Goal: Task Accomplishment & Management: Use online tool/utility

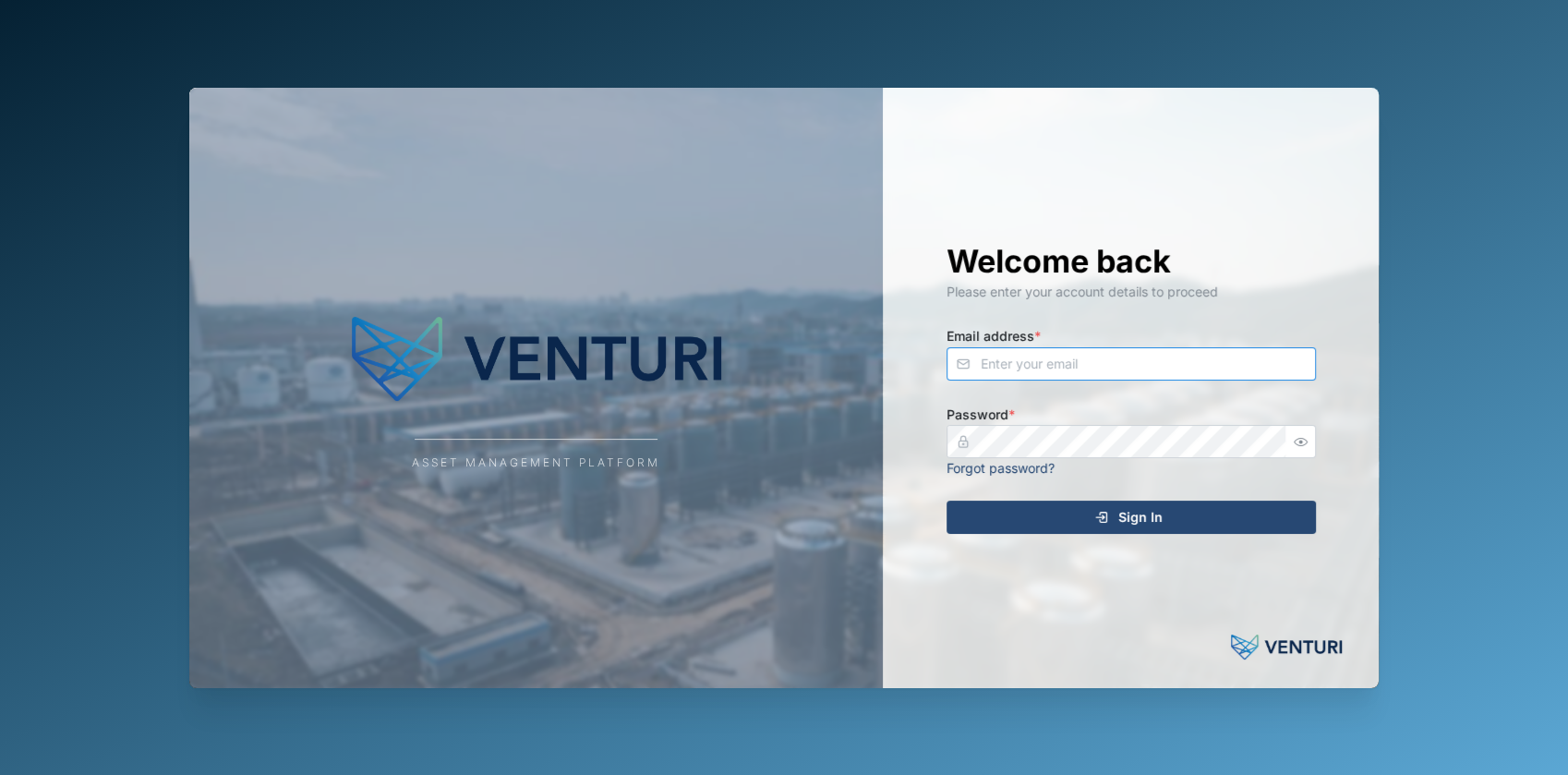
type input "[EMAIL_ADDRESS][DOMAIN_NAME]"
click at [1081, 526] on div "Sign In" at bounding box center [1128, 517] width 340 height 31
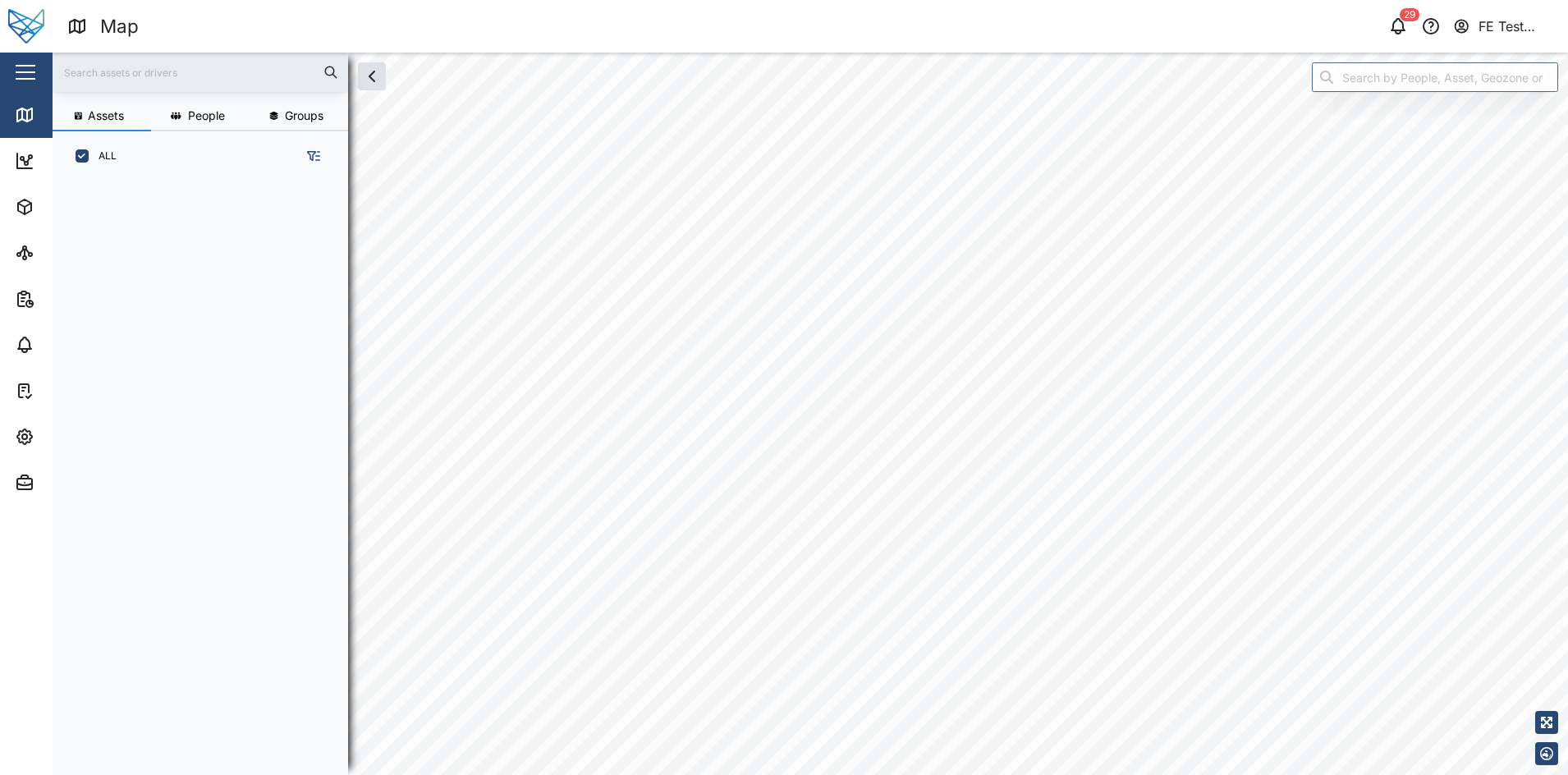
scroll to position [570, 253]
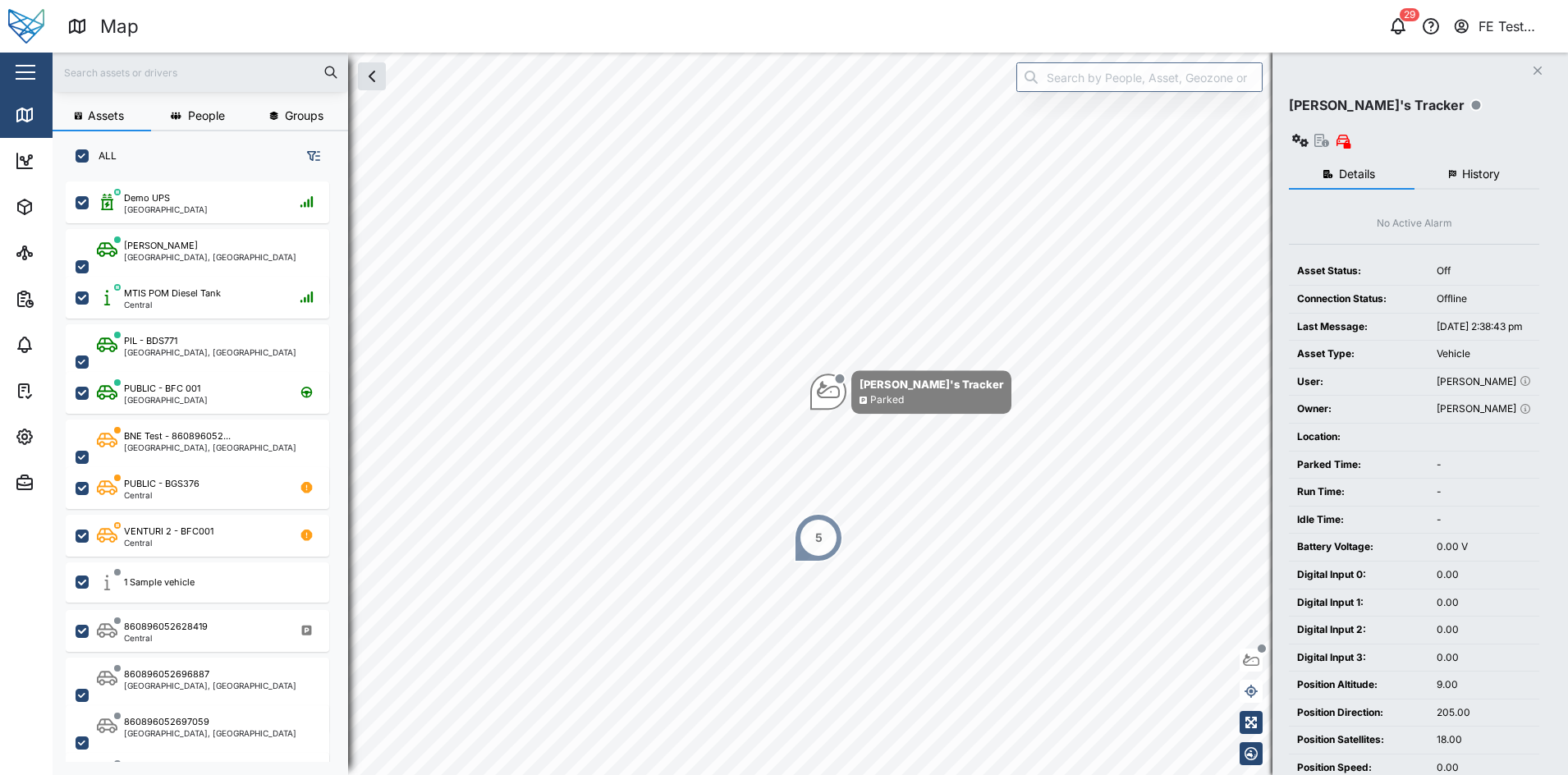
click at [10, 64] on div "Close" at bounding box center [106, 71] width 213 height 39
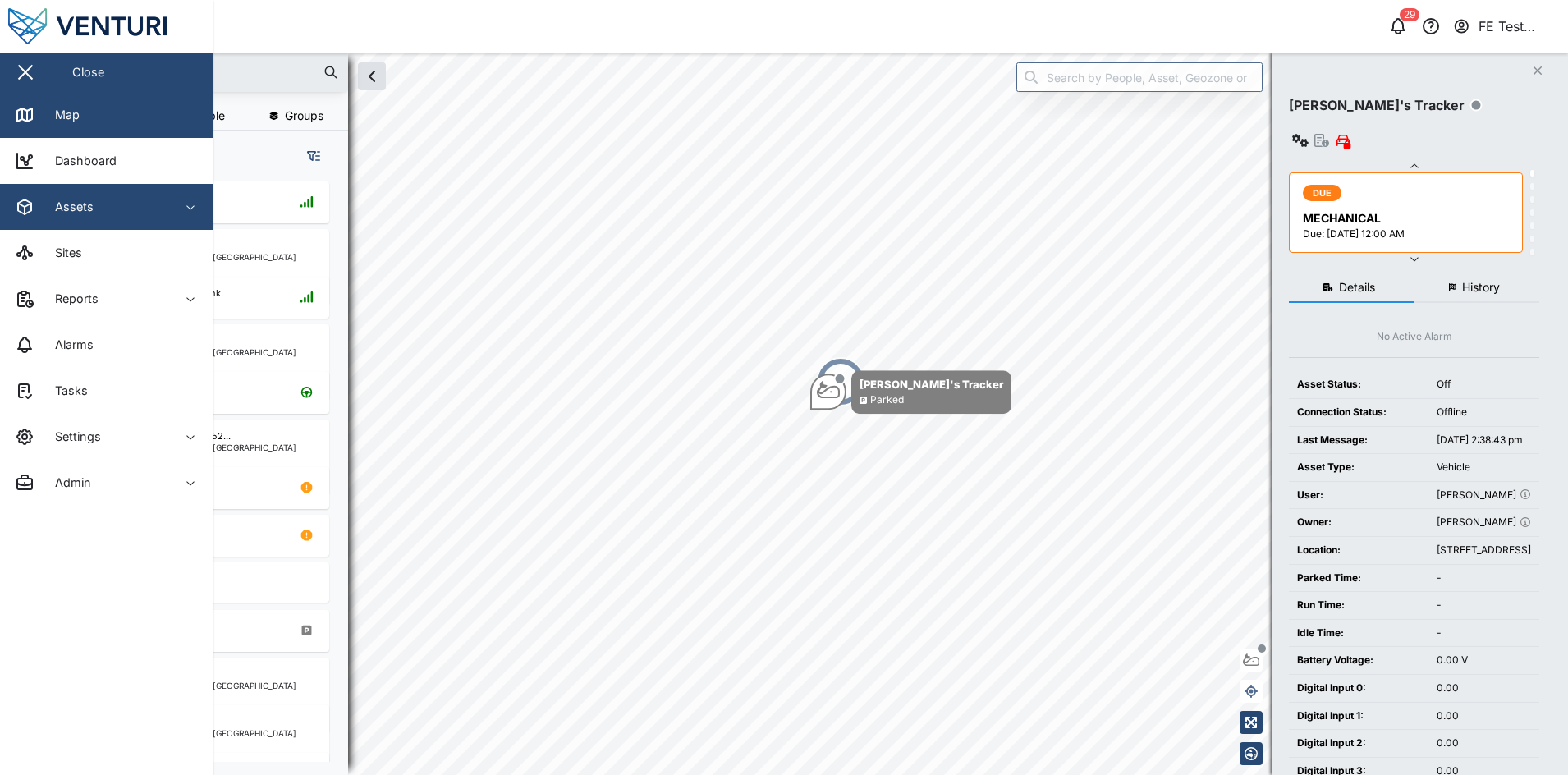
click at [123, 193] on span "Assets" at bounding box center [90, 206] width 150 height 46
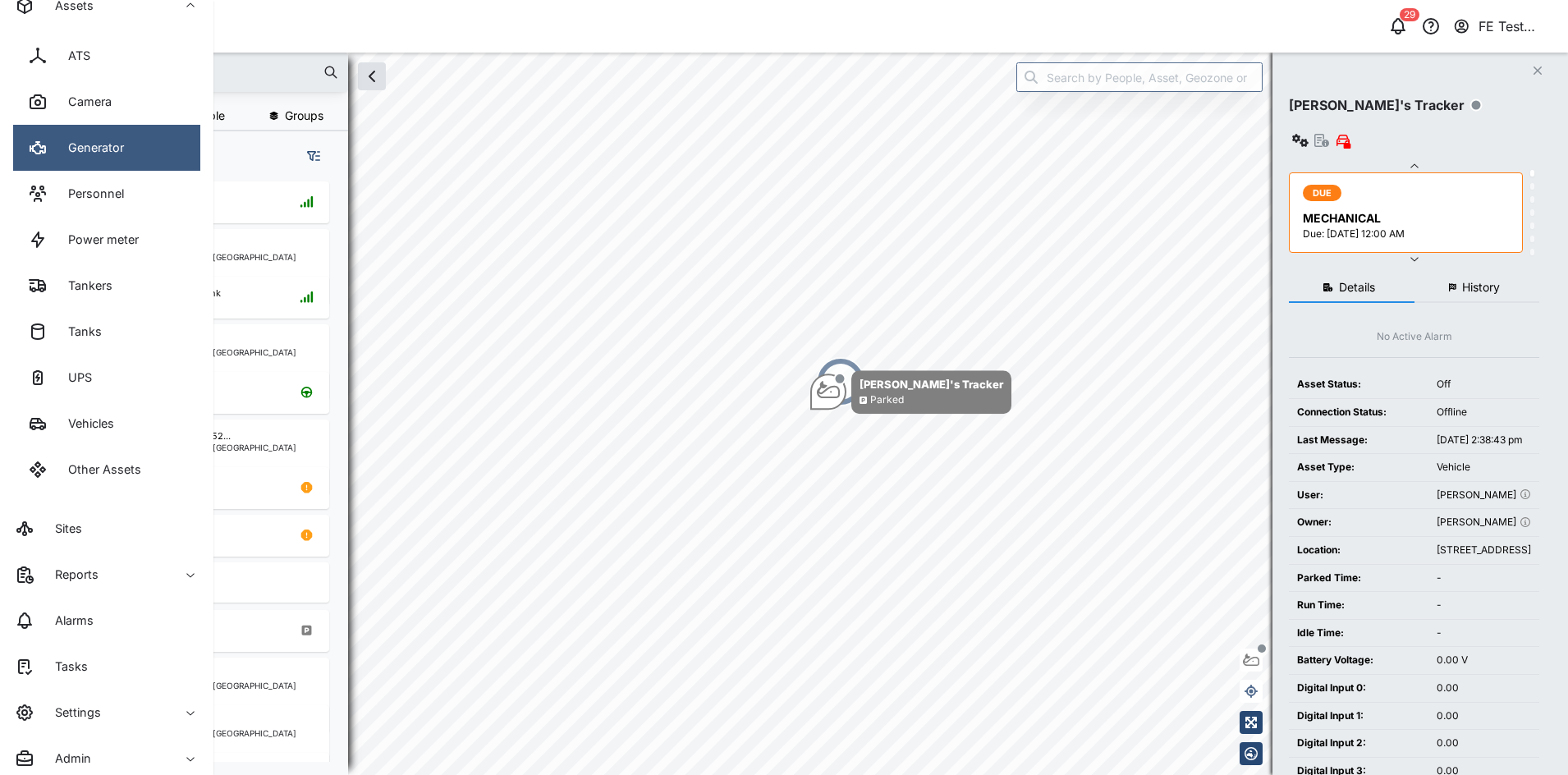
scroll to position [202, 0]
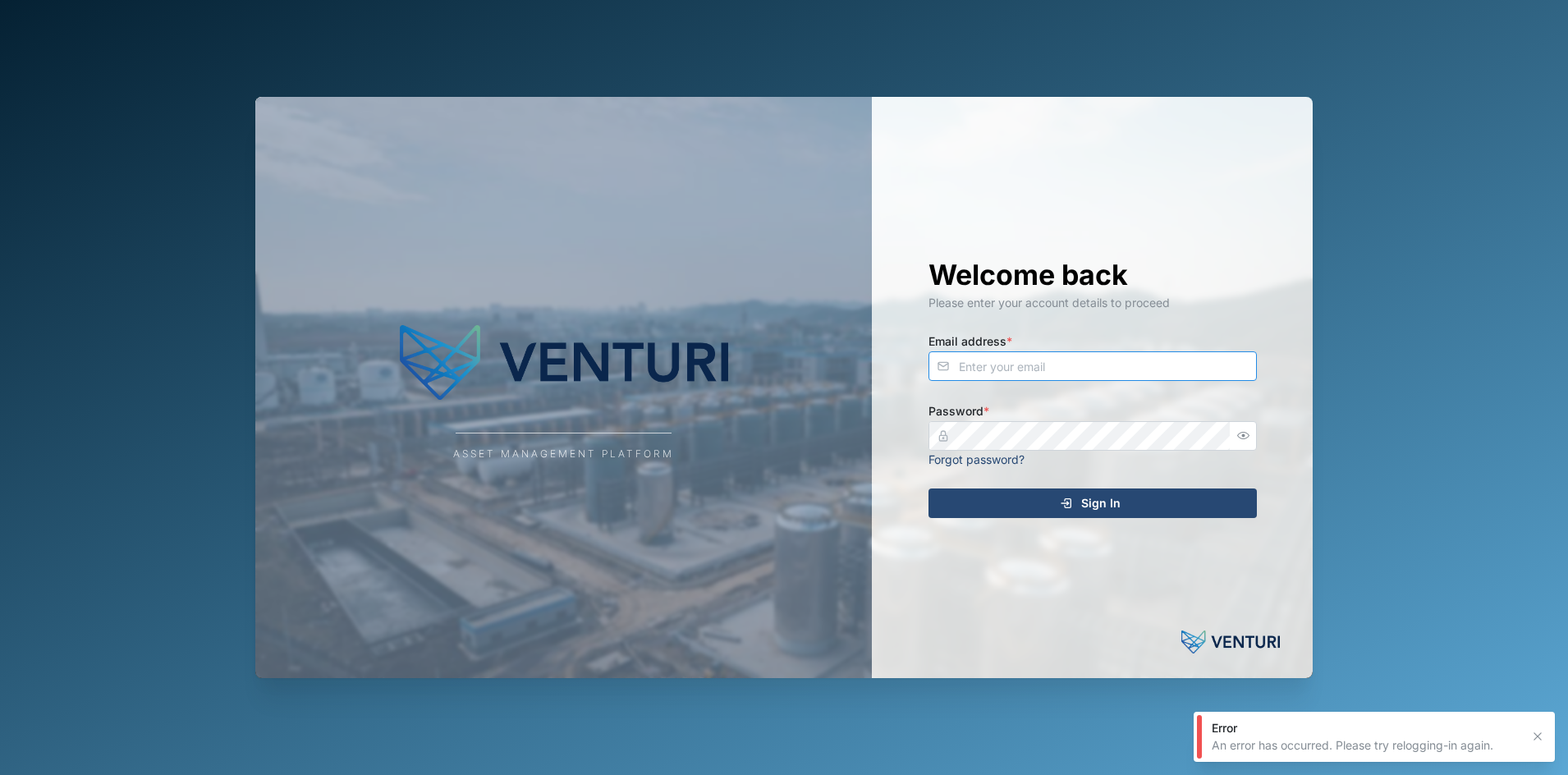
type input "julius.pamplona@venturi.io"
click at [1116, 505] on span "Sign In" at bounding box center [1100, 503] width 39 height 28
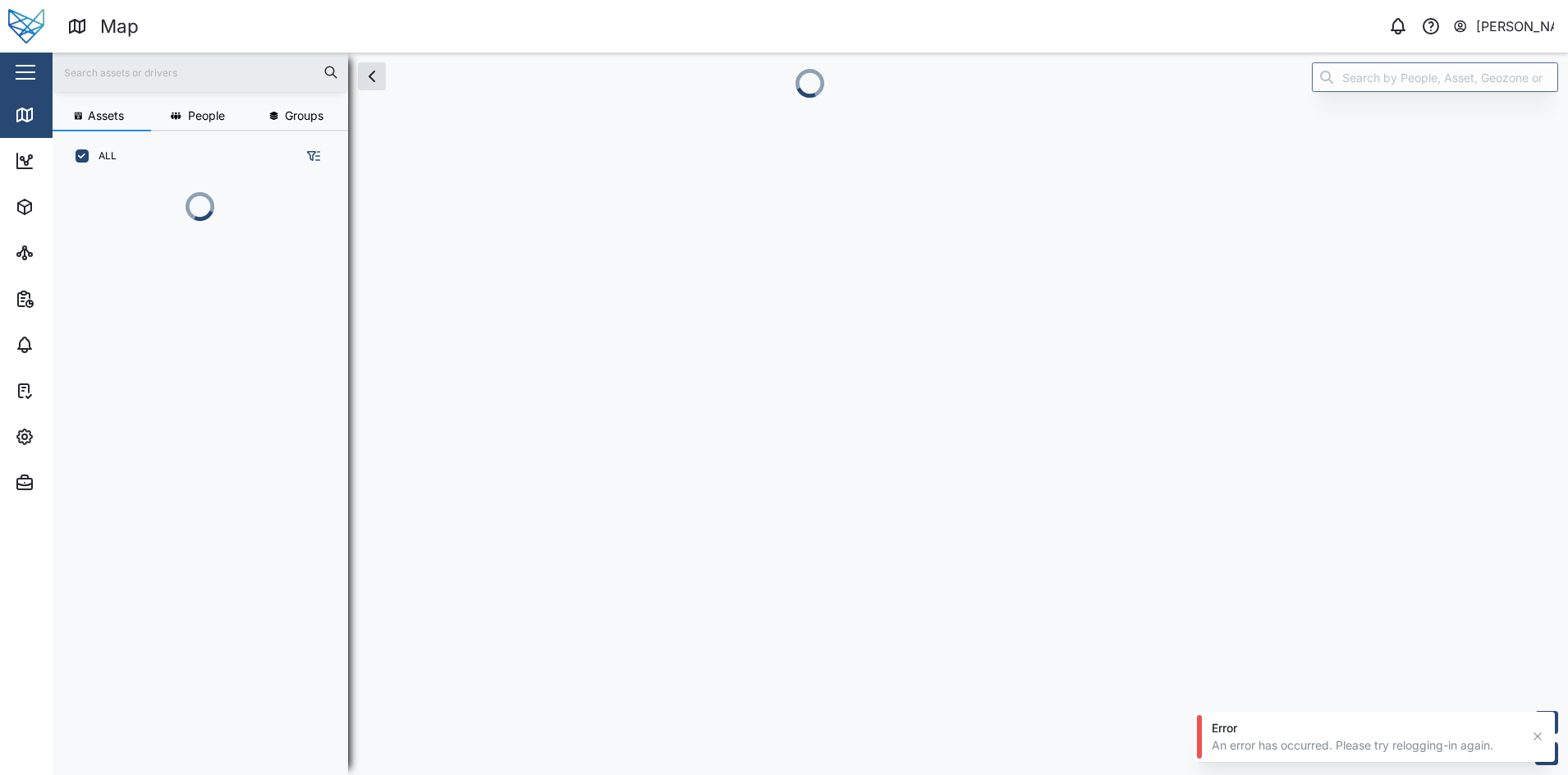
scroll to position [570, 253]
click at [23, 73] on div "button" at bounding box center [25, 72] width 20 height 2
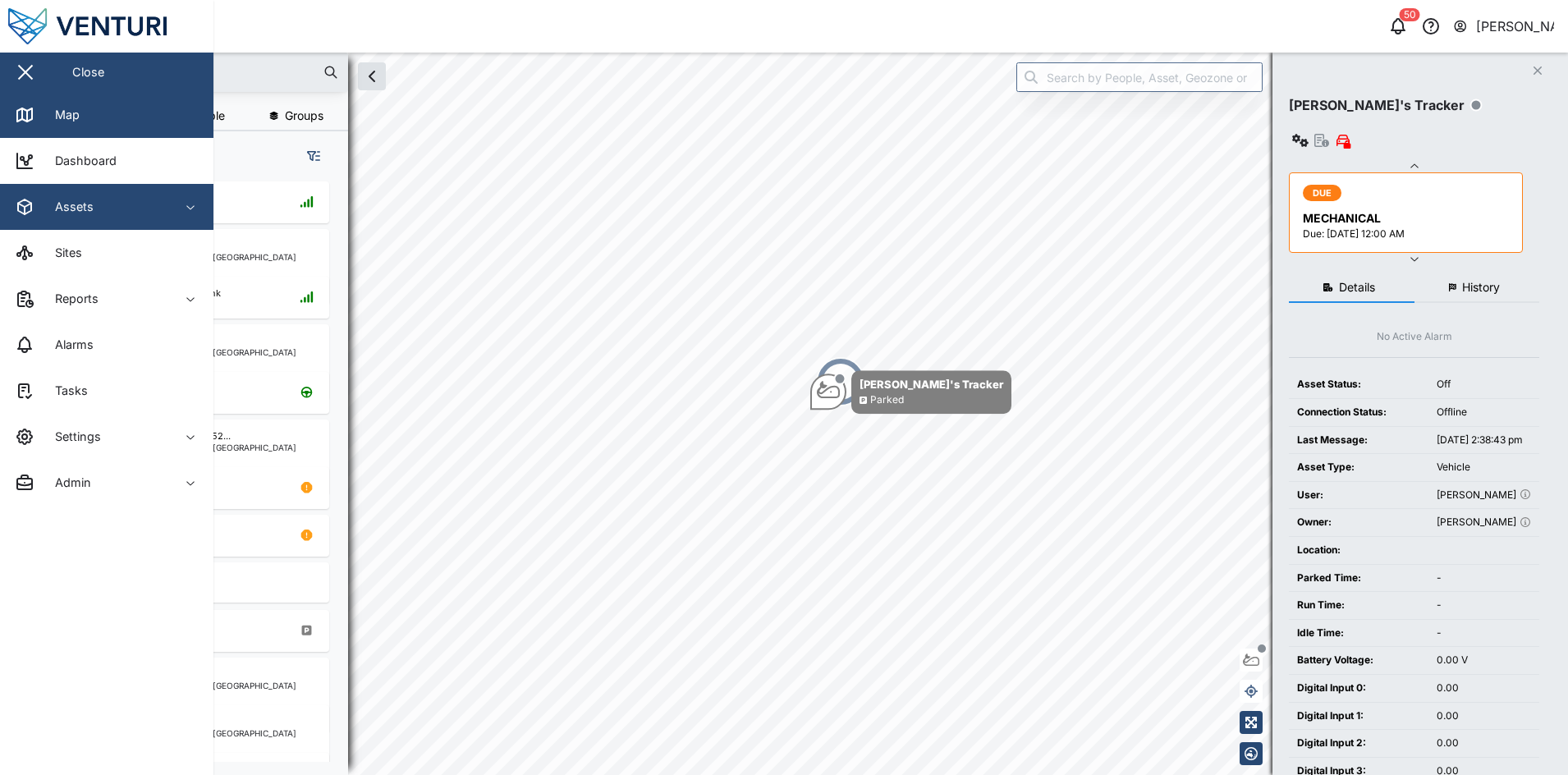
click at [135, 199] on div "Assets" at bounding box center [90, 206] width 150 height 20
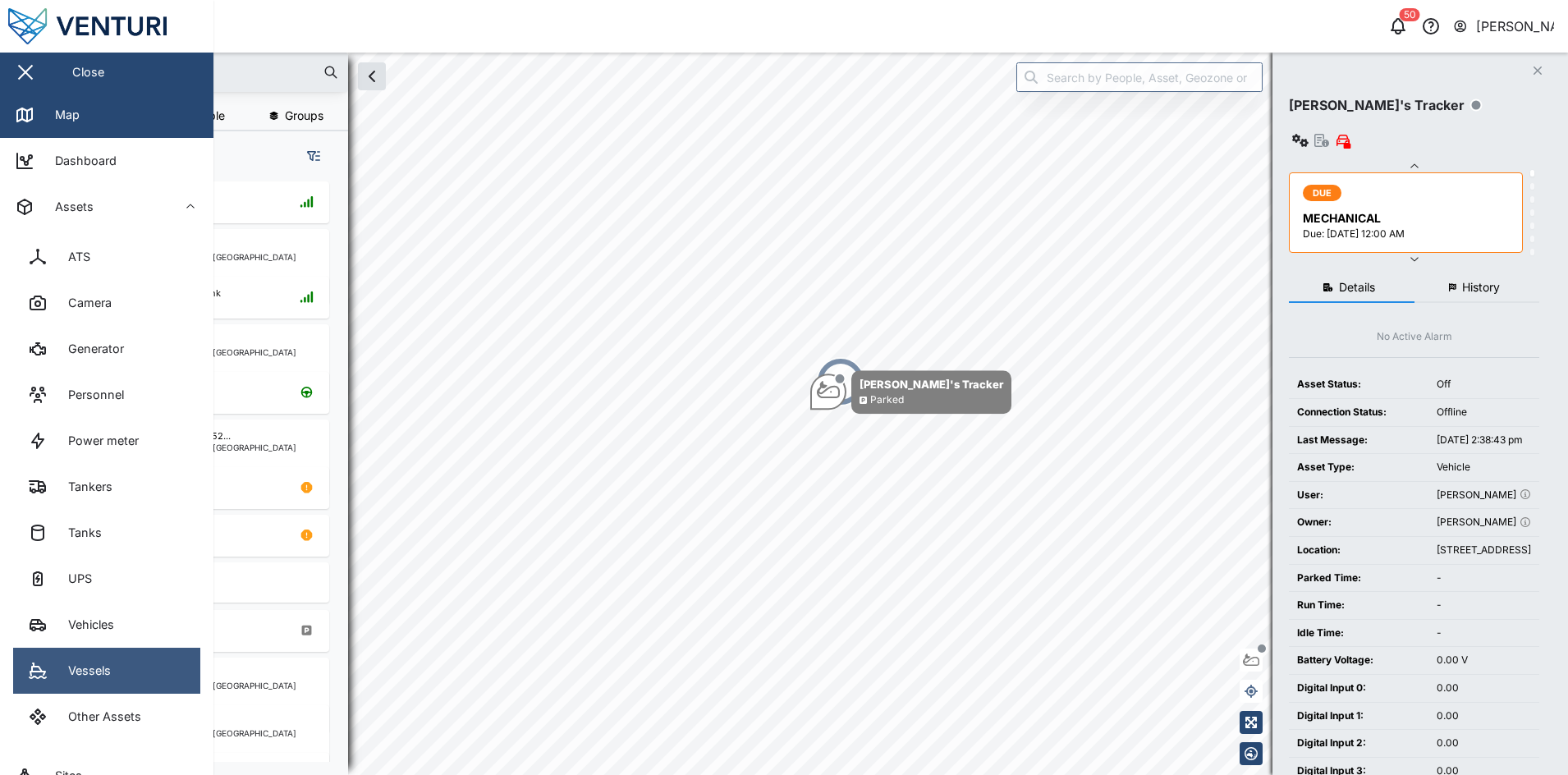
scroll to position [144, 0]
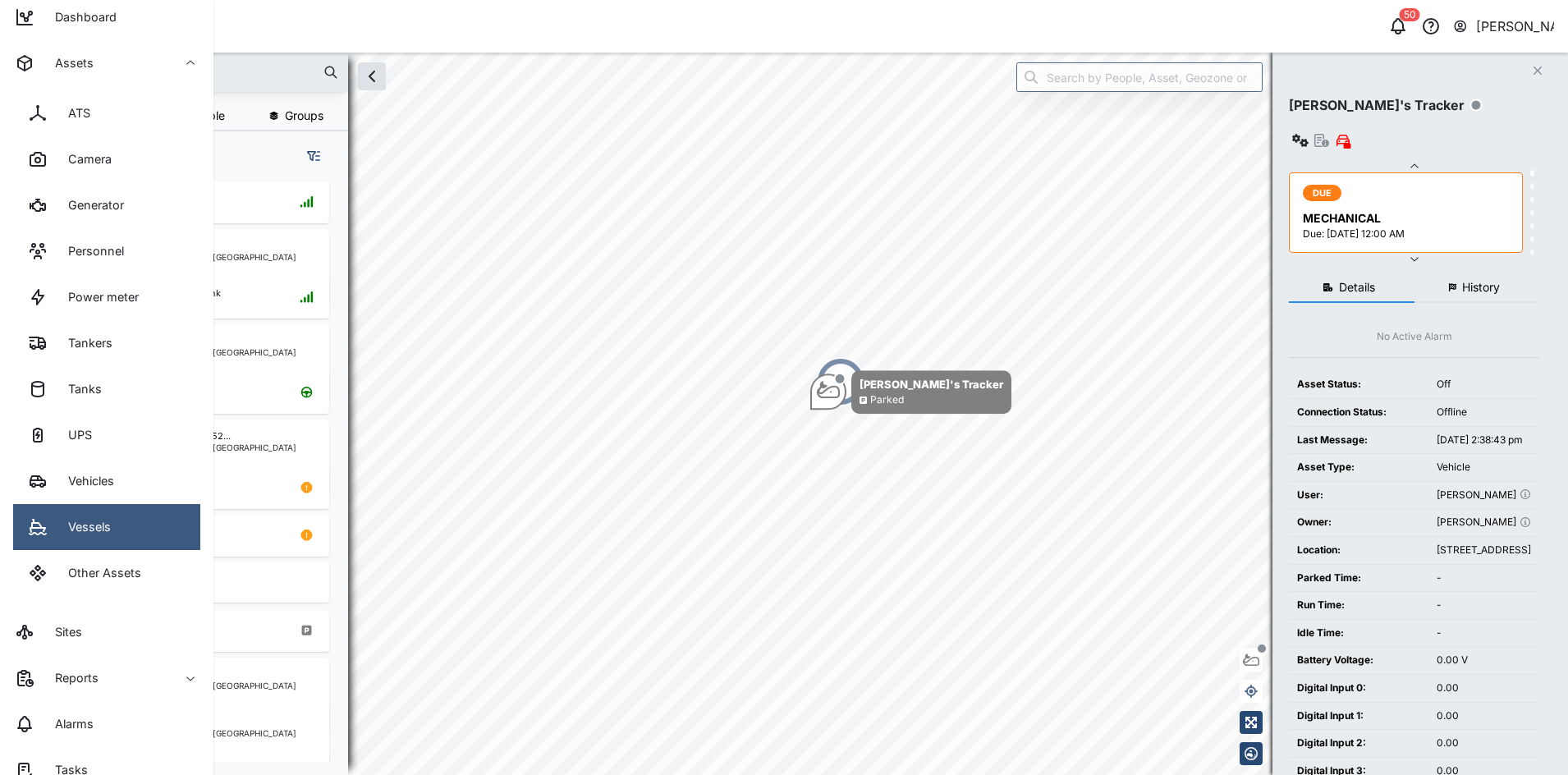
click at [125, 526] on link "Vessels" at bounding box center [106, 527] width 187 height 46
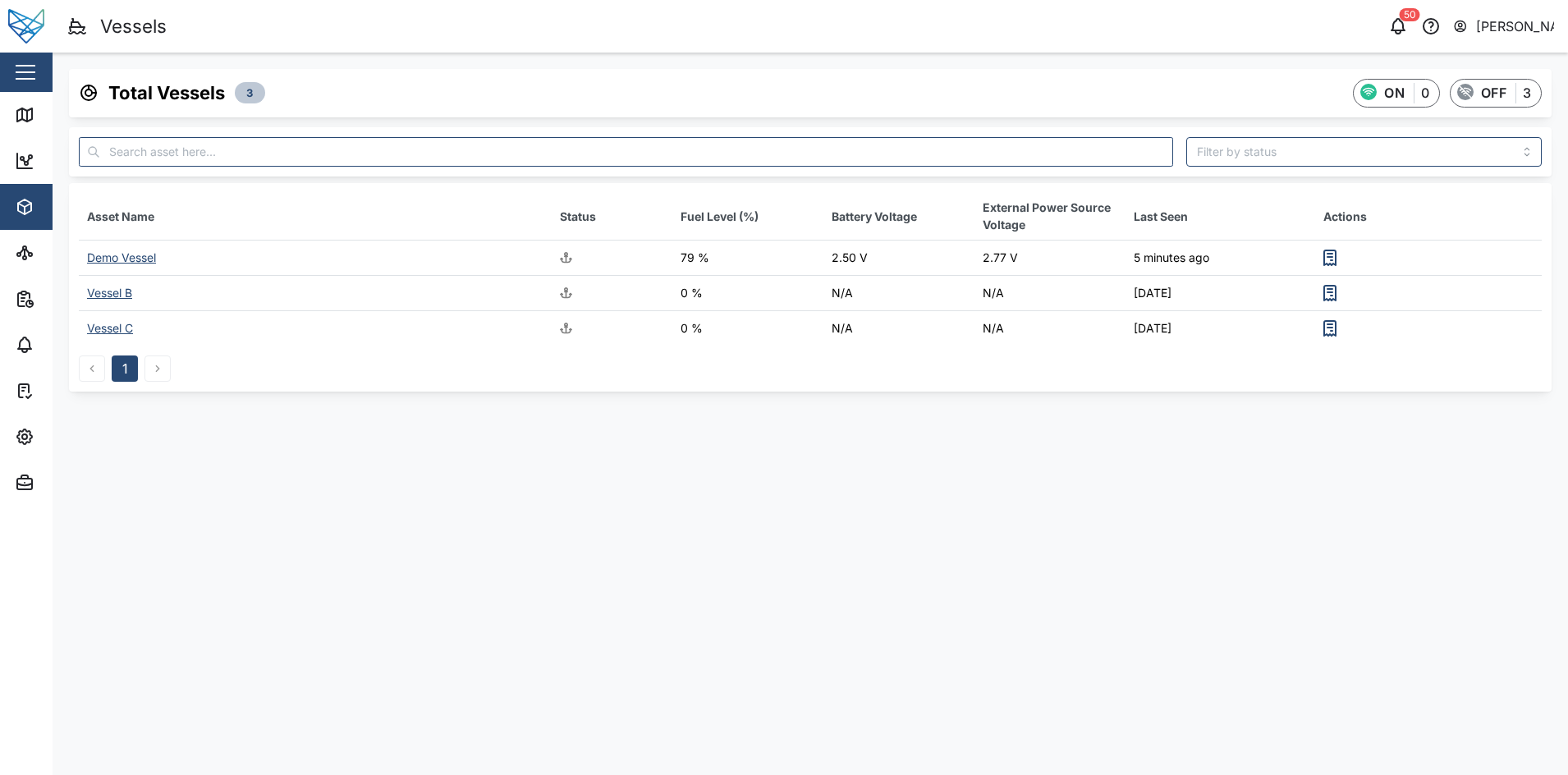
click at [148, 250] on div "Demo Vessel" at bounding box center [121, 257] width 69 height 14
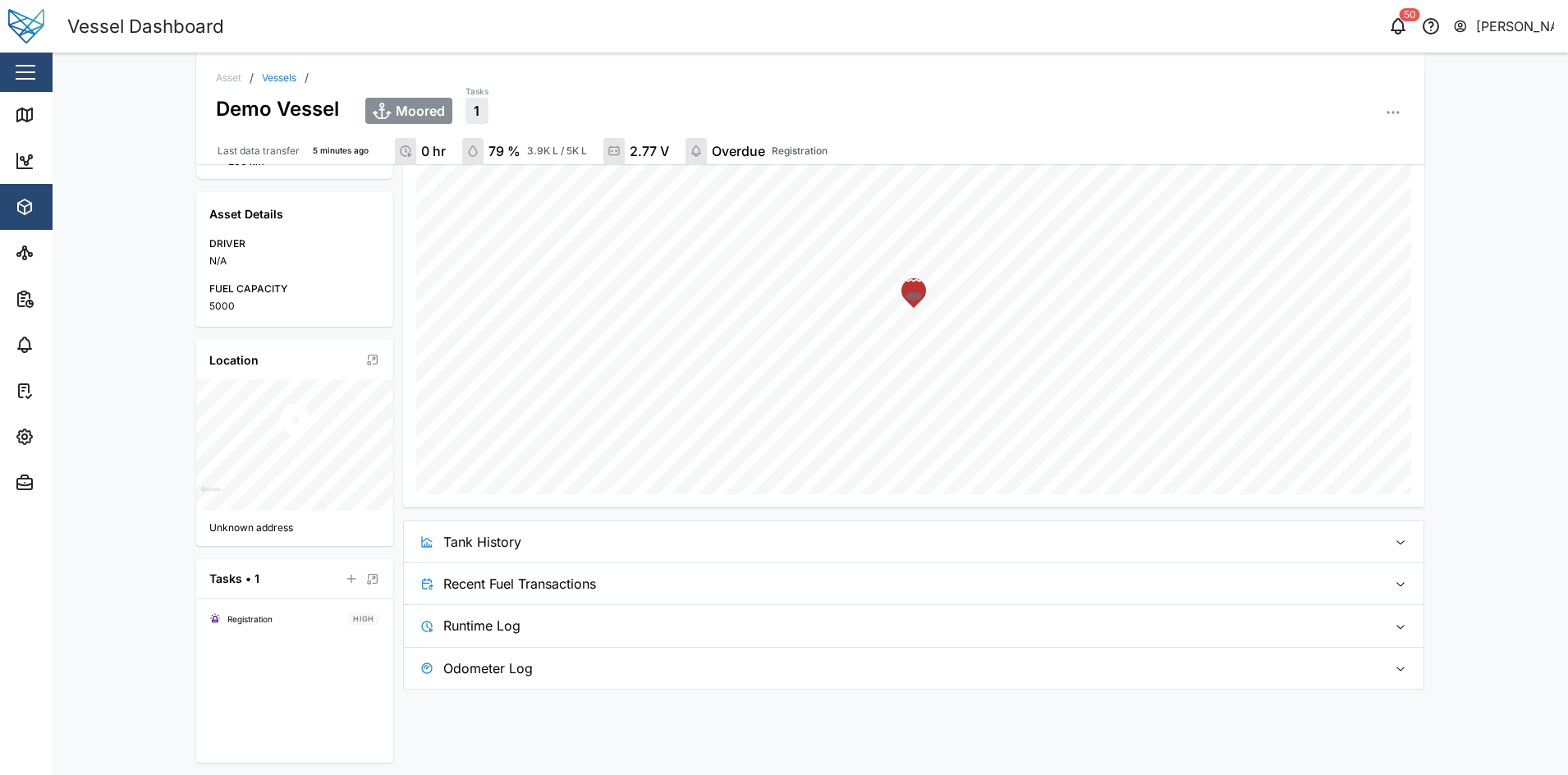
scroll to position [286, 0]
click at [598, 632] on span "Runtime Log" at bounding box center [909, 624] width 931 height 41
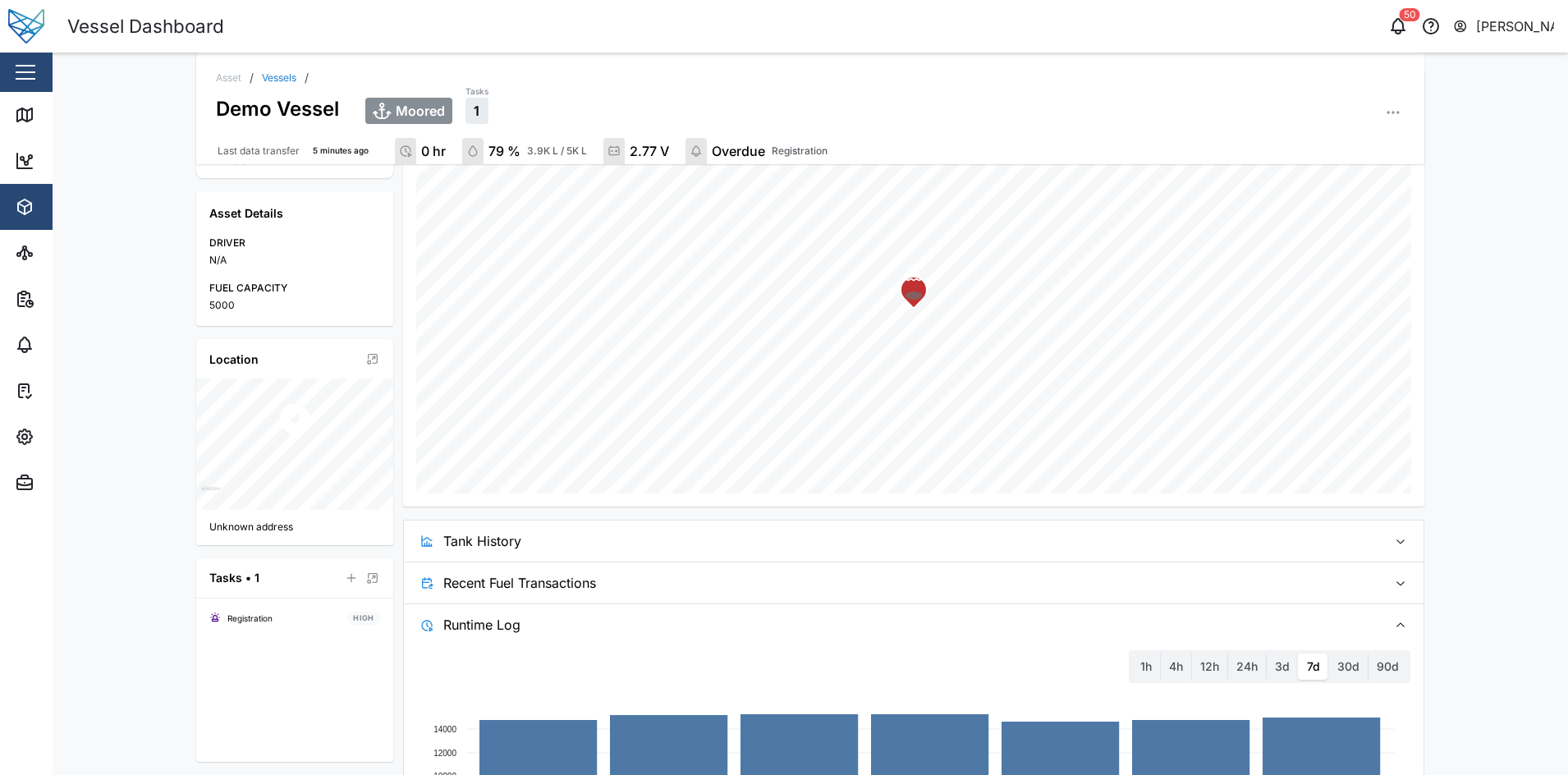
scroll to position [445, 0]
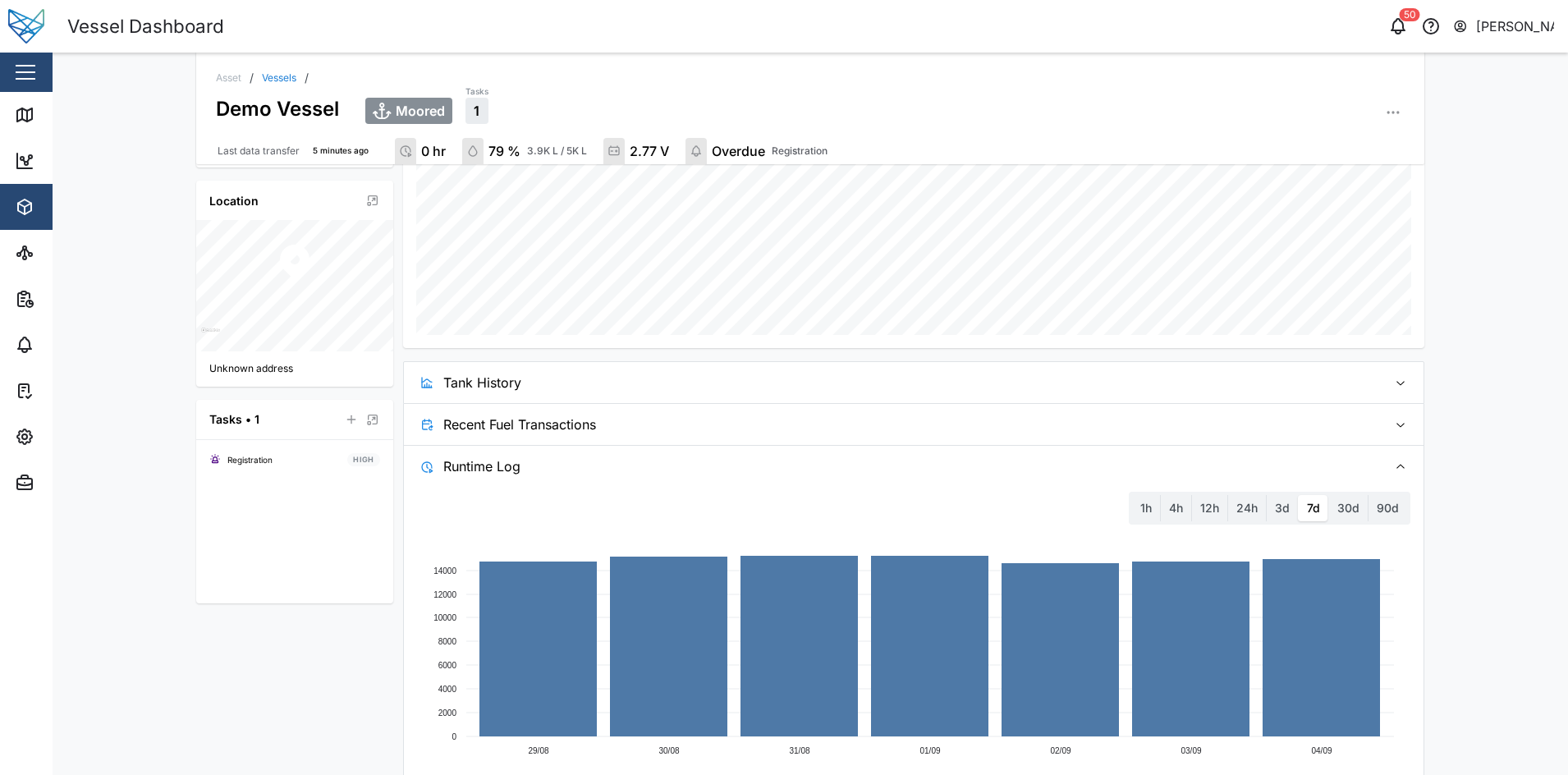
click at [1346, 521] on div "1h 4h 12h 24h 3d 7d 30d 90d" at bounding box center [1269, 508] width 281 height 33
click at [1346, 515] on label "30d" at bounding box center [1348, 508] width 38 height 26
click at [1329, 495] on days "30d" at bounding box center [1329, 495] width 0 height 0
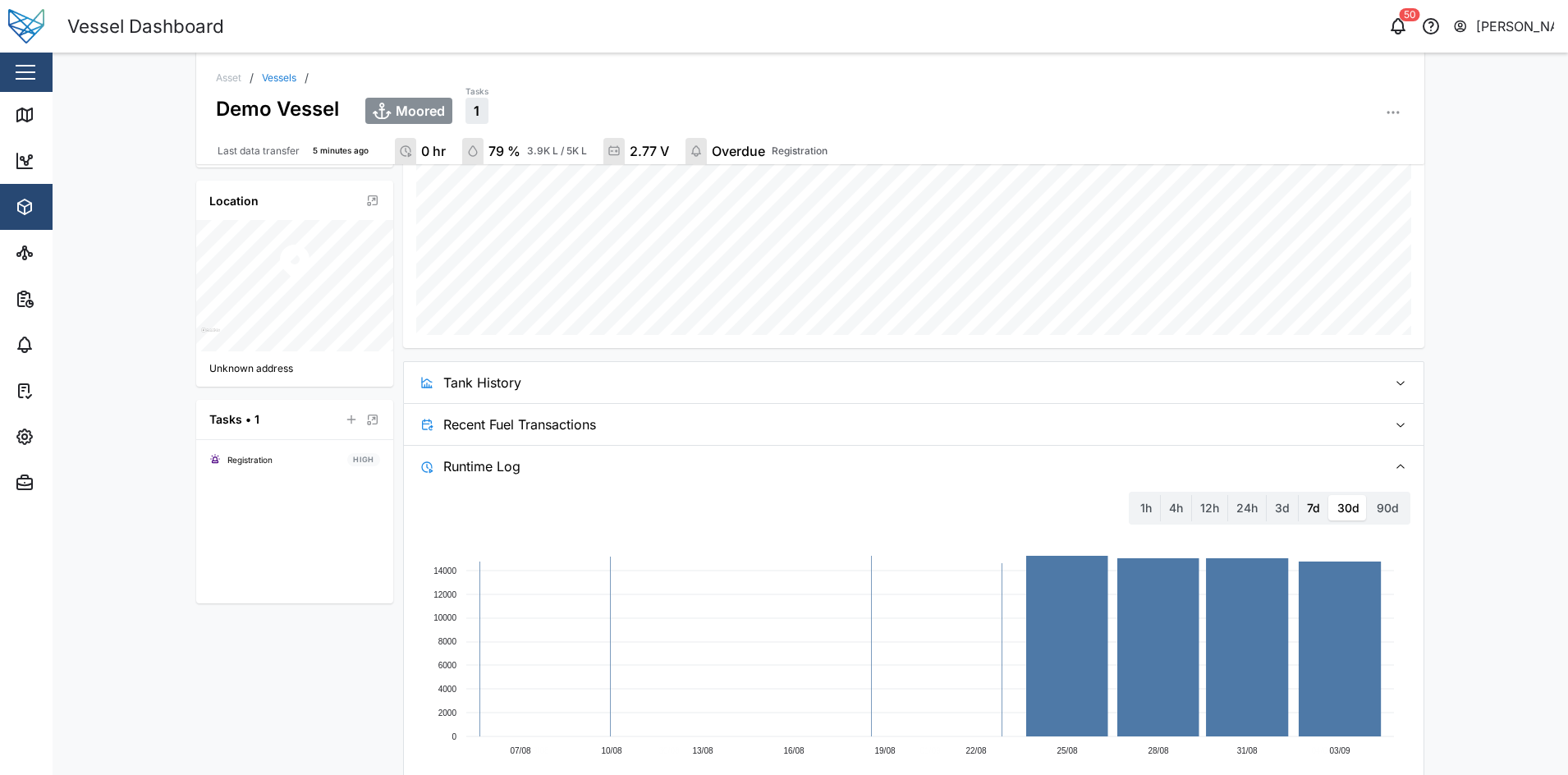
click at [1299, 506] on label "7d" at bounding box center [1314, 508] width 30 height 26
click at [1299, 495] on days "7d" at bounding box center [1299, 495] width 0 height 0
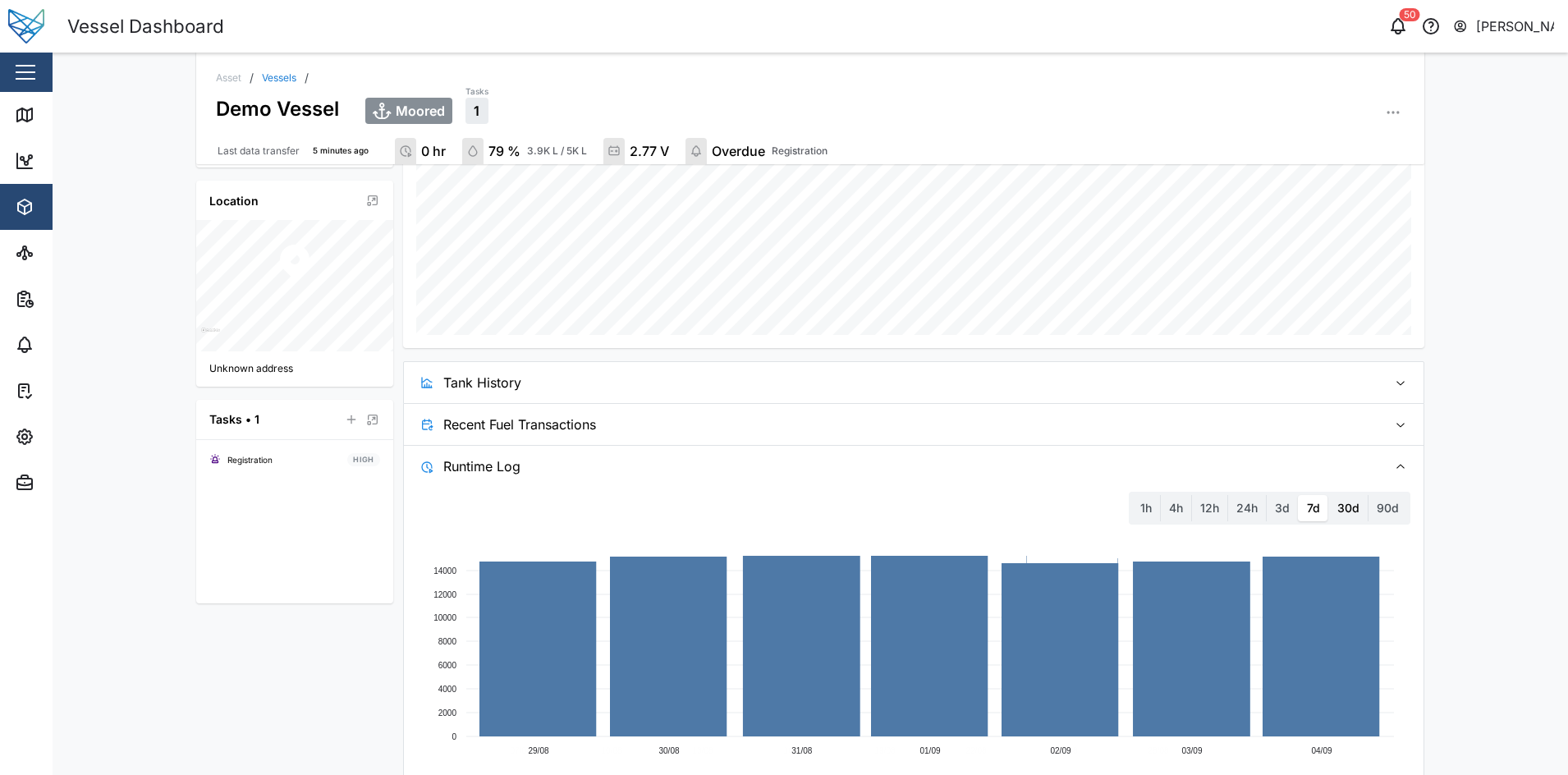
click at [1329, 503] on label "30d" at bounding box center [1348, 508] width 38 height 26
click at [1329, 495] on days "30d" at bounding box center [1329, 495] width 0 height 0
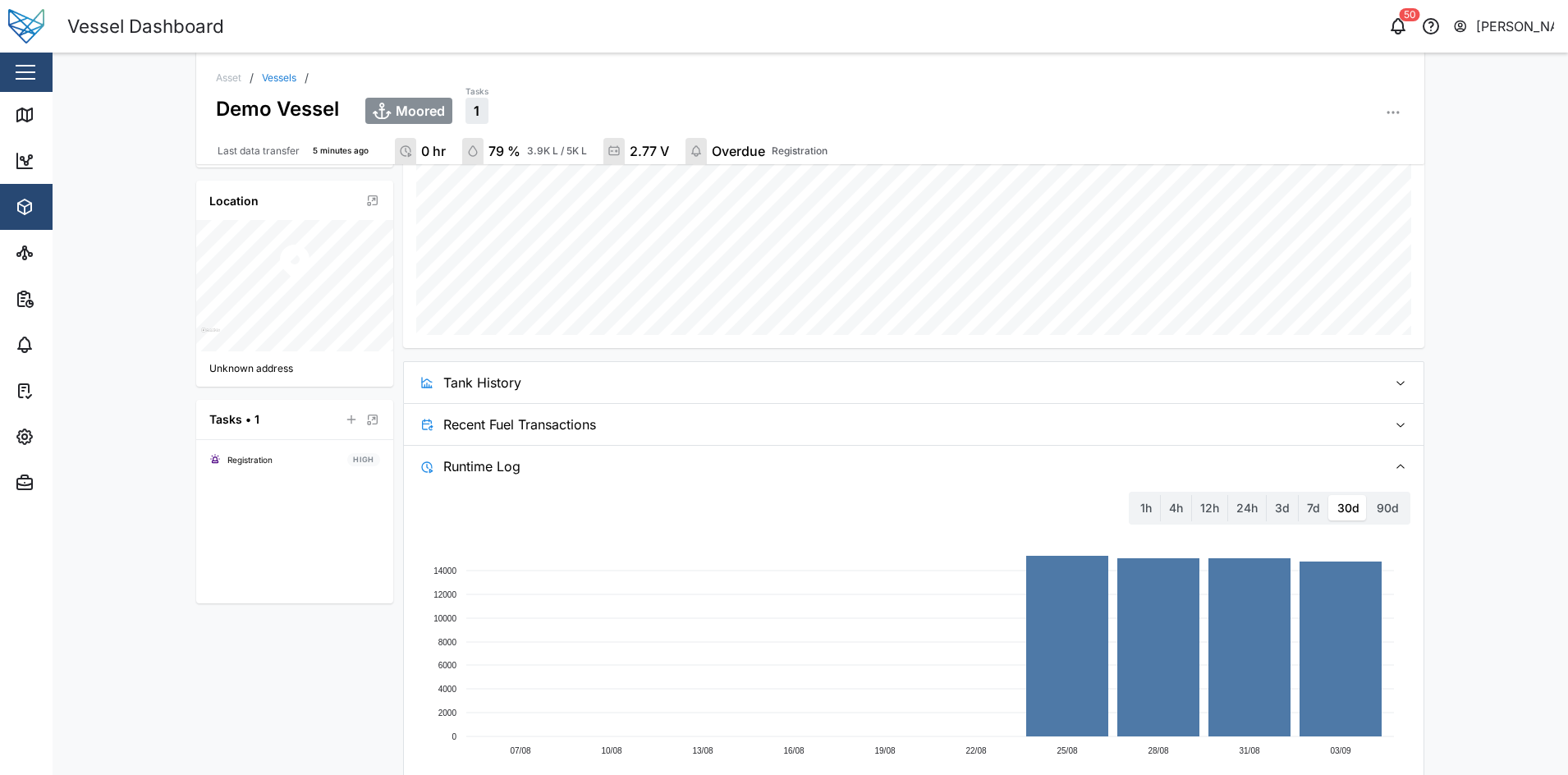
scroll to position [0, 0]
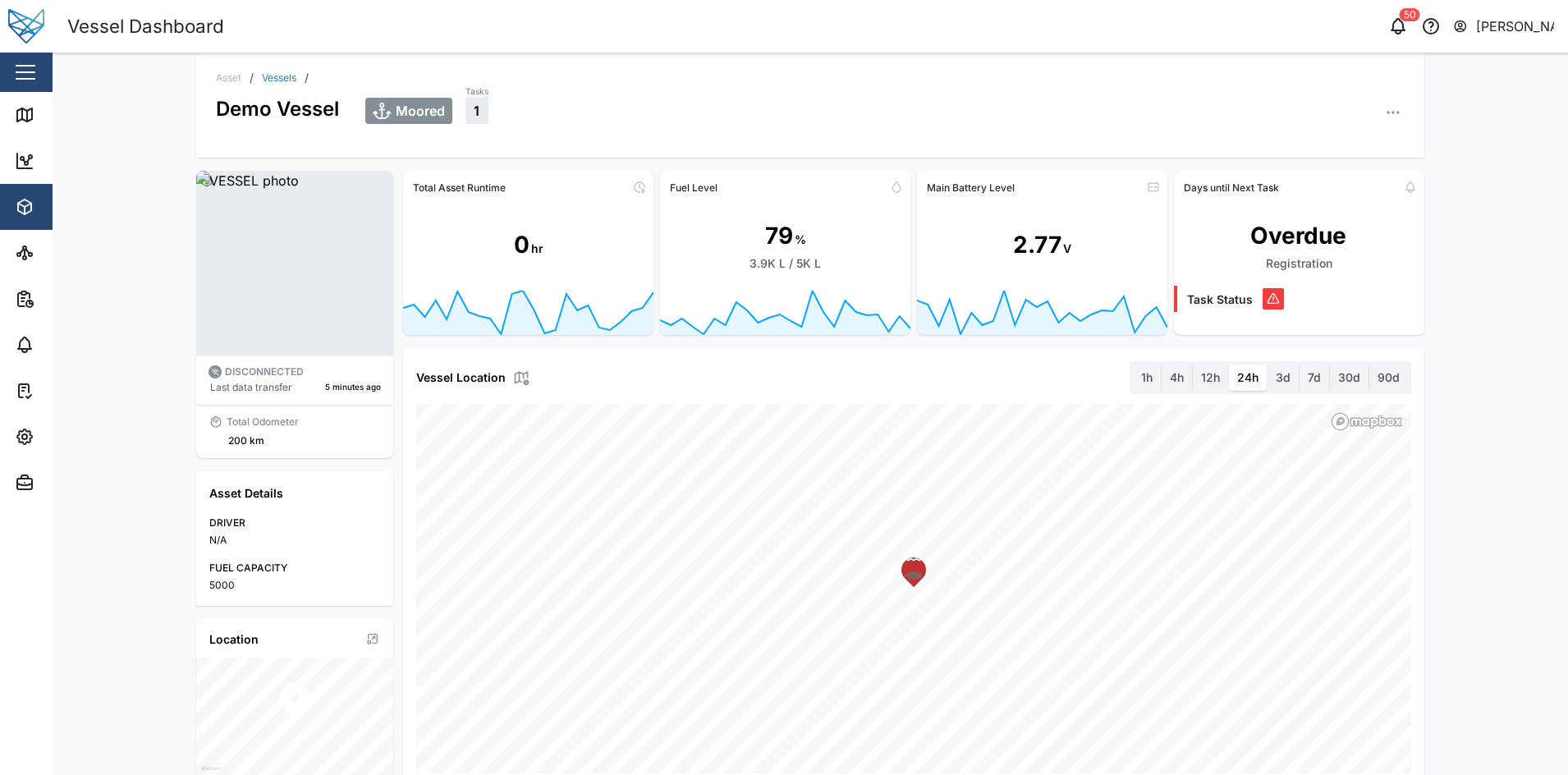
click at [37, 74] on button "button" at bounding box center [25, 72] width 28 height 28
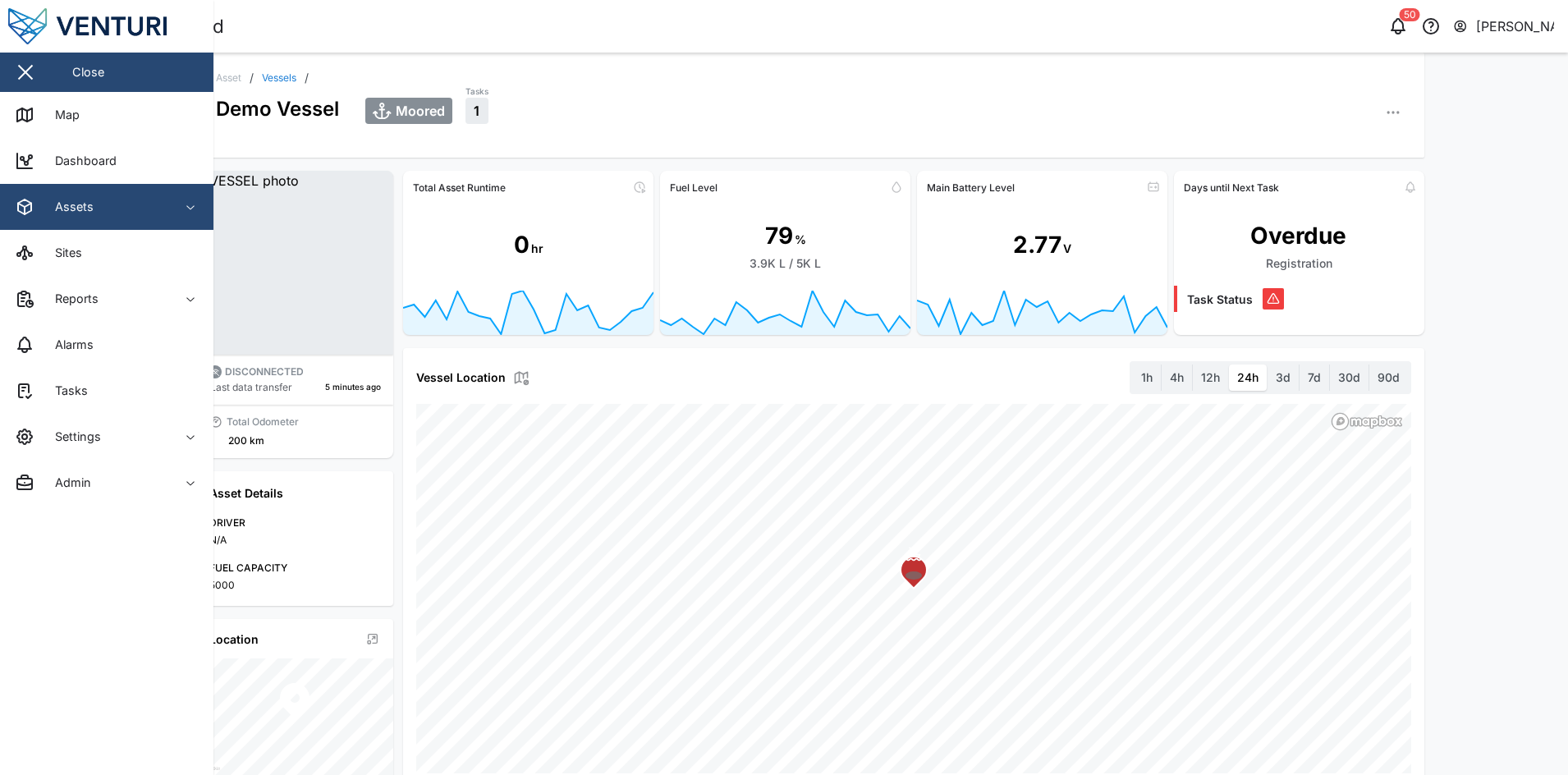
click at [143, 198] on div "Assets" at bounding box center [90, 206] width 150 height 20
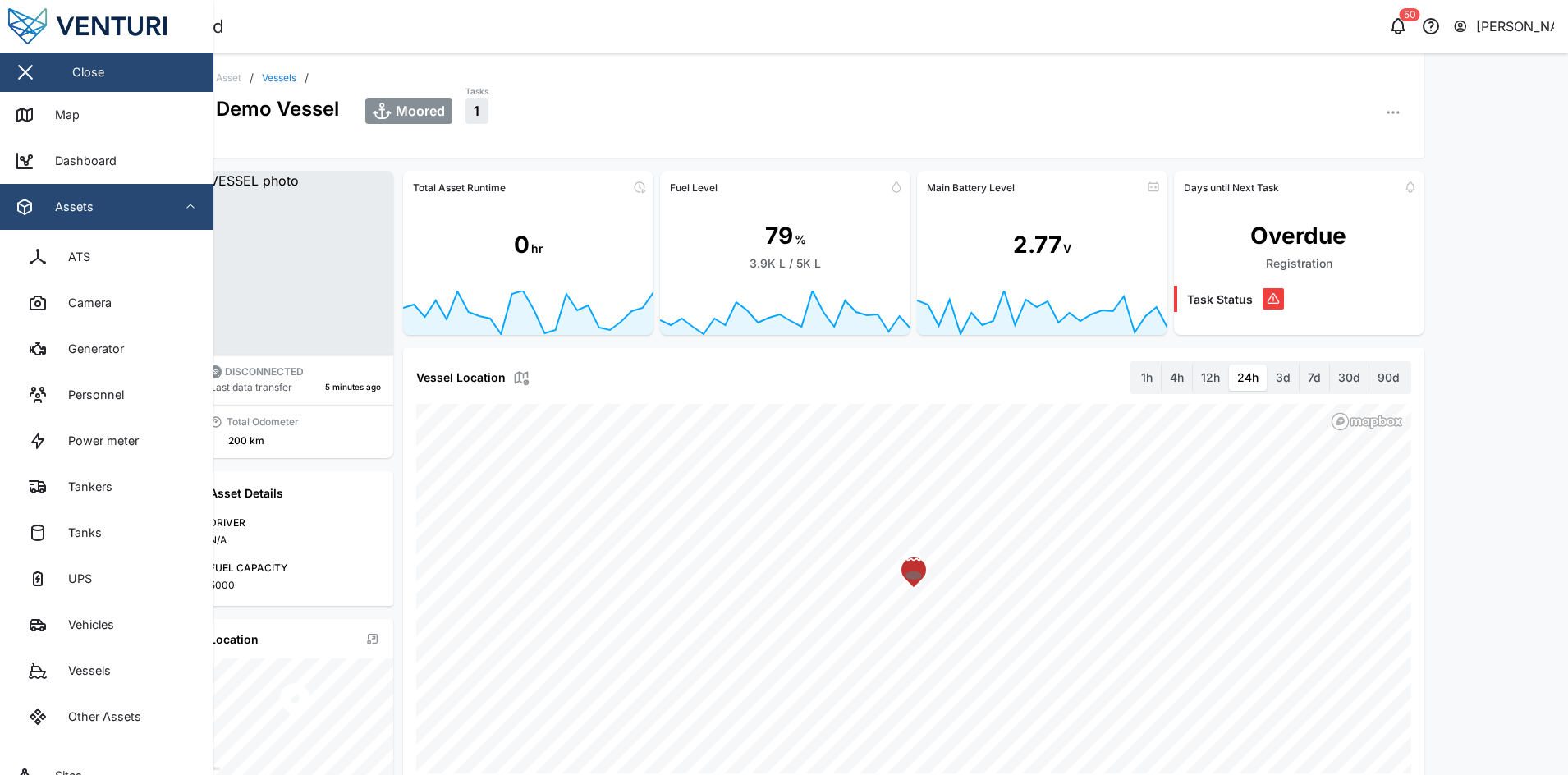
click at [143, 198] on div "Assets" at bounding box center [90, 206] width 150 height 20
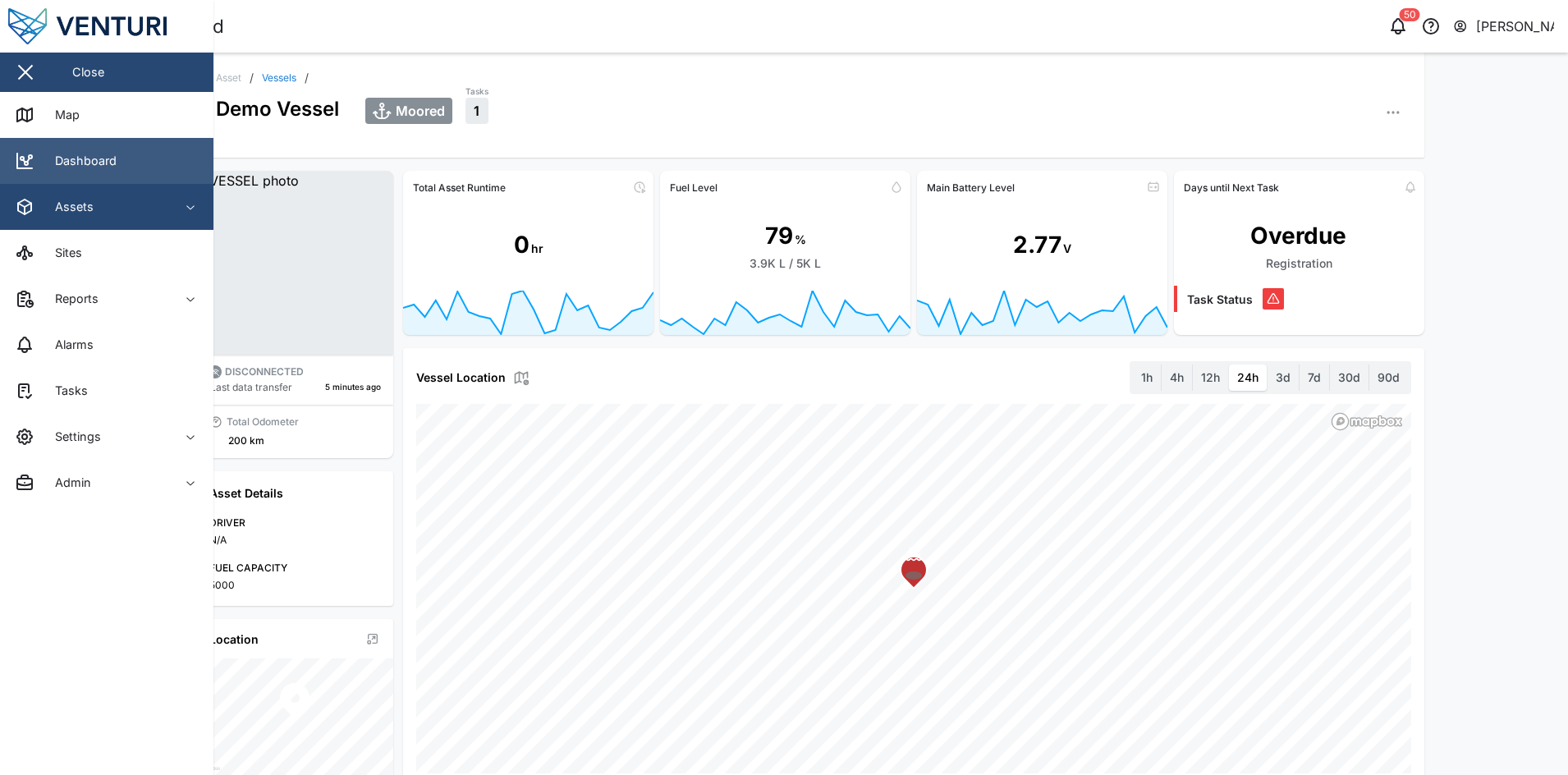
click at [155, 149] on link "Dashboard" at bounding box center [106, 160] width 213 height 46
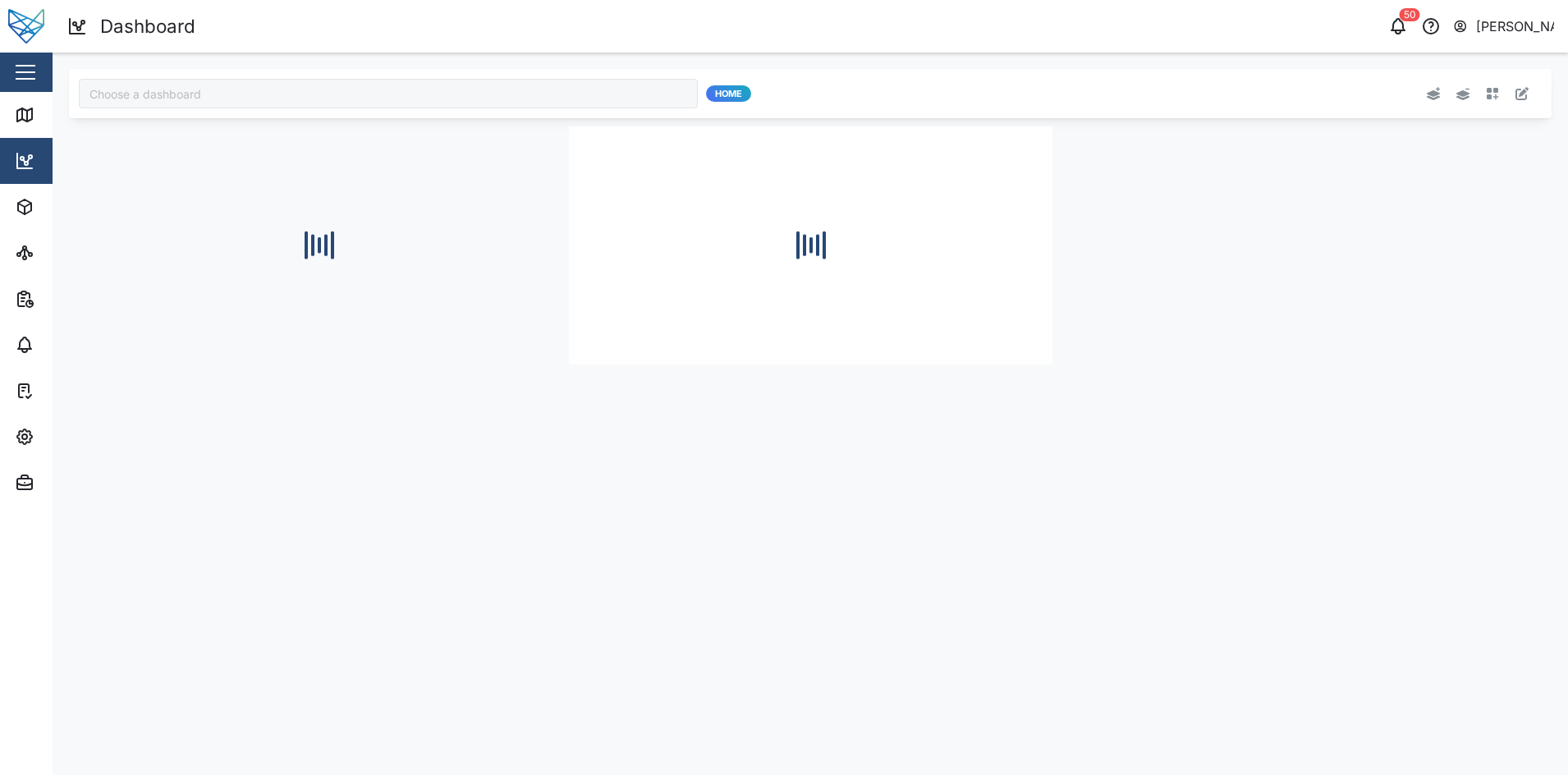
type input "Julz Dashboard"
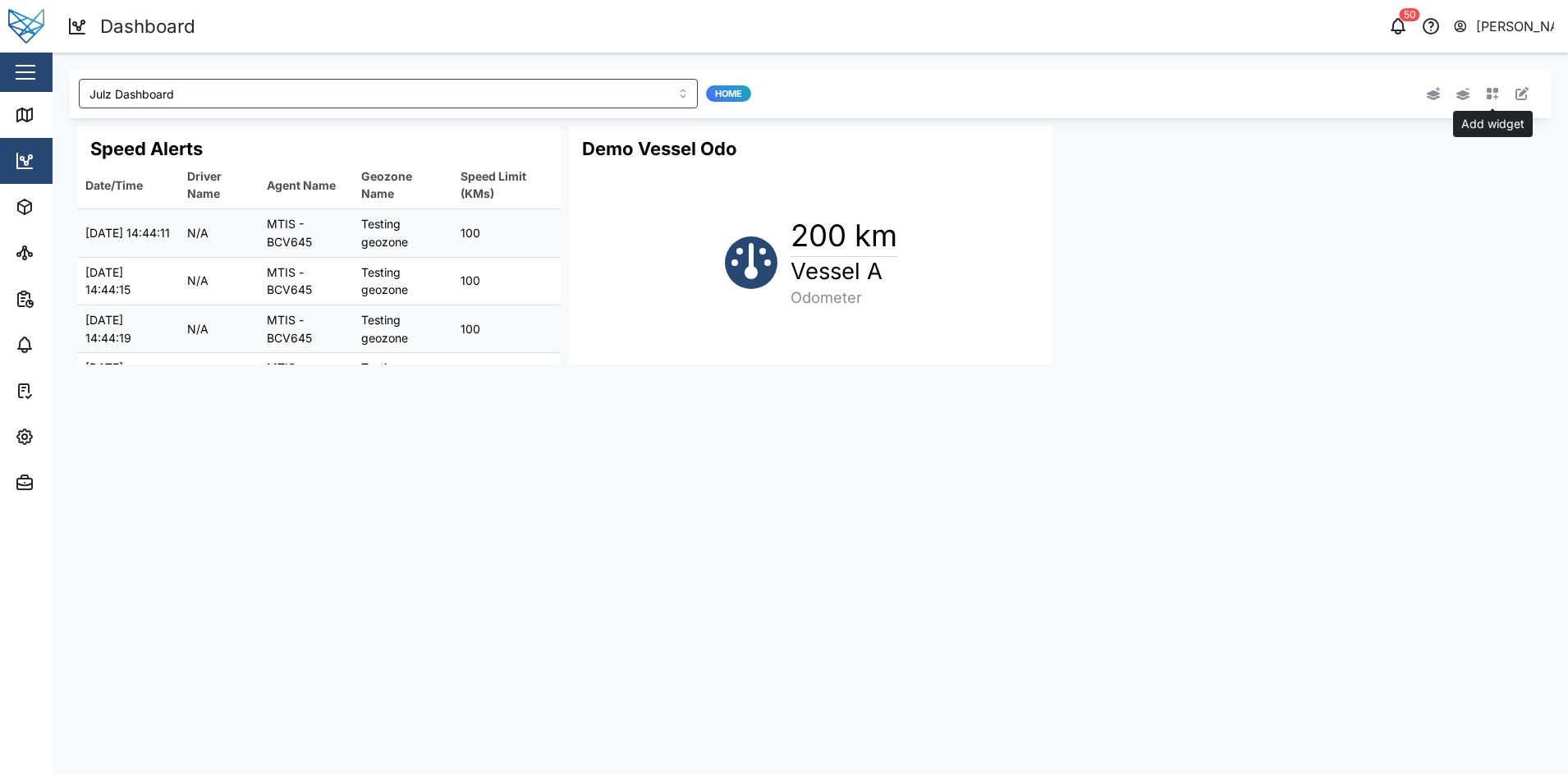
click at [1488, 96] on icon "button" at bounding box center [1493, 94] width 12 height 12
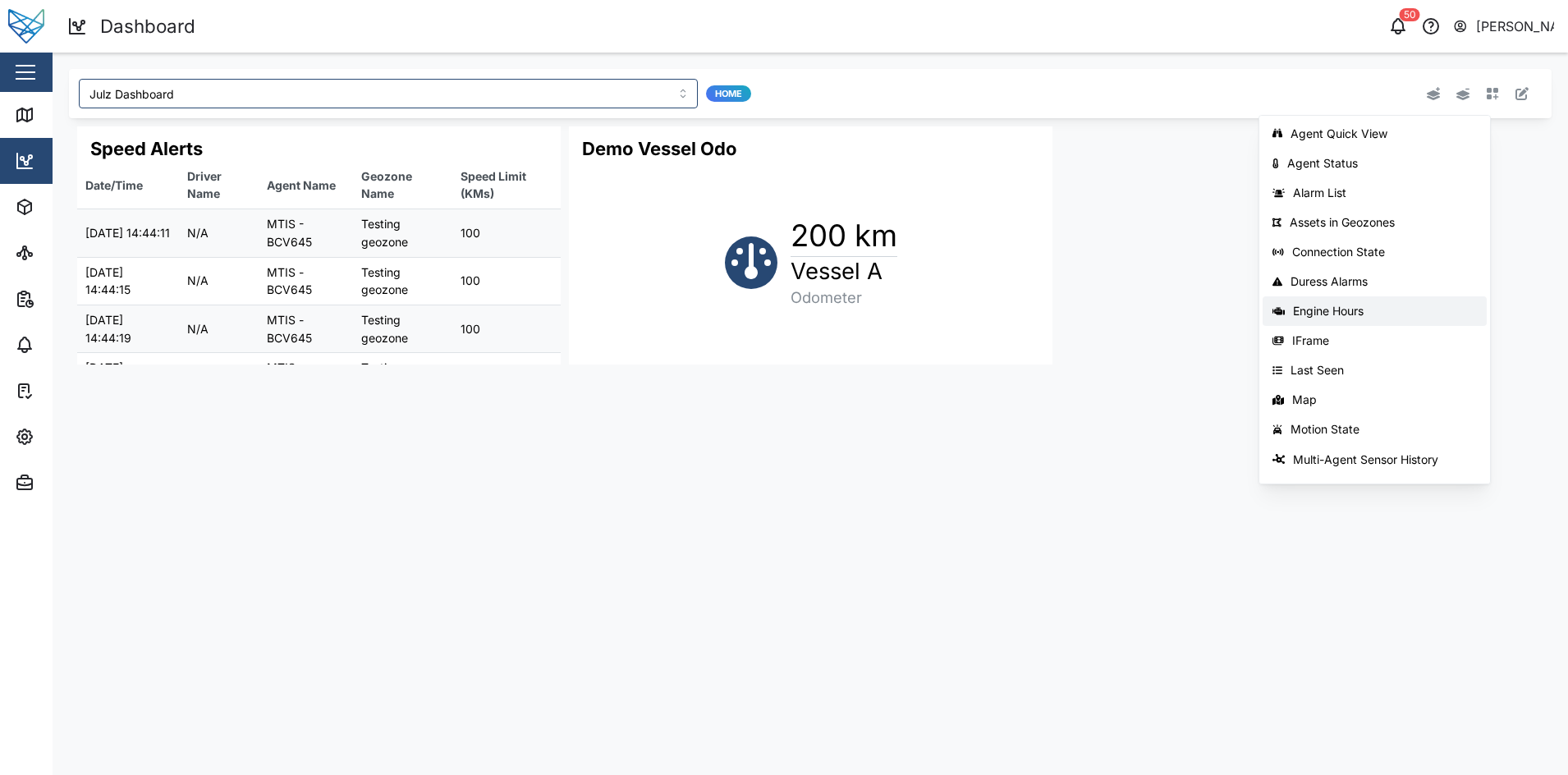
scroll to position [17, 0]
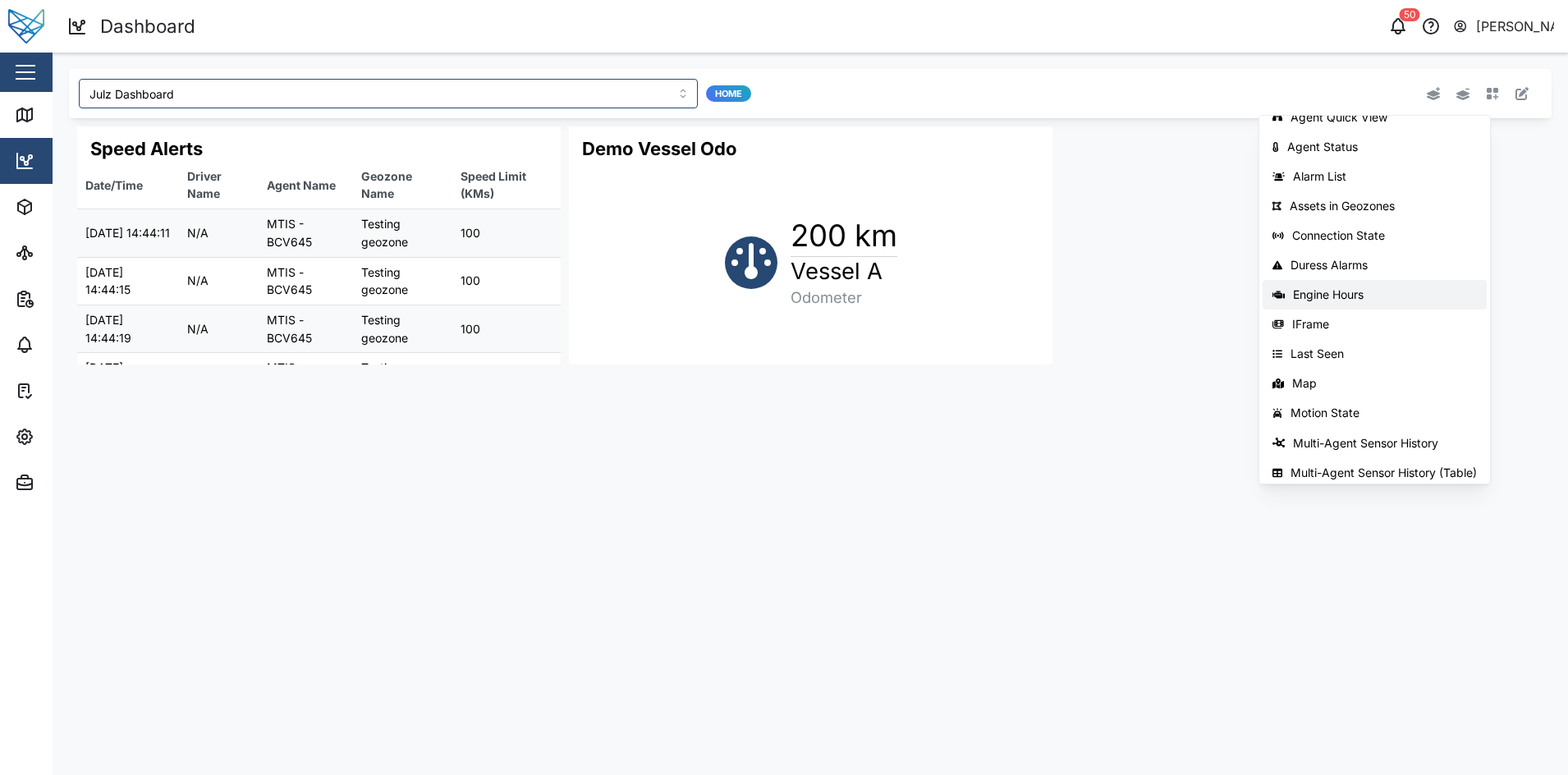
click at [1383, 298] on div "Engine Hours" at bounding box center [1384, 294] width 184 height 13
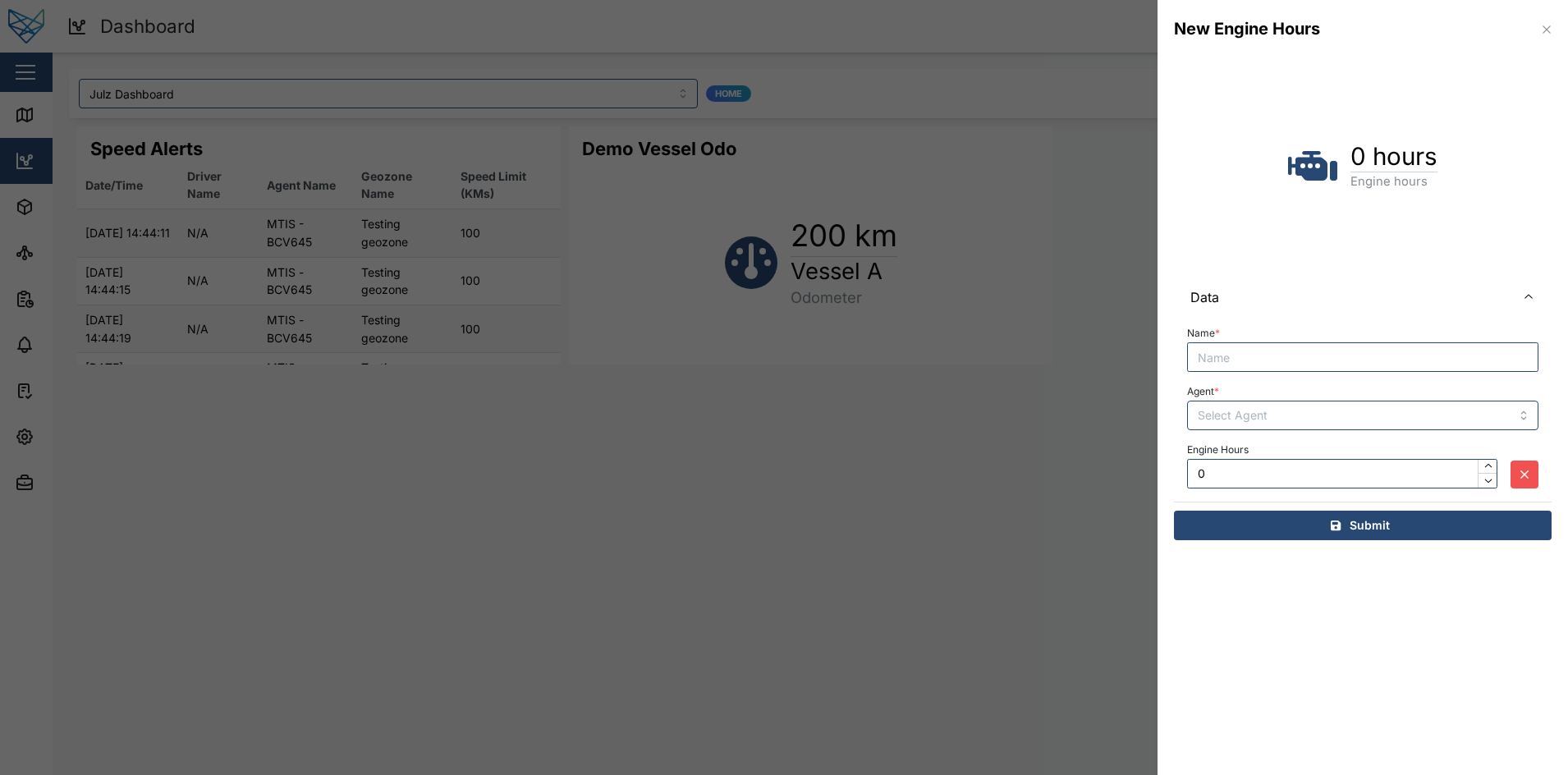
click at [1253, 361] on input "Name *" at bounding box center [1362, 357] width 351 height 30
type input "Demo Vessel Runtime"
click at [1249, 403] on input "Agent *" at bounding box center [1362, 415] width 351 height 30
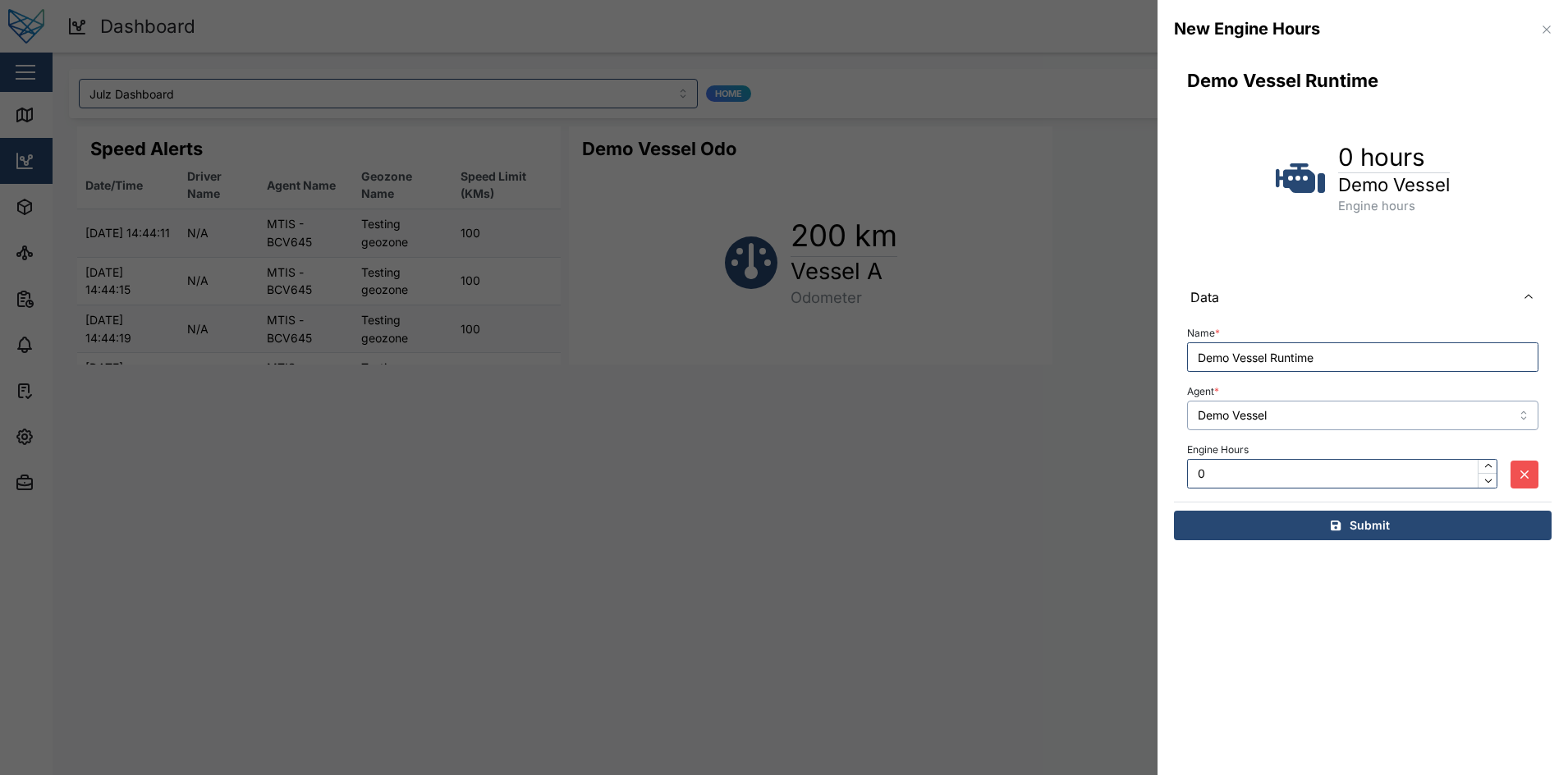
type input "Demo Vessel"
click at [1317, 476] on input "0" at bounding box center [1342, 474] width 310 height 30
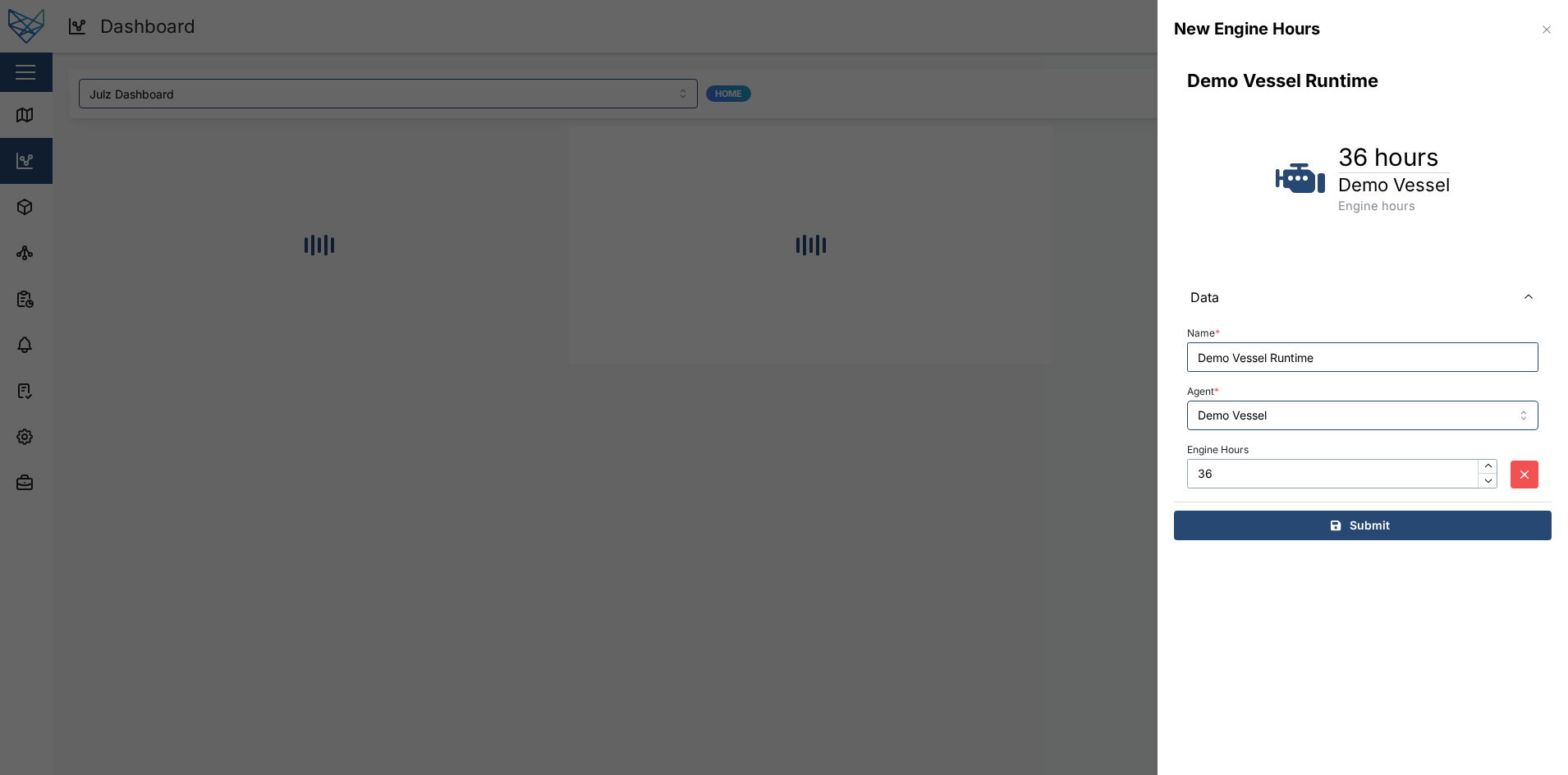
type input "3"
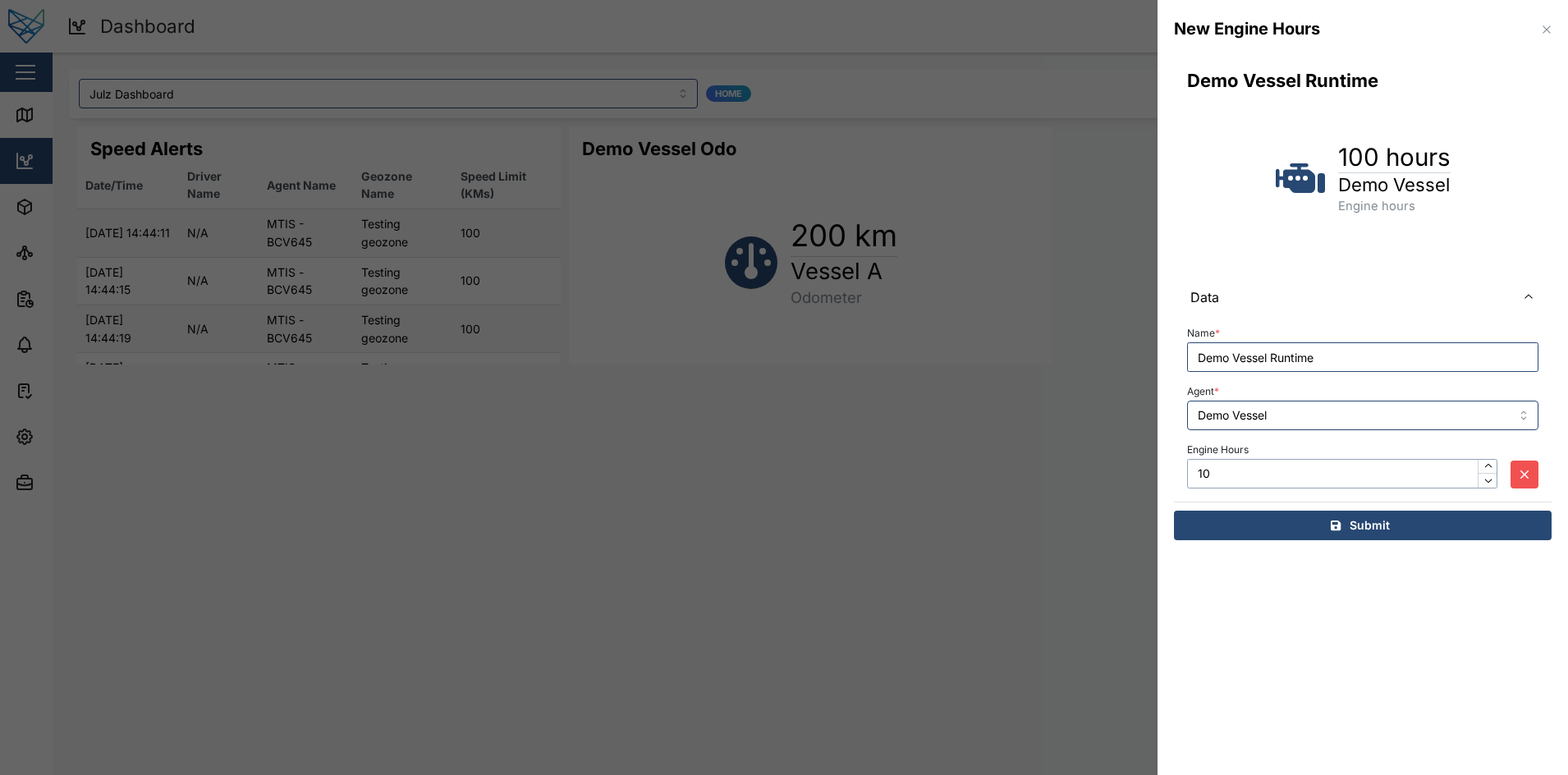
type input "1"
type input "3"
type input "72"
click at [1386, 515] on span "Submit" at bounding box center [1369, 525] width 40 height 28
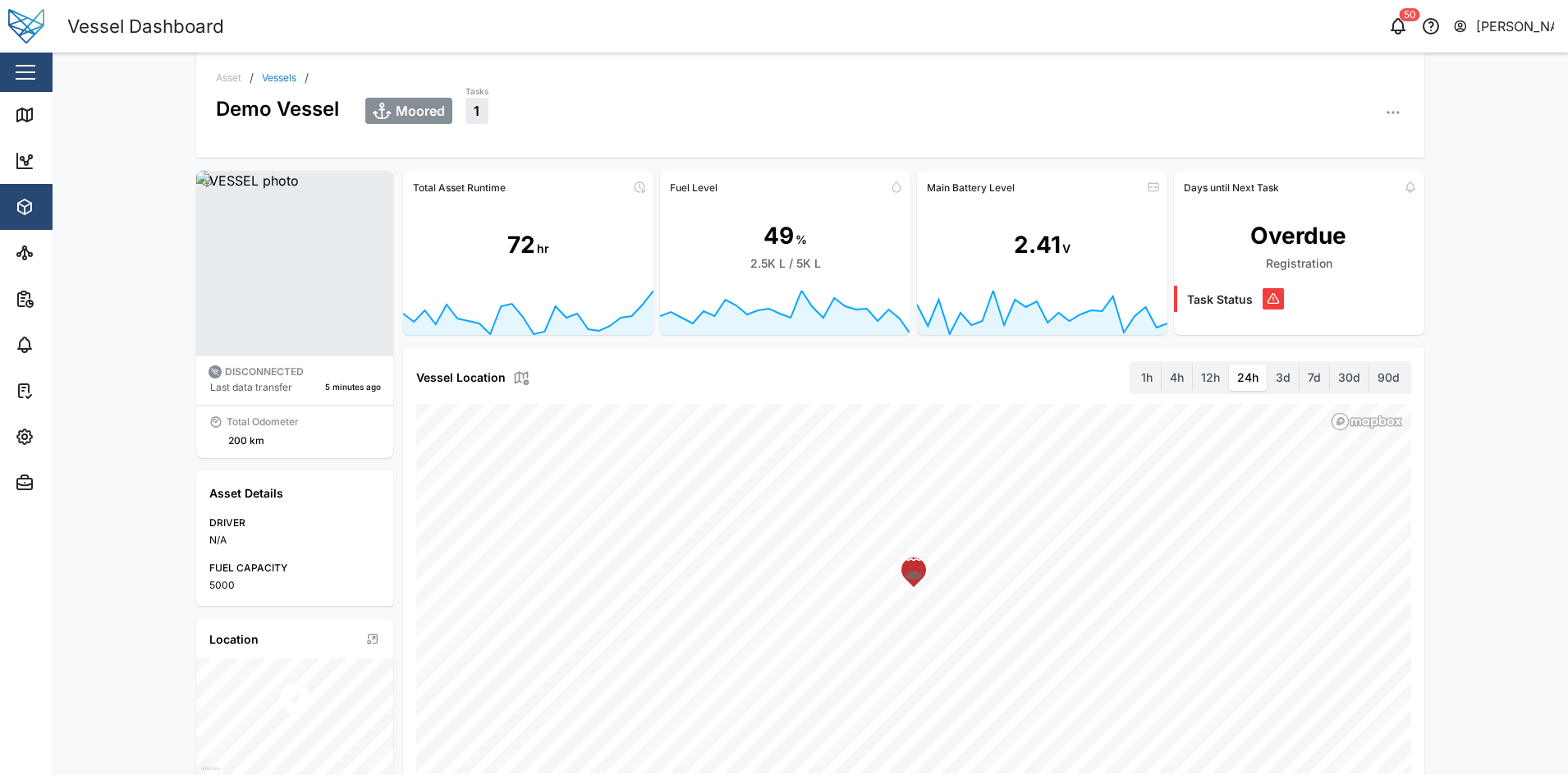
click at [25, 67] on button "button" at bounding box center [25, 72] width 28 height 28
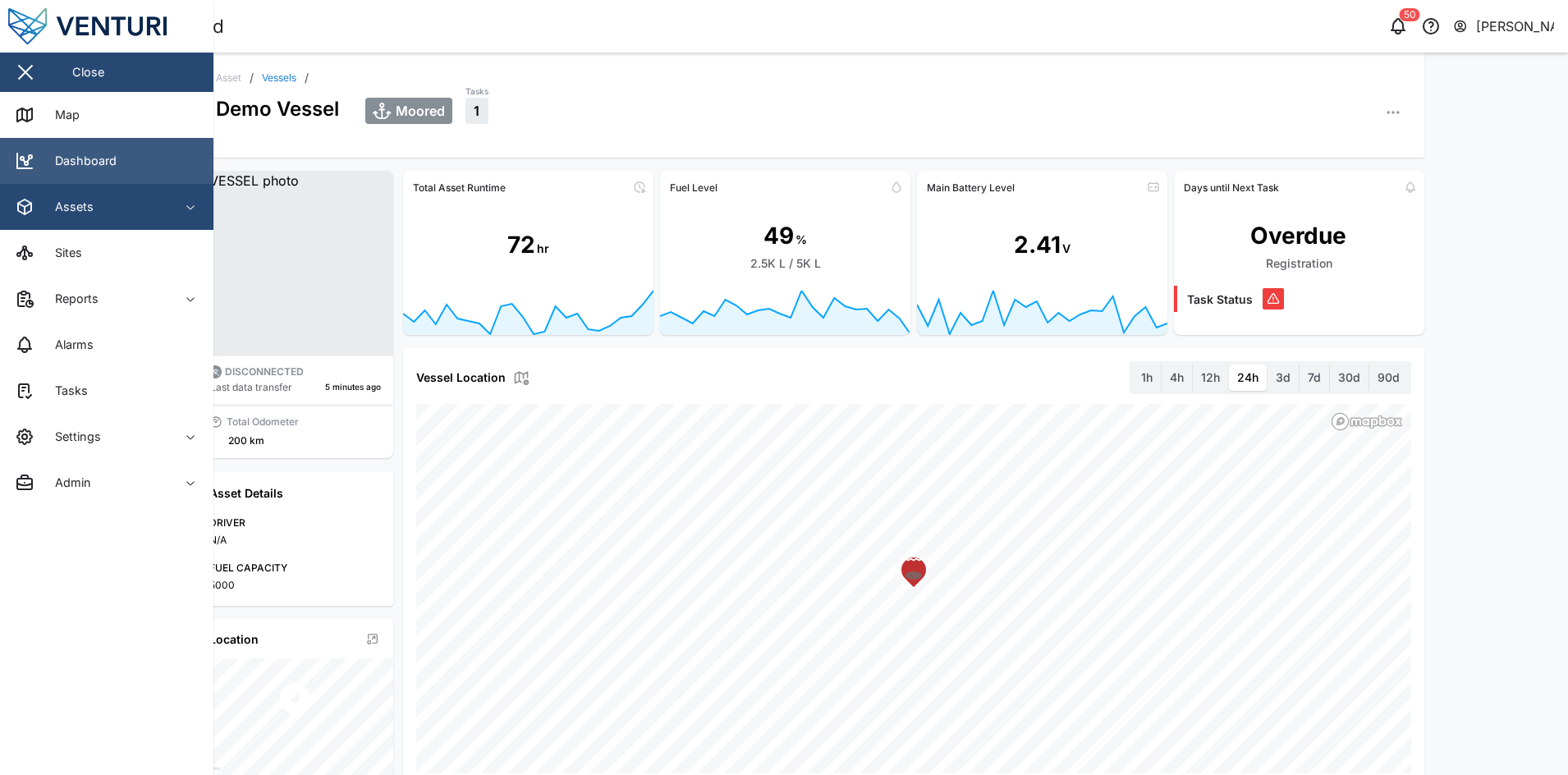
click at [143, 162] on link "Dashboard" at bounding box center [106, 160] width 213 height 46
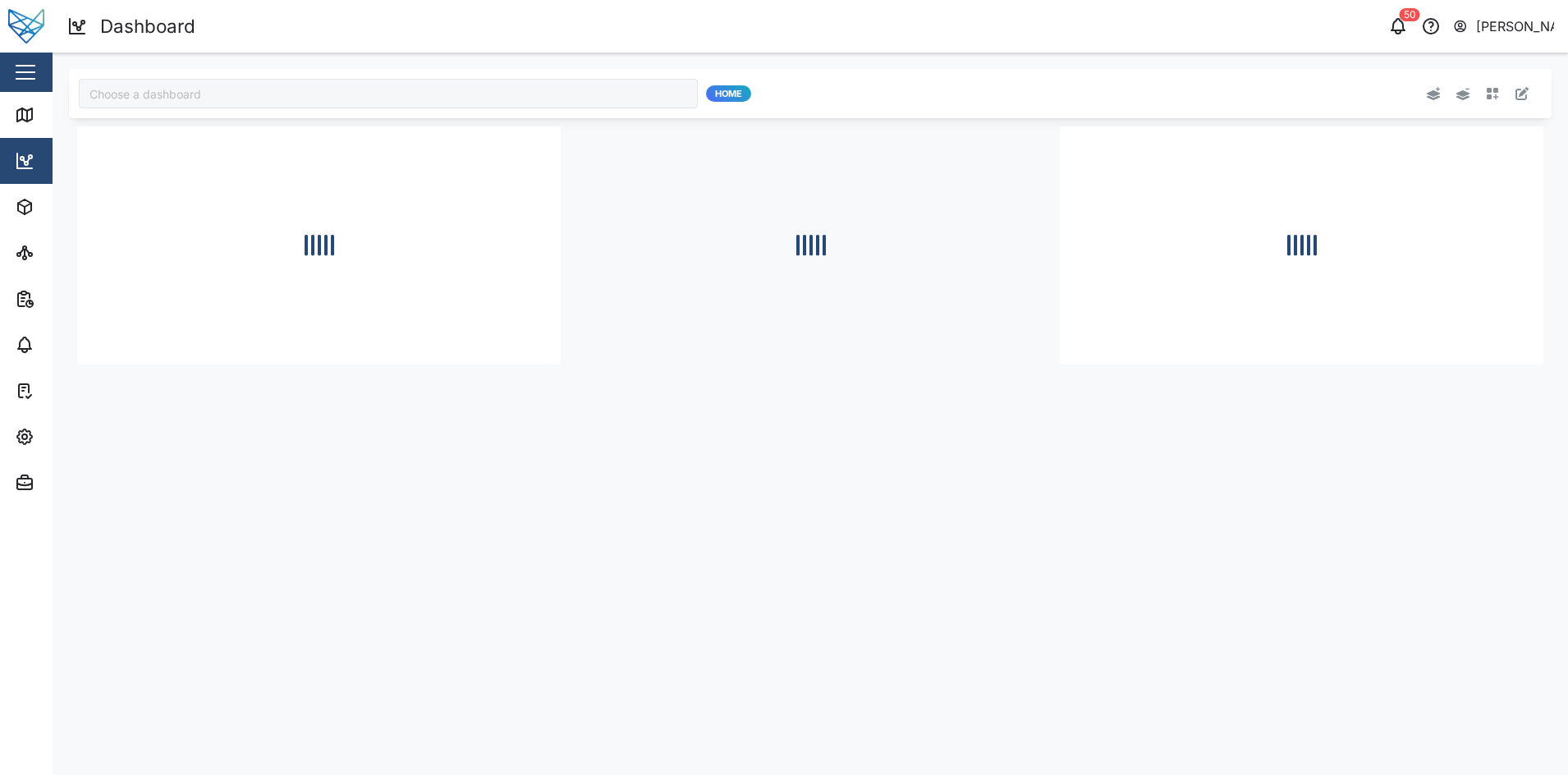
type input "Julz Dashboard"
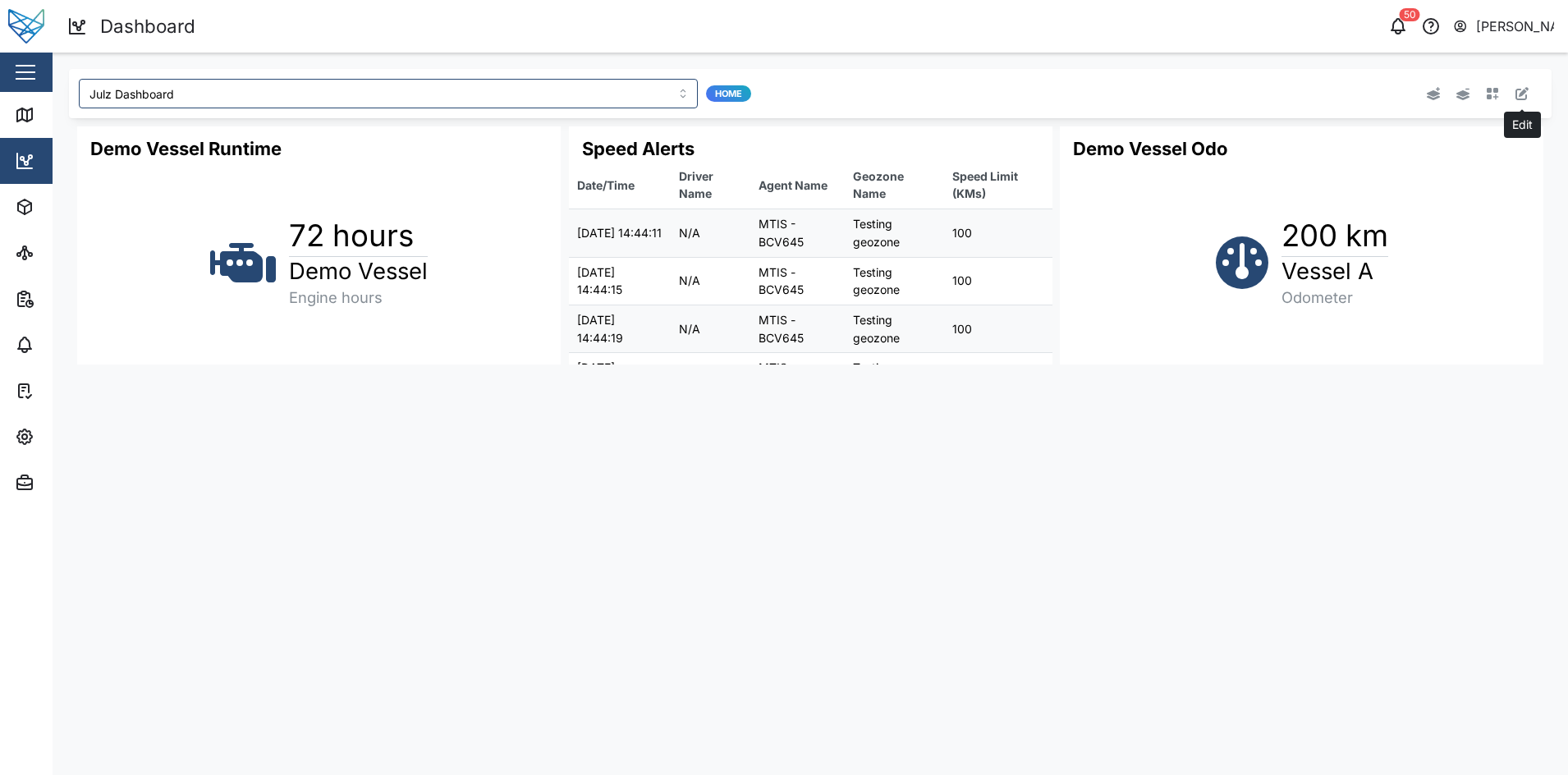
click at [1517, 91] on icon "button" at bounding box center [1522, 93] width 13 height 13
click at [515, 129] on button "button" at bounding box center [526, 138] width 23 height 23
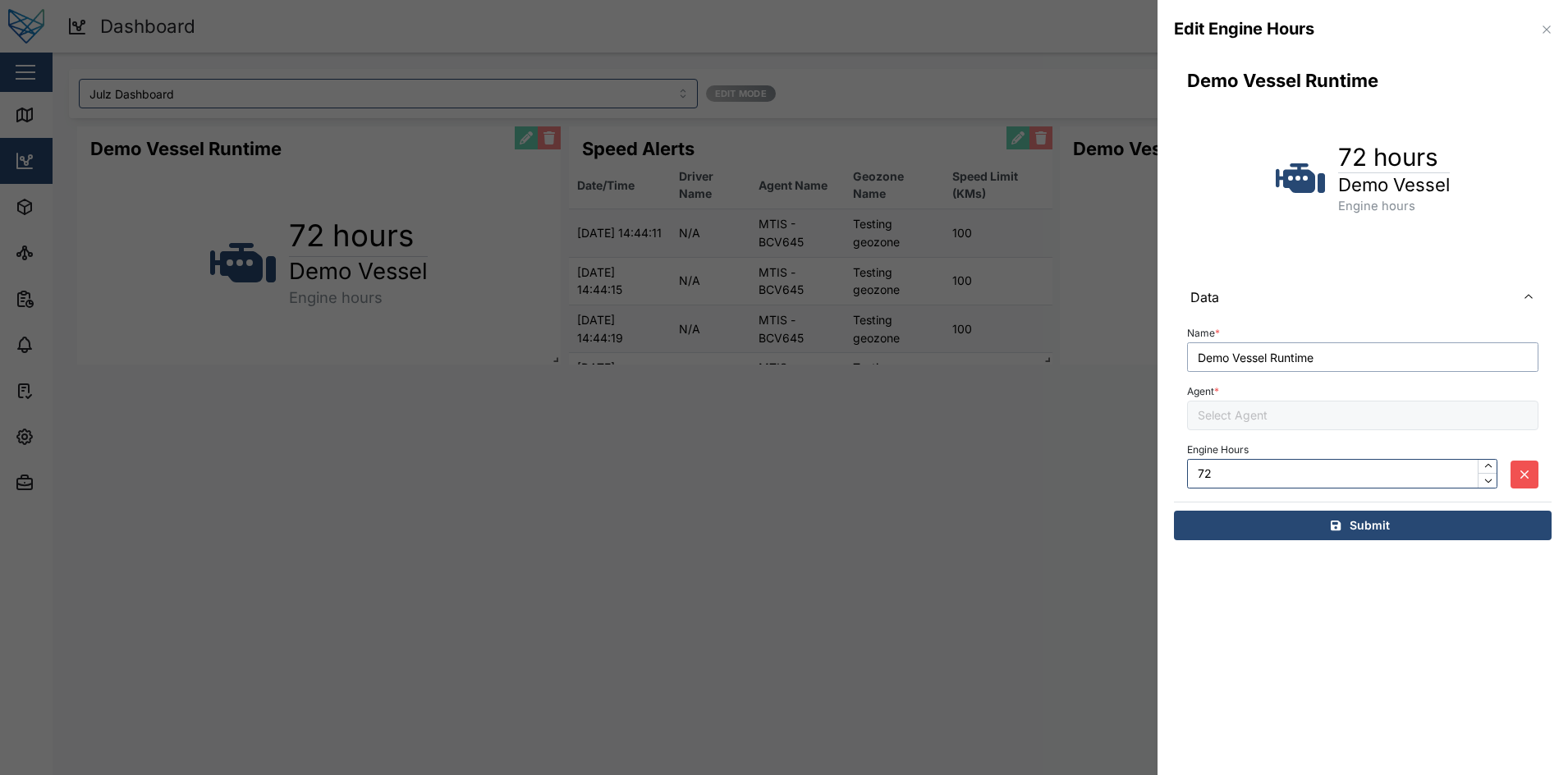
type input "Demo Vessel"
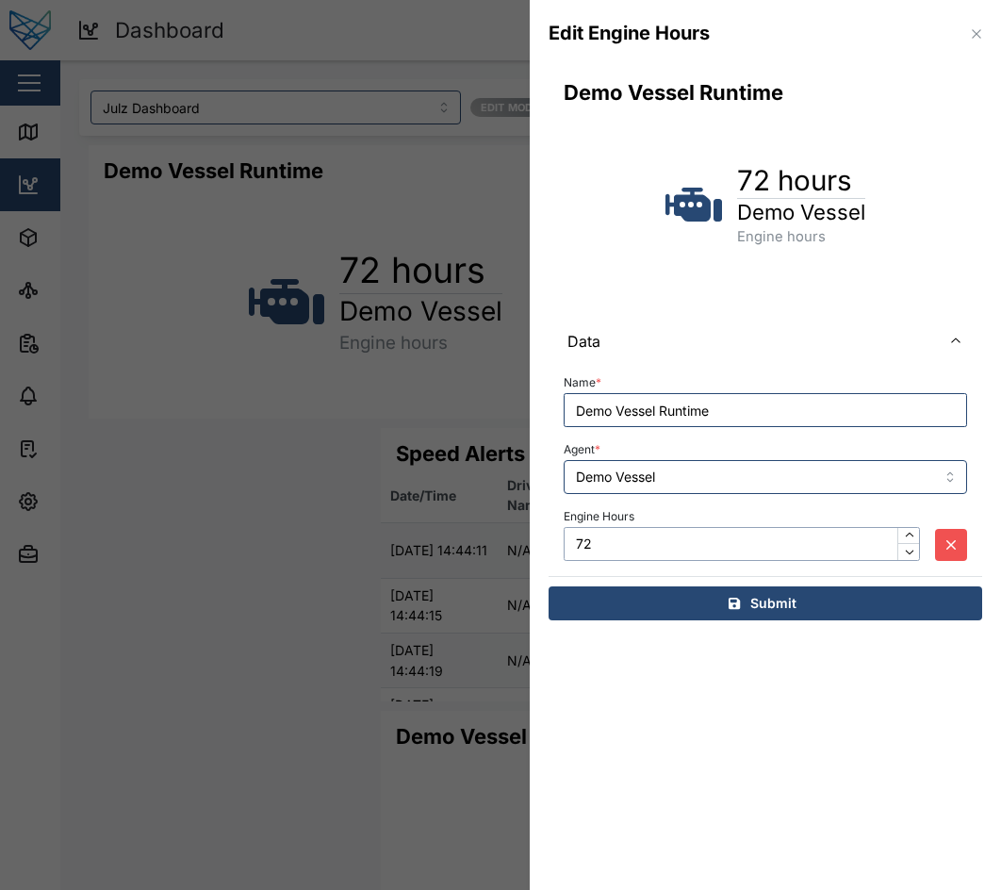
click at [736, 545] on input "72" at bounding box center [742, 544] width 356 height 34
click at [742, 551] on input "72" at bounding box center [742, 544] width 356 height 34
type input "120"
click at [786, 611] on span "Submit" at bounding box center [773, 603] width 46 height 32
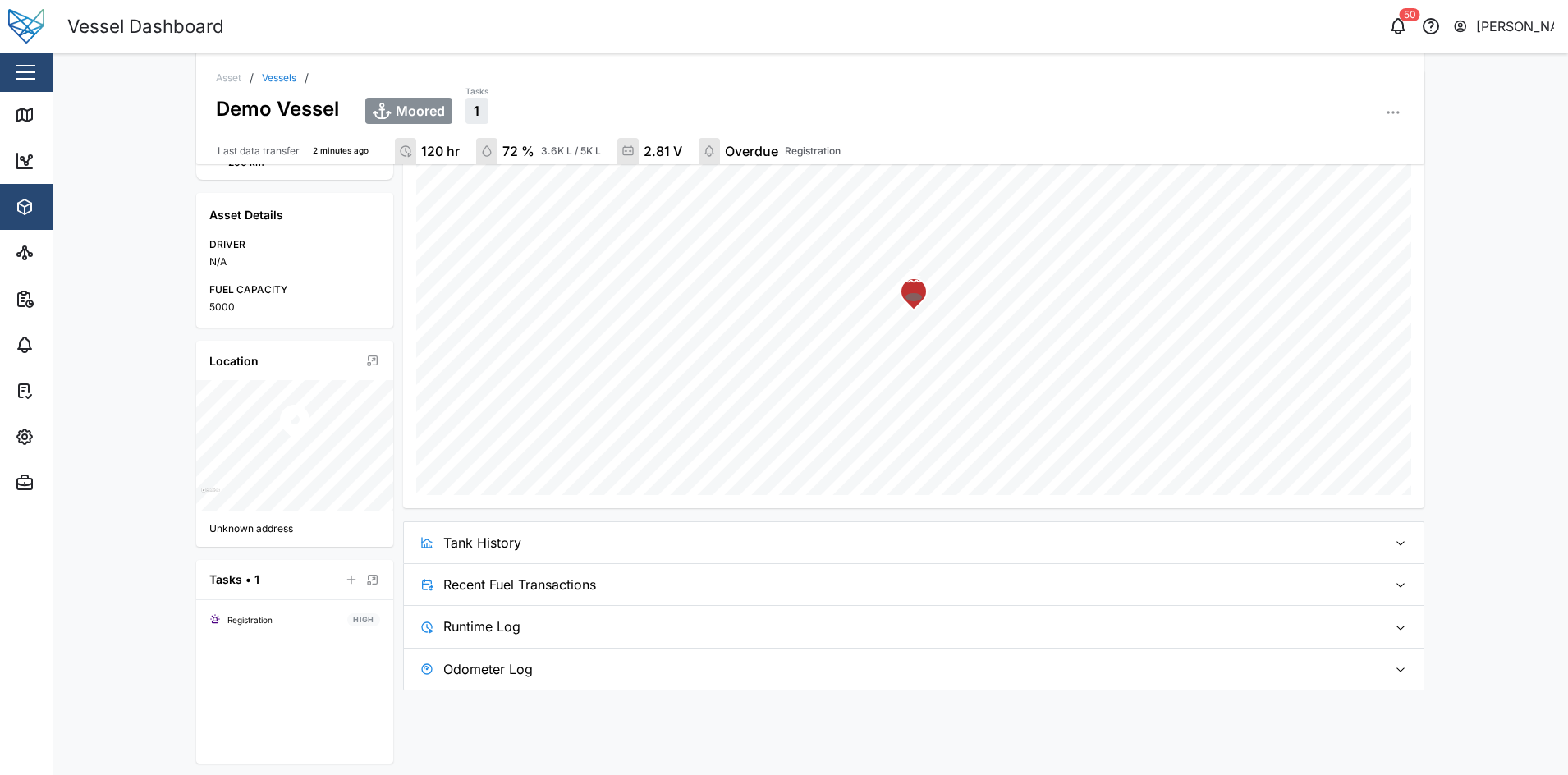
scroll to position [286, 0]
click at [665, 534] on span "Tank History" at bounding box center [909, 540] width 931 height 41
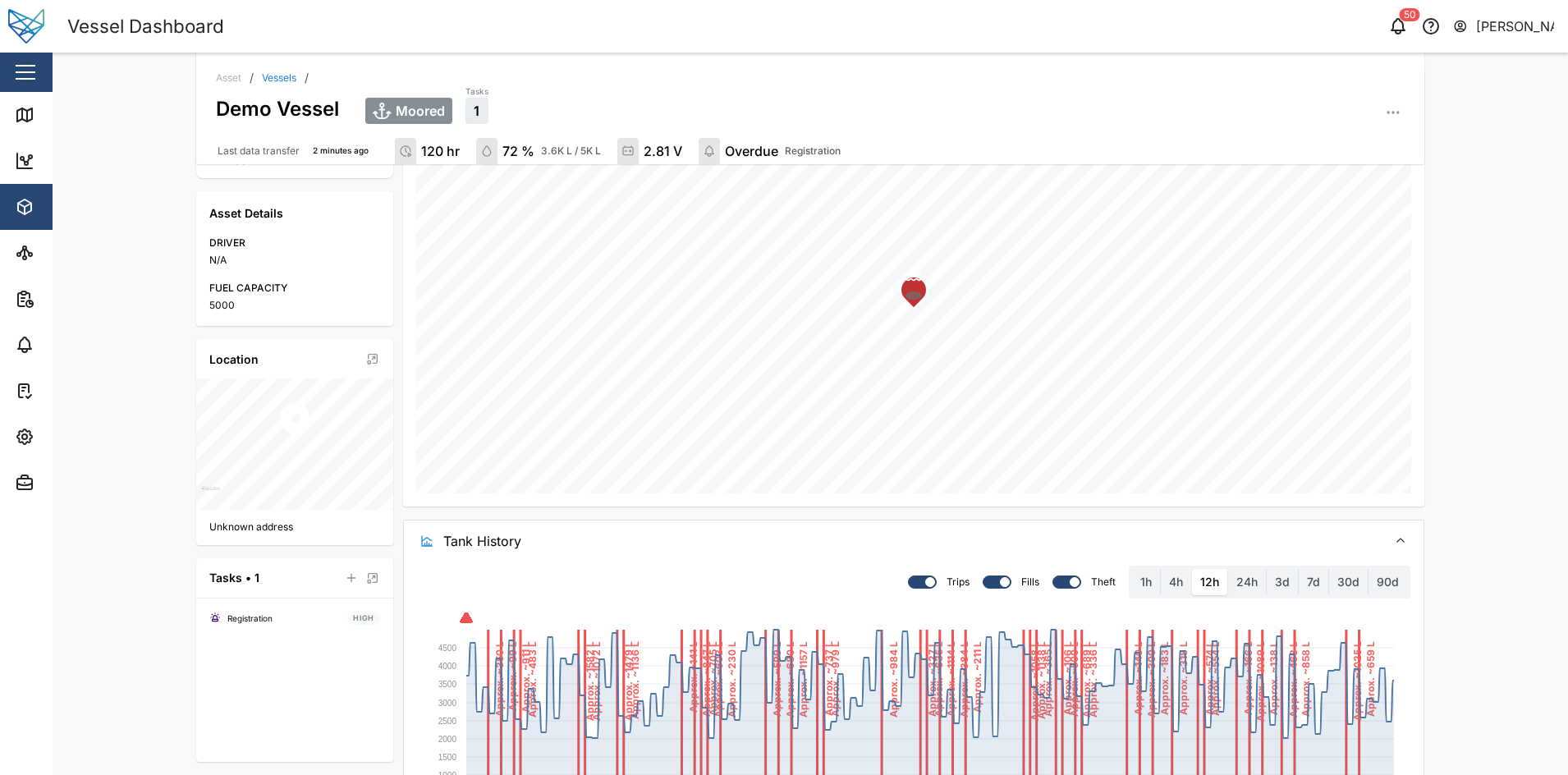
click at [665, 534] on span "Tank History" at bounding box center [909, 540] width 931 height 41
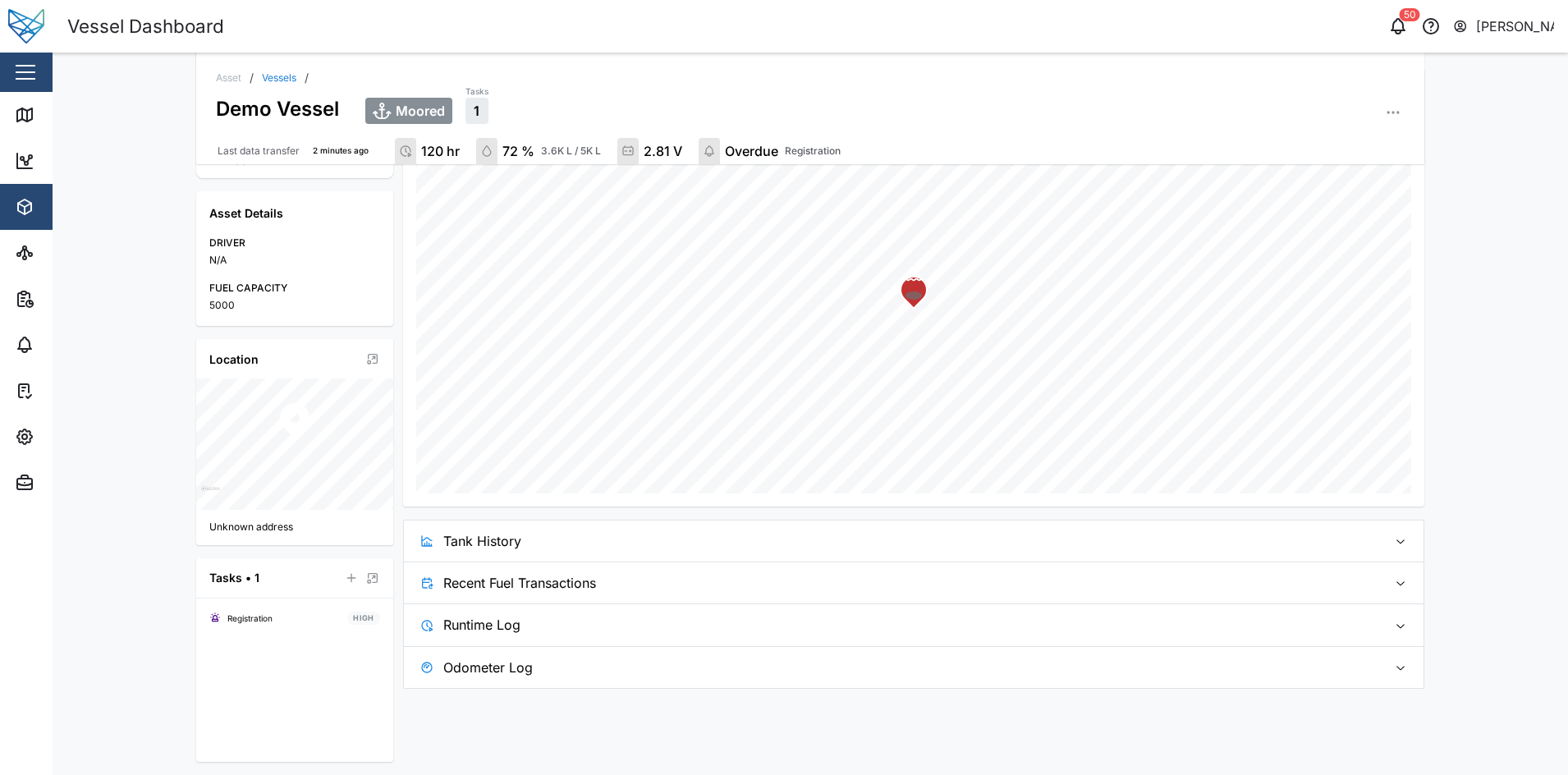
click at [665, 534] on span "Tank History" at bounding box center [909, 540] width 931 height 41
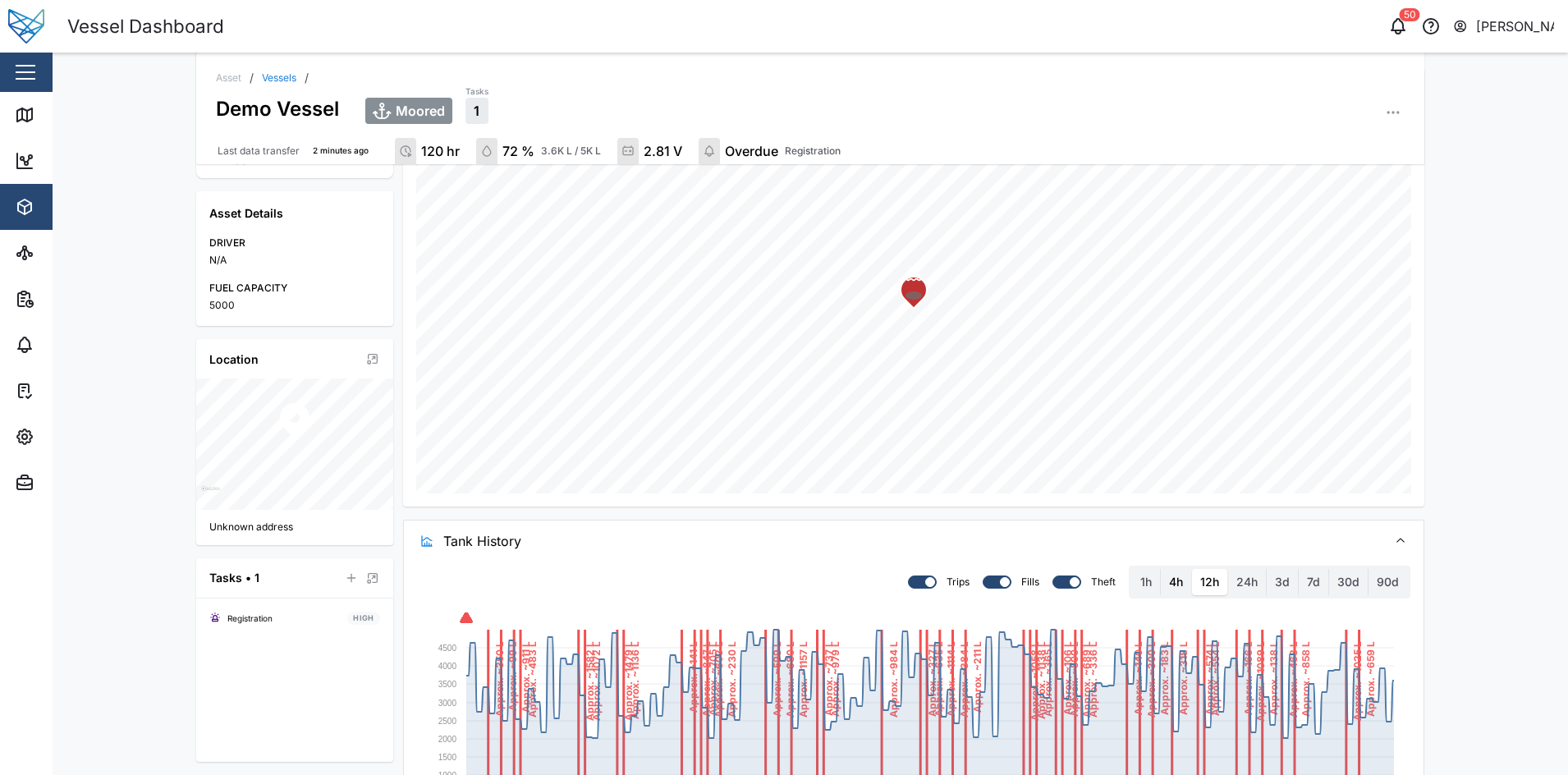
click at [1160, 574] on label "4h" at bounding box center [1175, 582] width 30 height 26
click at [1160, 569] on hours "4h" at bounding box center [1160, 569] width 0 height 0
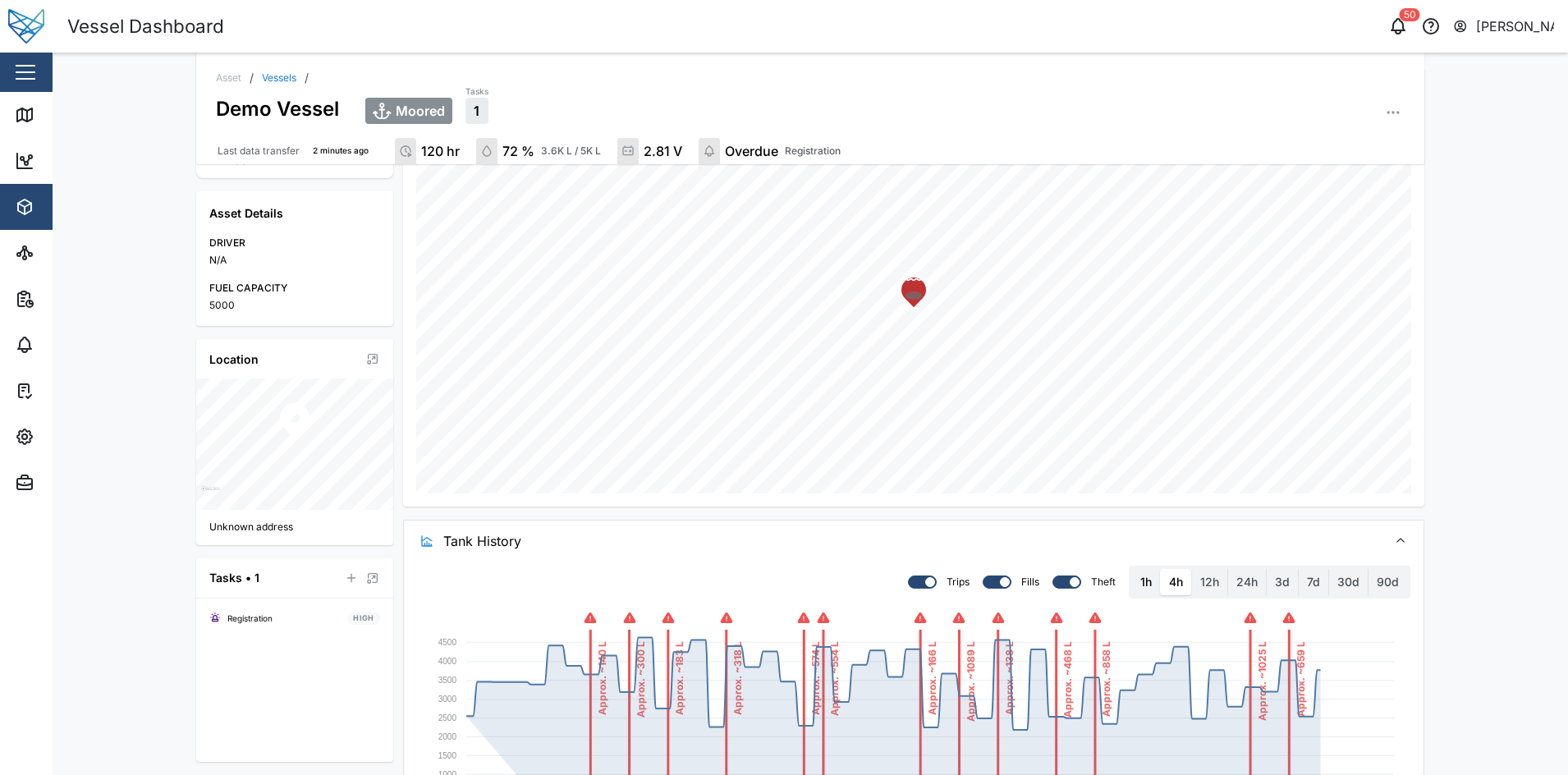
click at [1139, 582] on label "1h" at bounding box center [1146, 582] width 28 height 26
click at [1132, 569] on hour "1h" at bounding box center [1132, 569] width 0 height 0
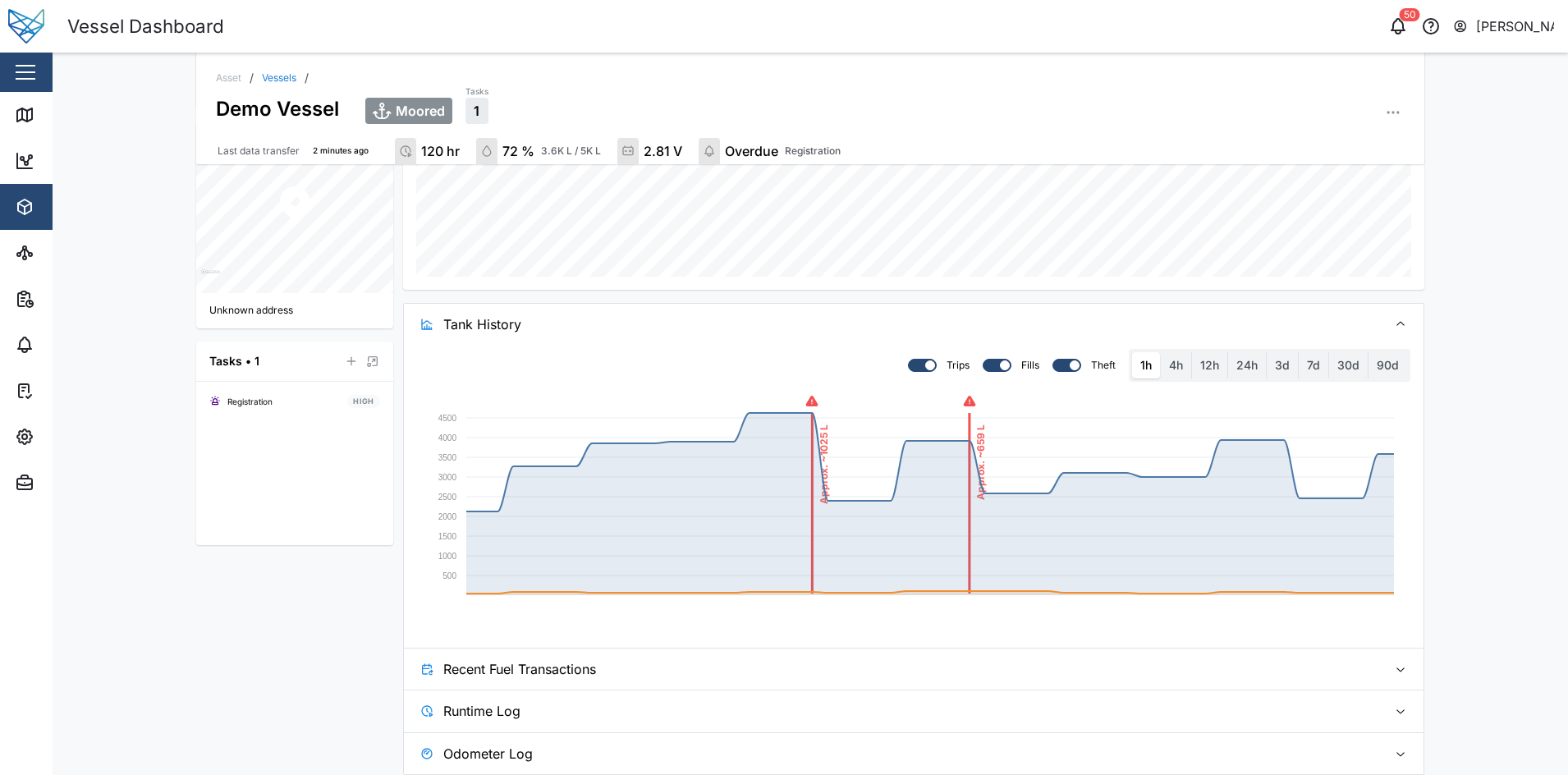
scroll to position [504, 0]
click at [963, 399] on icon "button" at bounding box center [970, 400] width 12 height 10
click at [914, 367] on div at bounding box center [916, 364] width 17 height 11
click at [908, 358] on input "checkbox" at bounding box center [908, 358] width 0 height 0
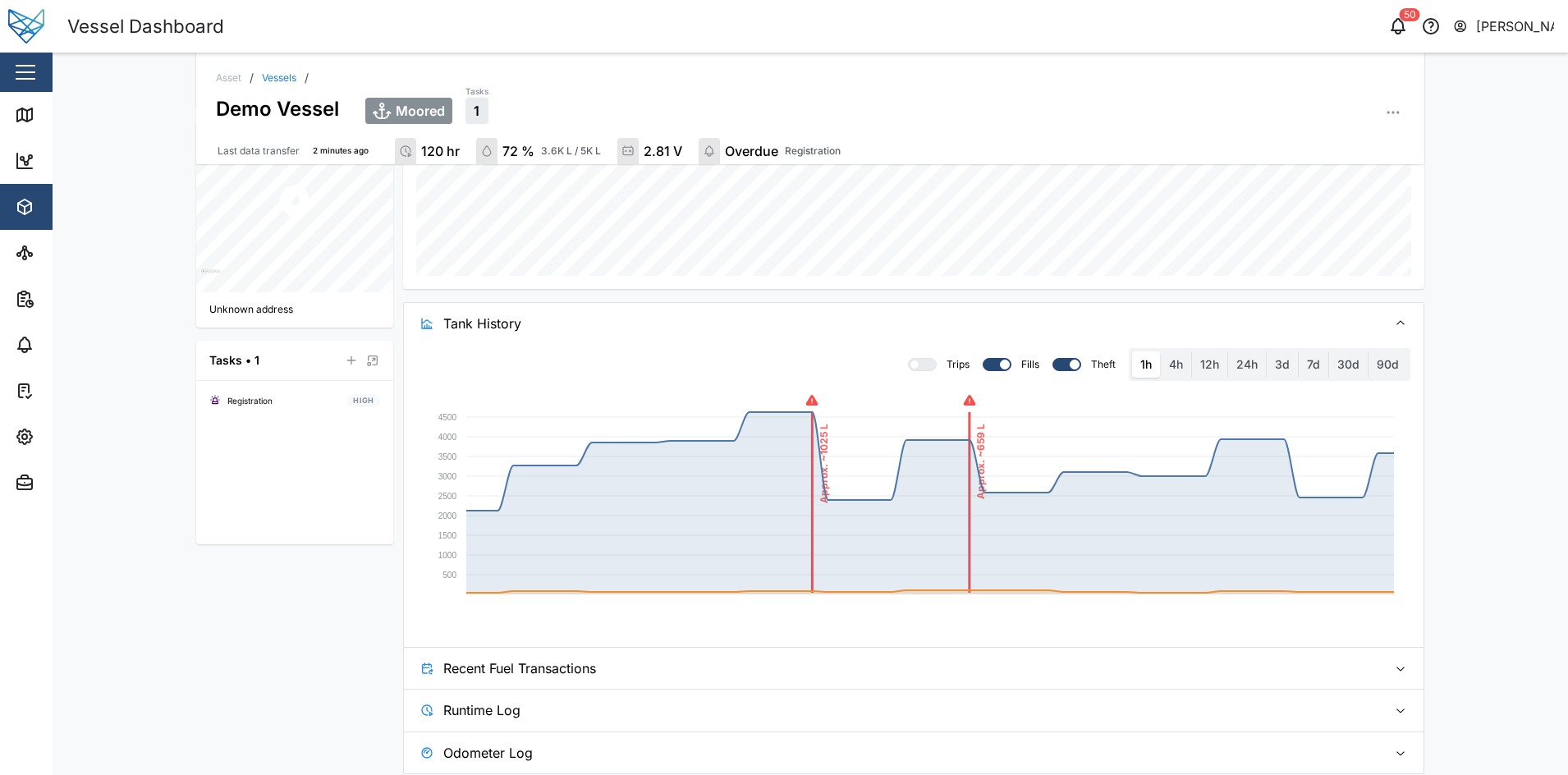
click at [919, 367] on div at bounding box center [927, 364] width 17 height 11
click at [908, 358] on input "checkbox" at bounding box center [908, 358] width 0 height 0
click at [963, 396] on icon "button" at bounding box center [969, 400] width 13 height 13
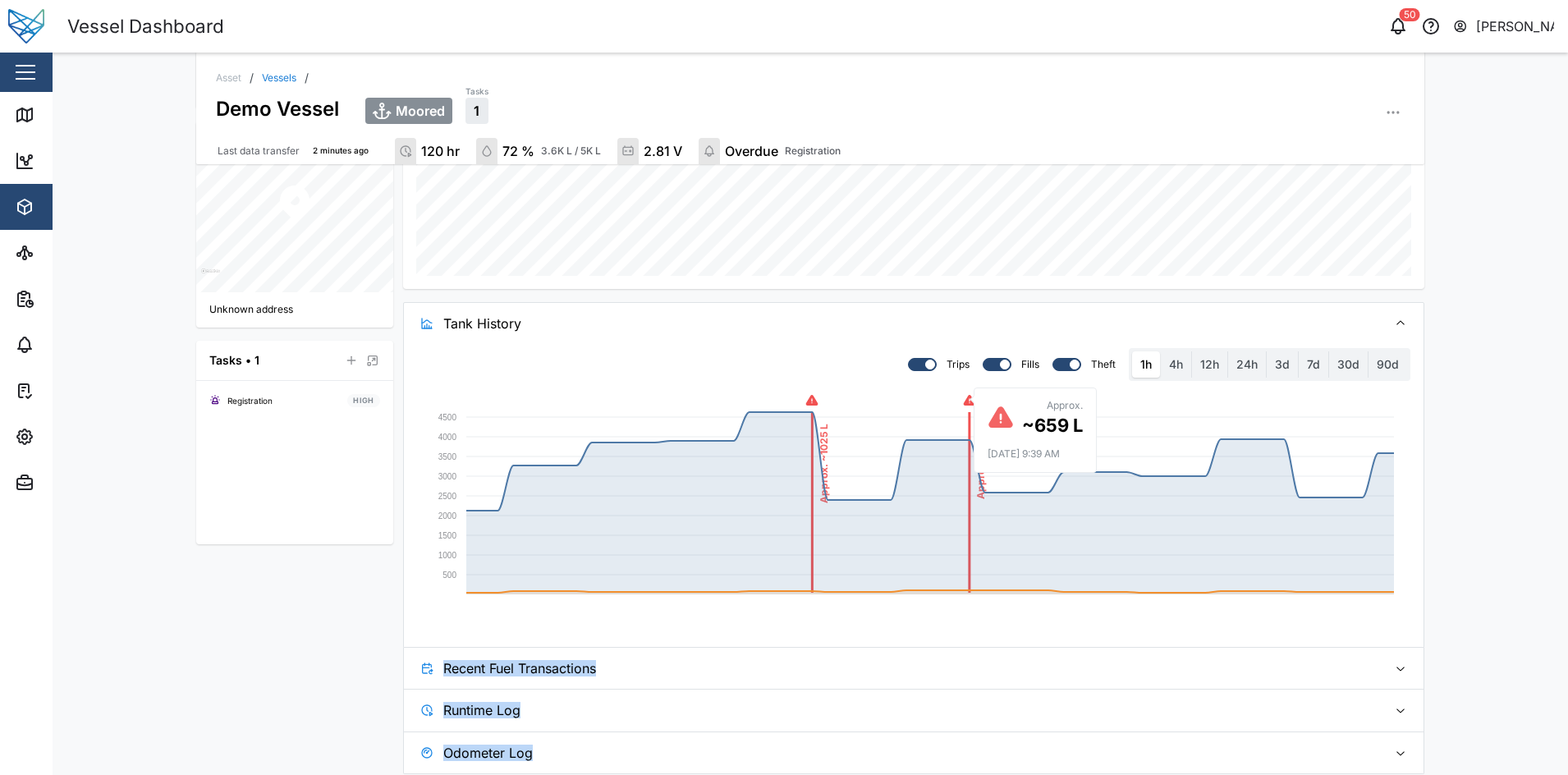
drag, startPoint x: 1050, startPoint y: 404, endPoint x: 1104, endPoint y: 423, distance: 57.2
click at [1104, 423] on body "Vessel Dashboard 50 [PERSON_NAME] Close Map Dashboard Assets ATS Camera Generat…" at bounding box center [784, 388] width 1568 height 775
click at [1029, 519] on rect at bounding box center [929, 502] width 928 height 180
click at [964, 402] on icon "button" at bounding box center [970, 400] width 12 height 10
click at [944, 429] on rect at bounding box center [929, 502] width 928 height 180
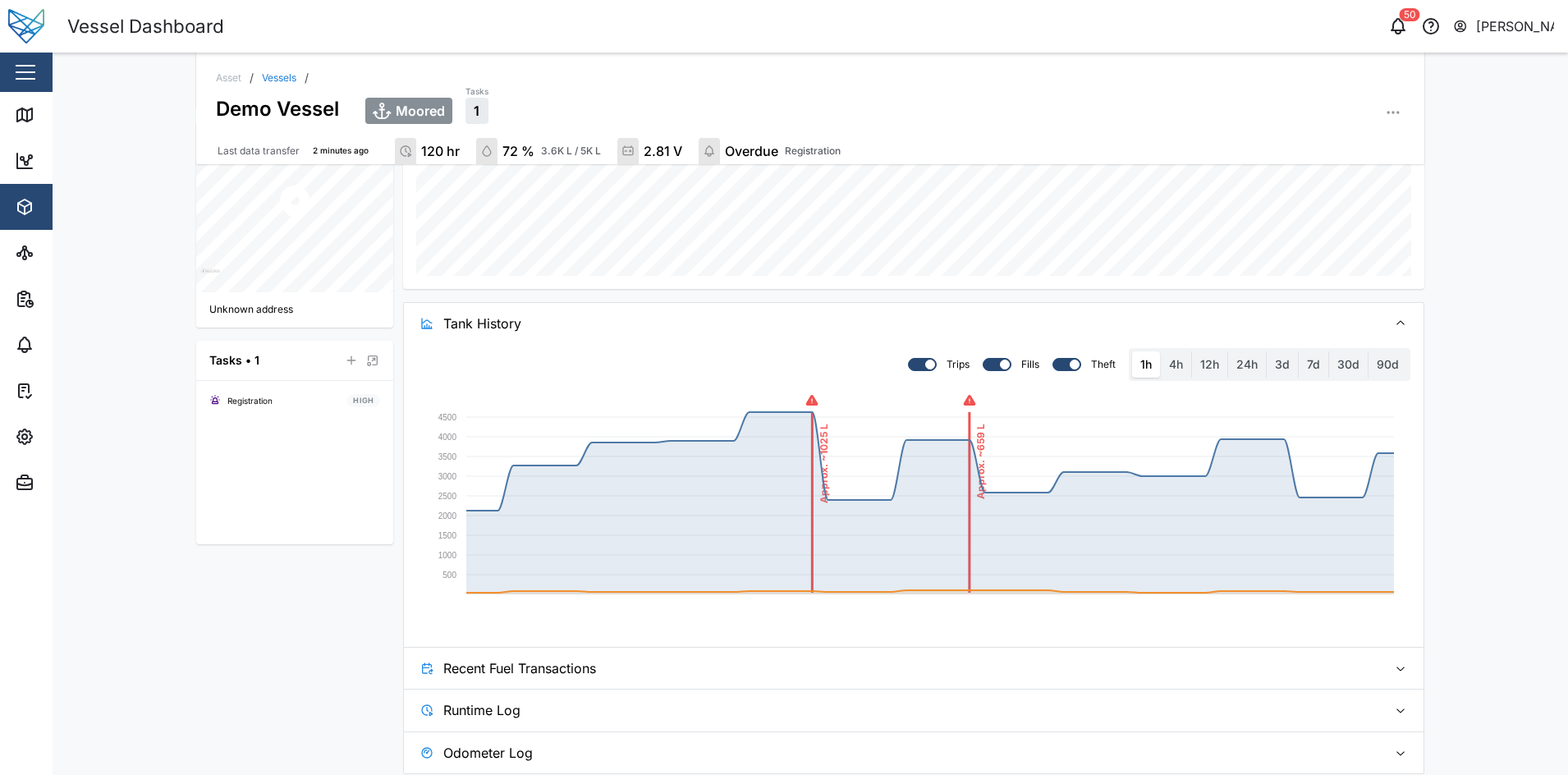
click at [963, 399] on icon "button" at bounding box center [970, 400] width 12 height 10
click at [947, 566] on rect at bounding box center [929, 502] width 928 height 180
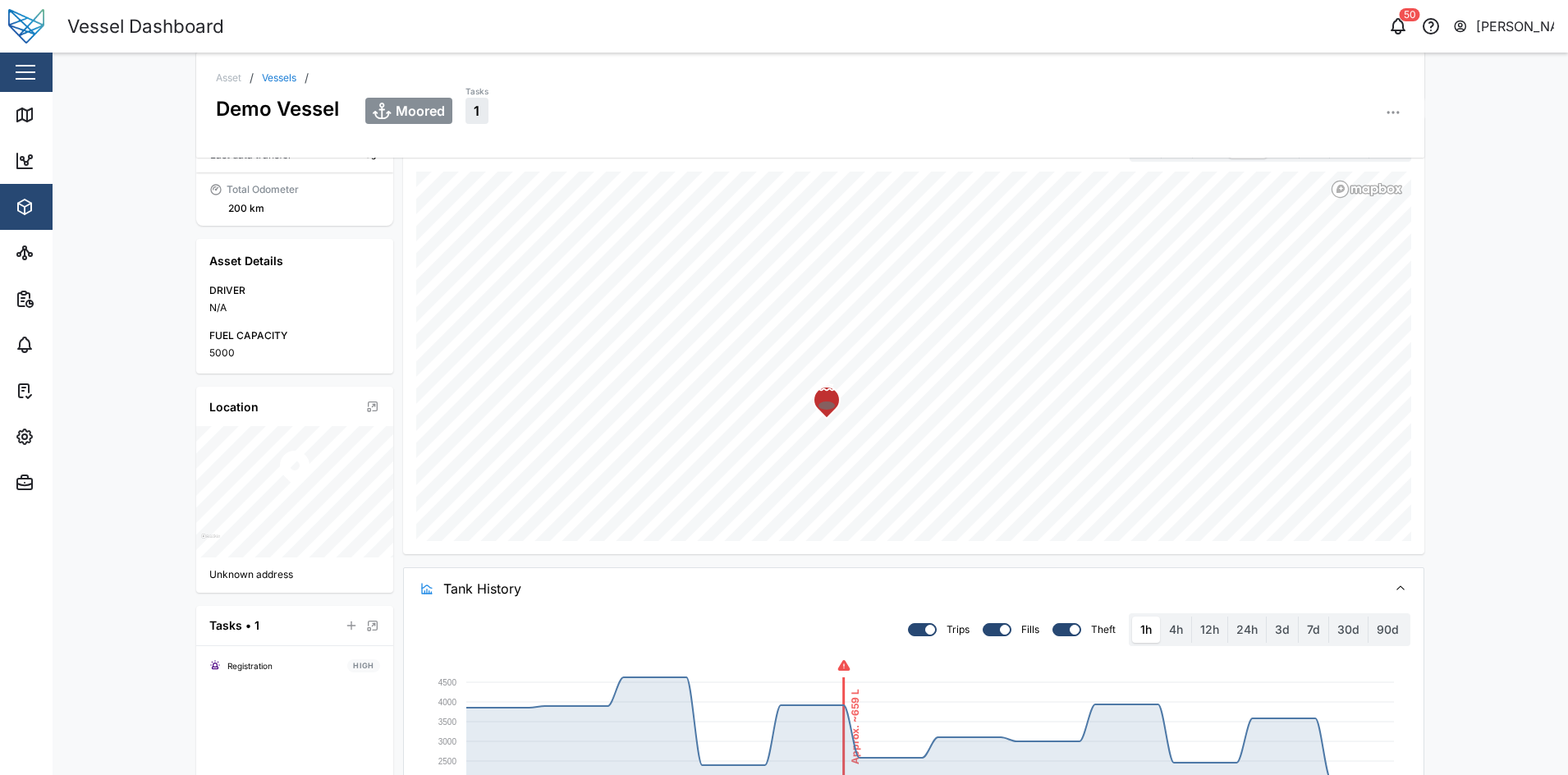
scroll to position [0, 0]
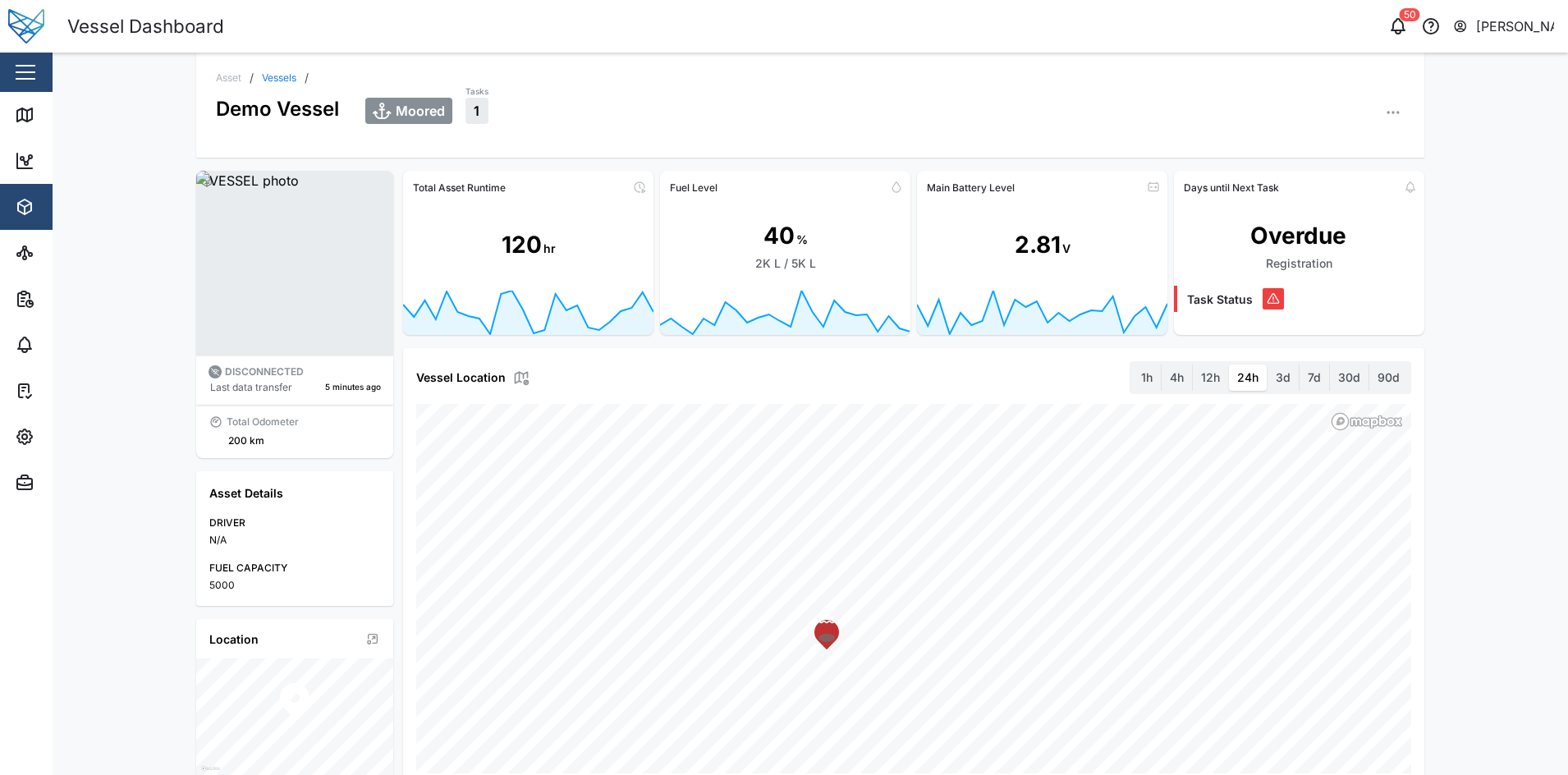
click at [1504, 428] on div "Asset / Vessels / Demo Vessel Moored Tasks 1 DISCONNECTED Last data transfer 5 …" at bounding box center [810, 413] width 1516 height 722
click at [948, 292] on rect at bounding box center [1042, 314] width 250 height 47
click at [1490, 349] on div "Asset / Vessels / Demo Vessel Moored Tasks 1 DISCONNECTED Last data transfer 5 …" at bounding box center [810, 413] width 1516 height 722
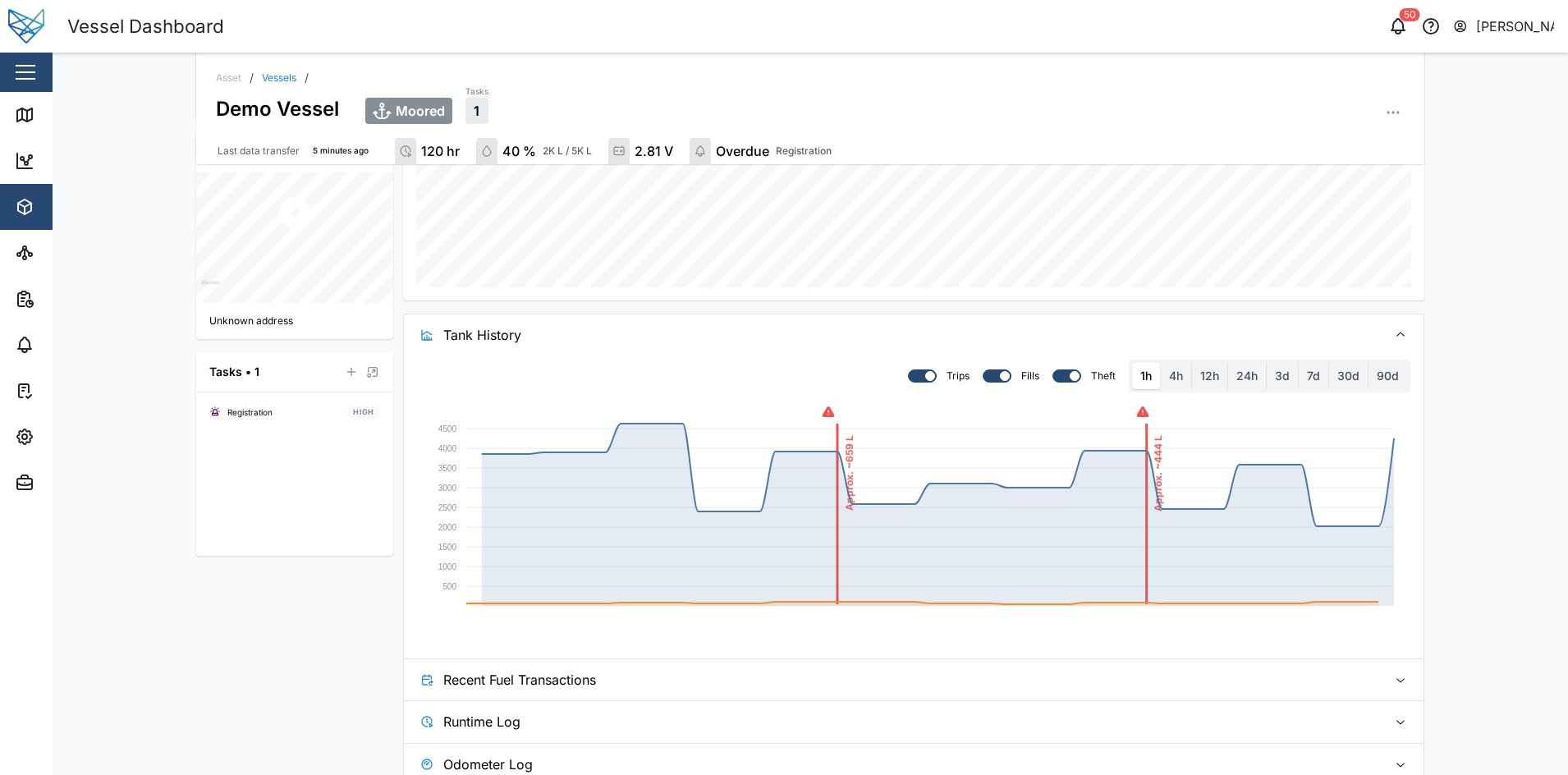
scroll to position [495, 0]
click at [1436, 351] on div "Asset / Vessels / Demo Vessel Moored Tasks 1 Last data transfer 5 minutes ago 1…" at bounding box center [810, 413] width 1516 height 722
click at [1159, 672] on span "Recent Fuel Transactions" at bounding box center [909, 677] width 931 height 41
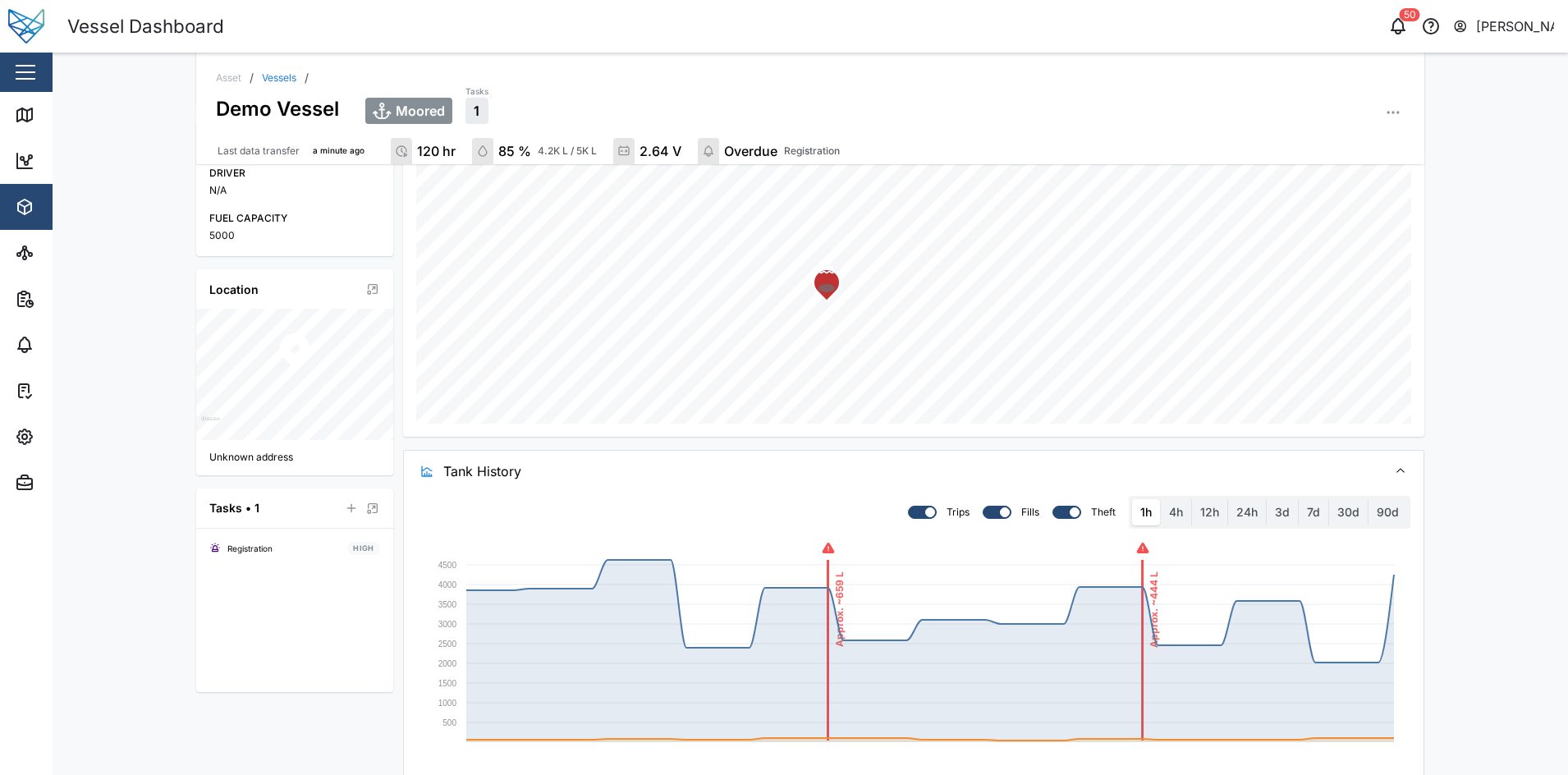
scroll to position [621, 0]
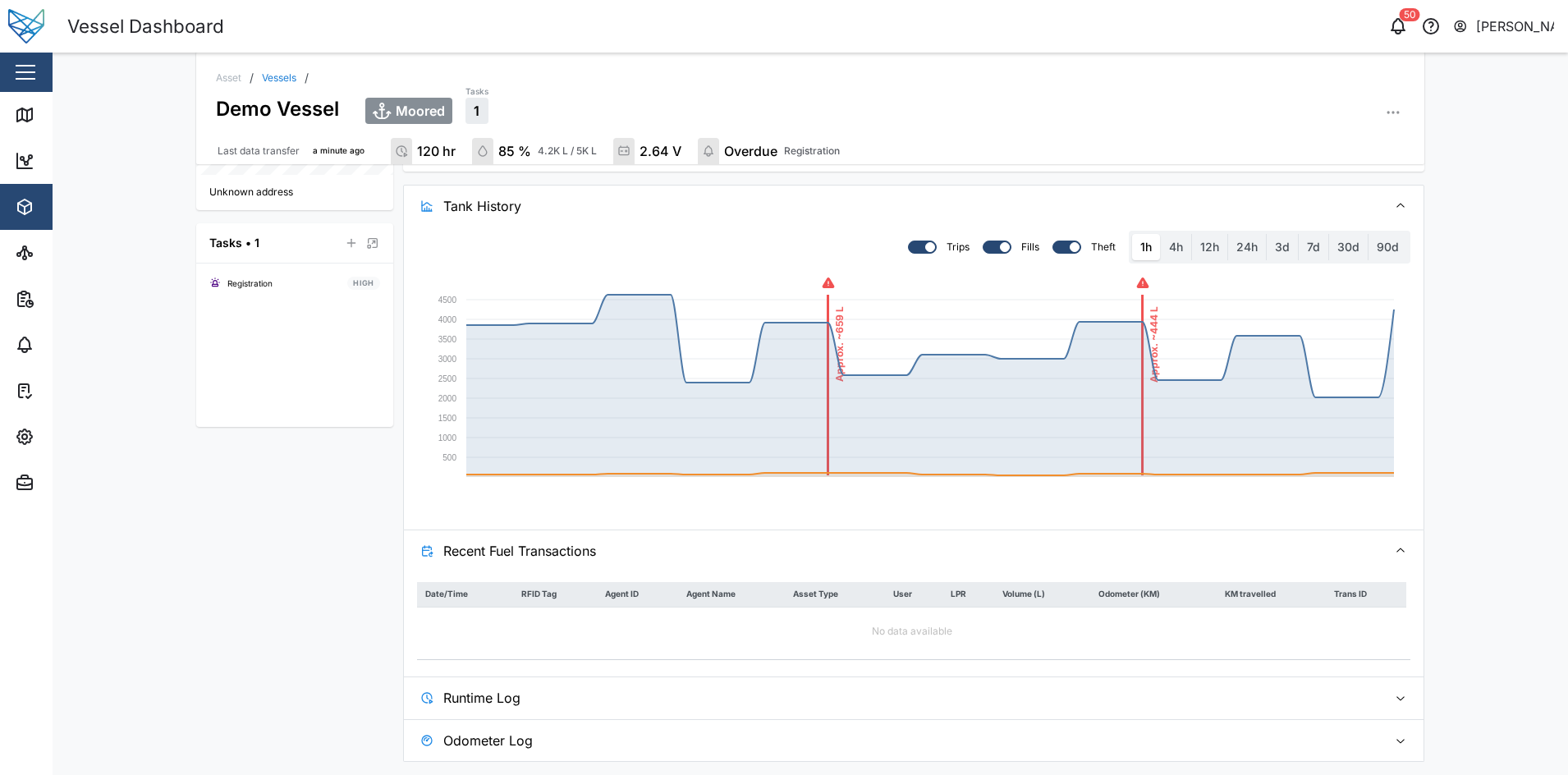
click at [594, 726] on span "Odometer Log" at bounding box center [909, 739] width 931 height 41
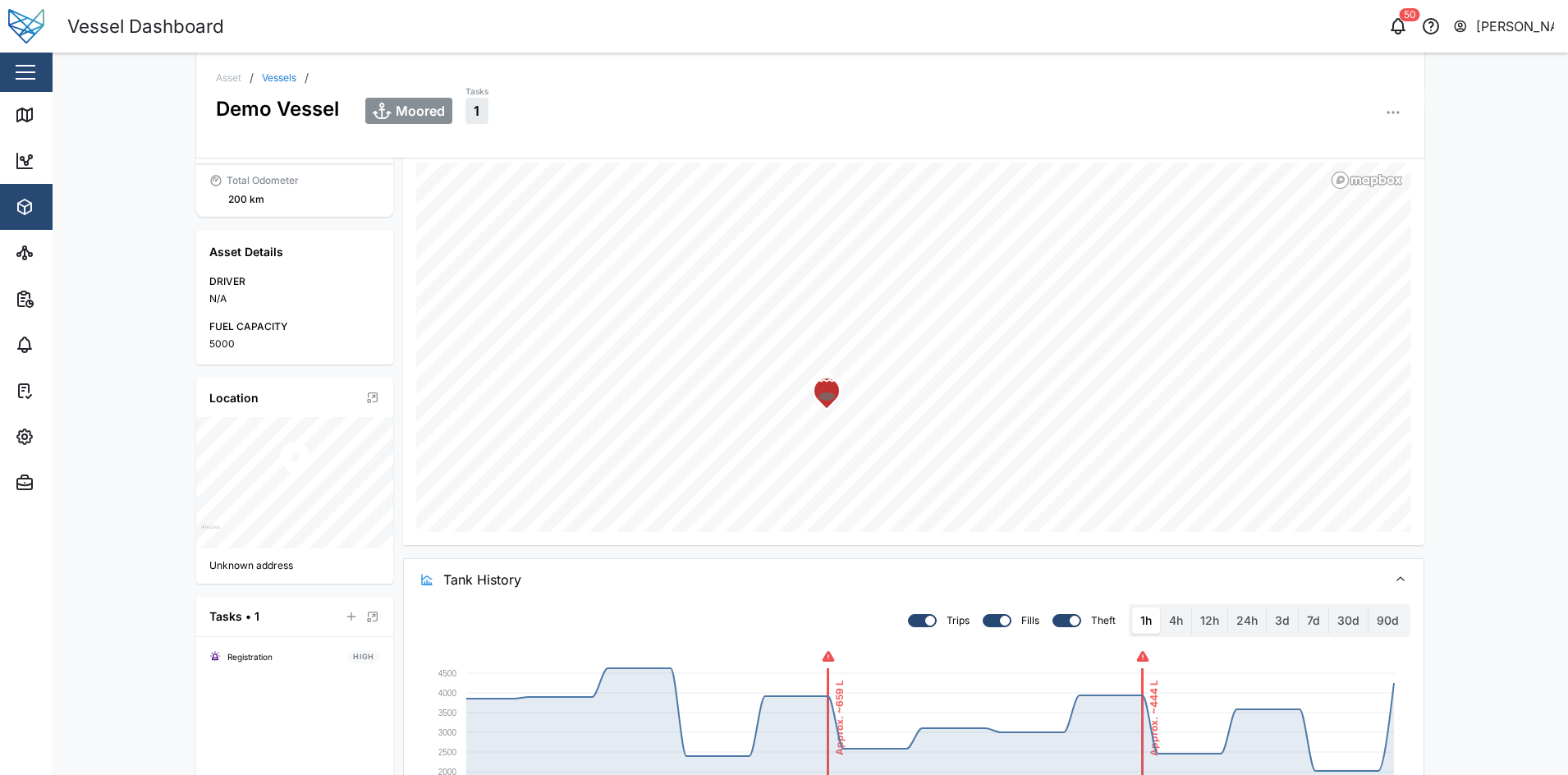
scroll to position [0, 0]
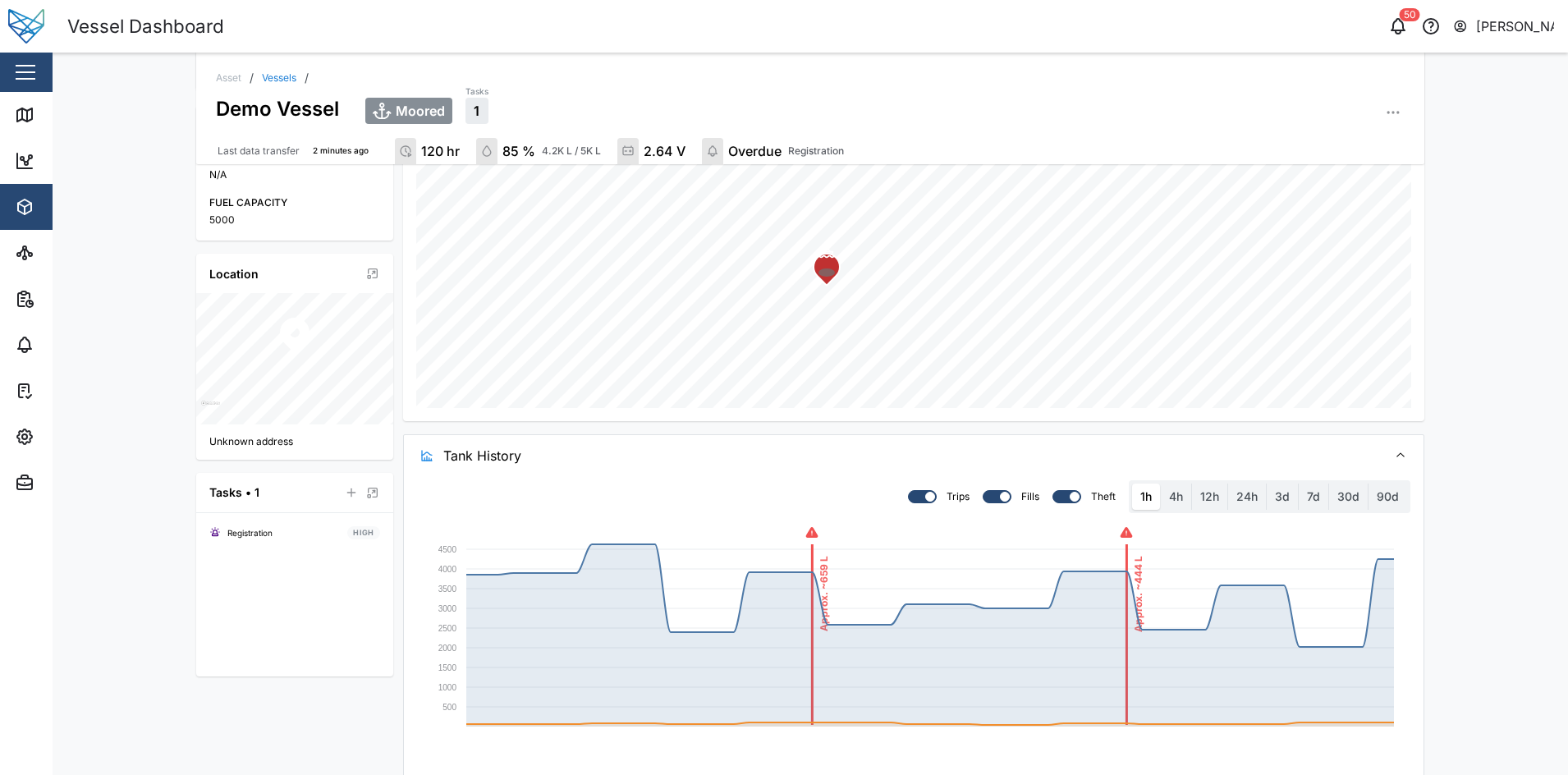
scroll to position [1001, 0]
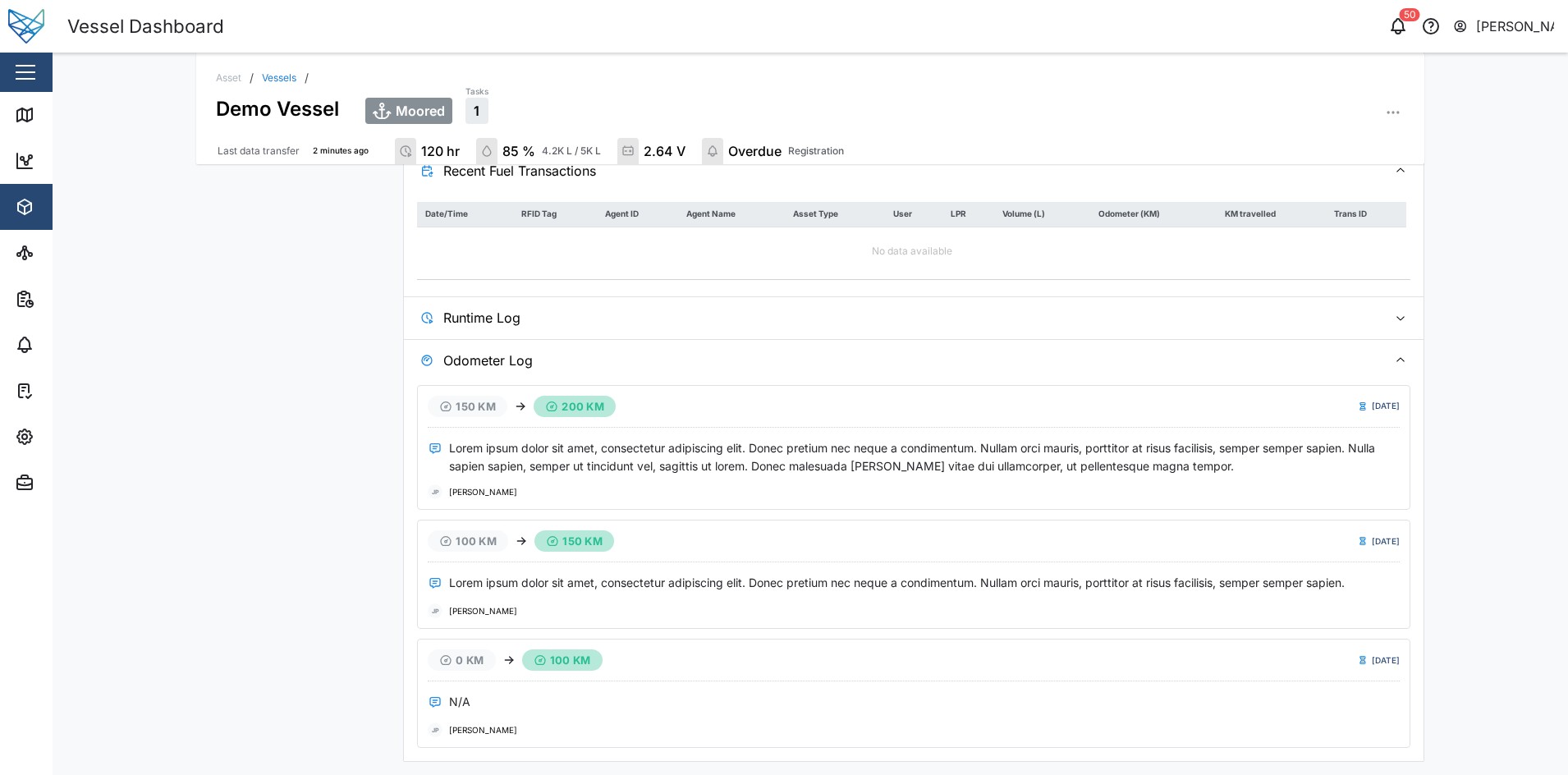
click at [1475, 444] on div "Asset / Vessels / Demo Vessel Moored Tasks 1 Last data transfer 2 minutes ago 1…" at bounding box center [810, 413] width 1516 height 722
click at [1321, 351] on span "Odometer Log" at bounding box center [909, 360] width 931 height 41
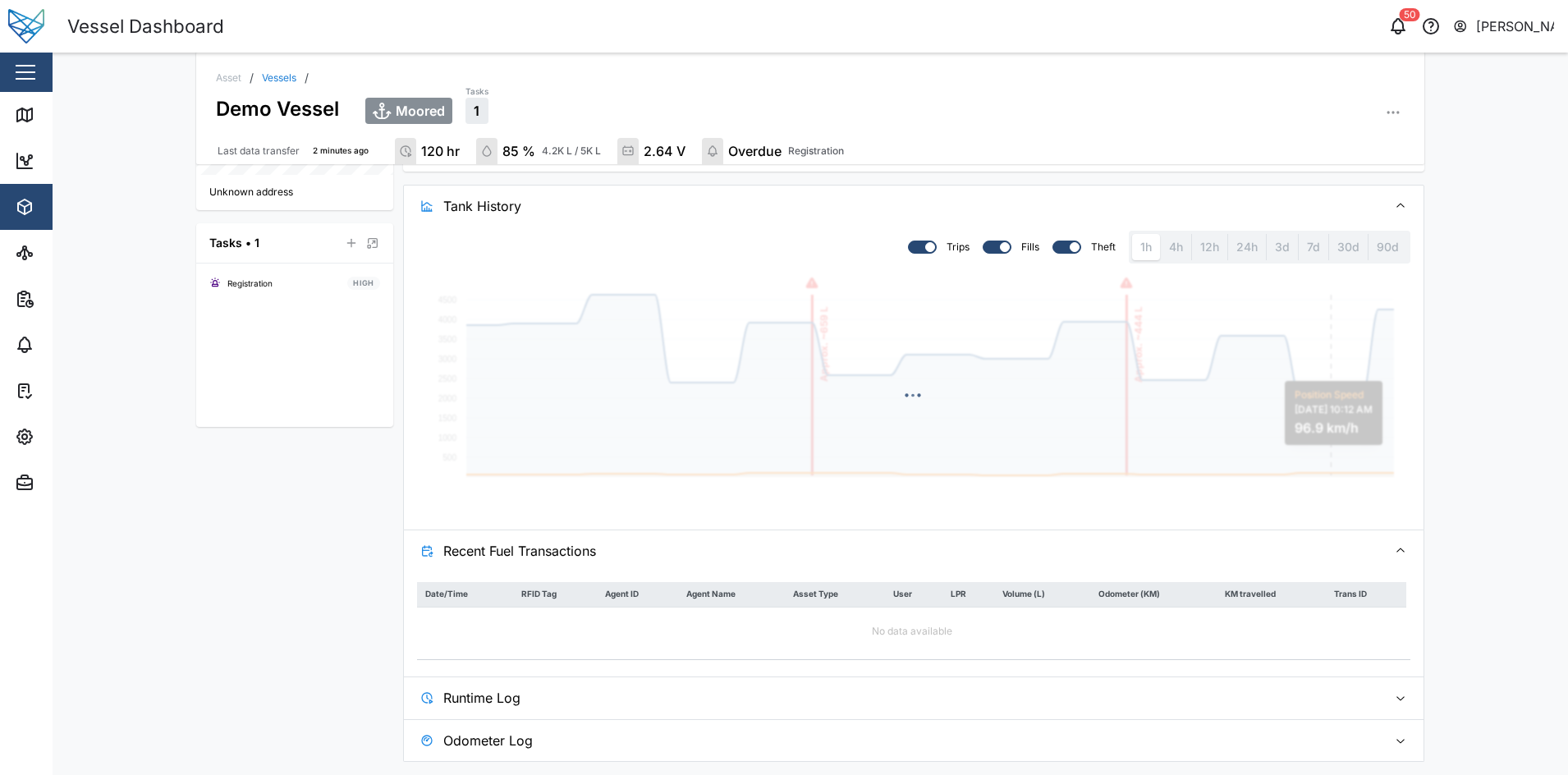
scroll to position [621, 0]
click at [1476, 369] on div "Asset / Vessels / Demo Vessel Moored Tasks 1 Last data transfer 2 minutes ago 1…" at bounding box center [810, 413] width 1516 height 722
click at [1317, 548] on span "Recent Fuel Transactions" at bounding box center [909, 550] width 931 height 41
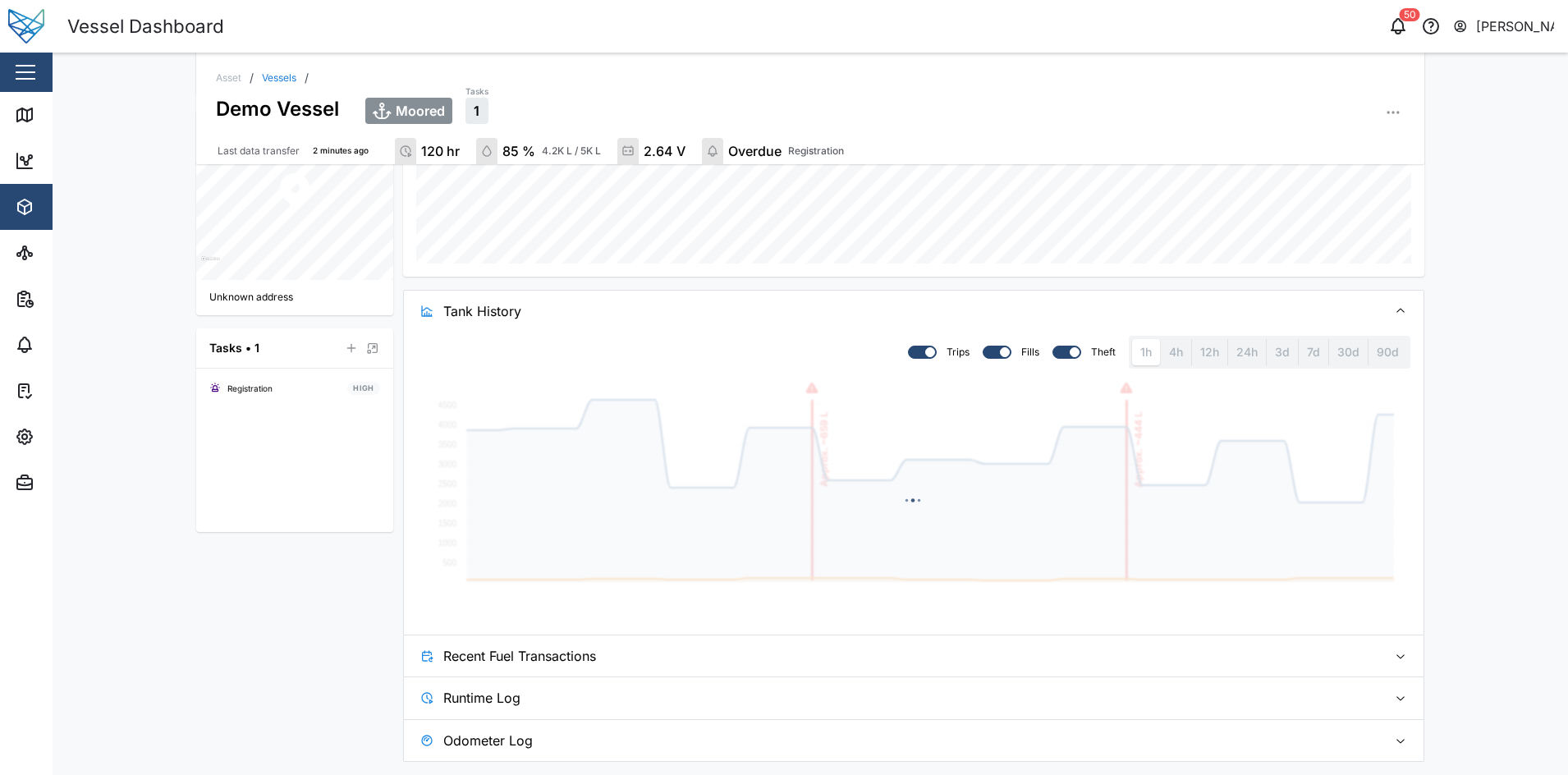
scroll to position [516, 0]
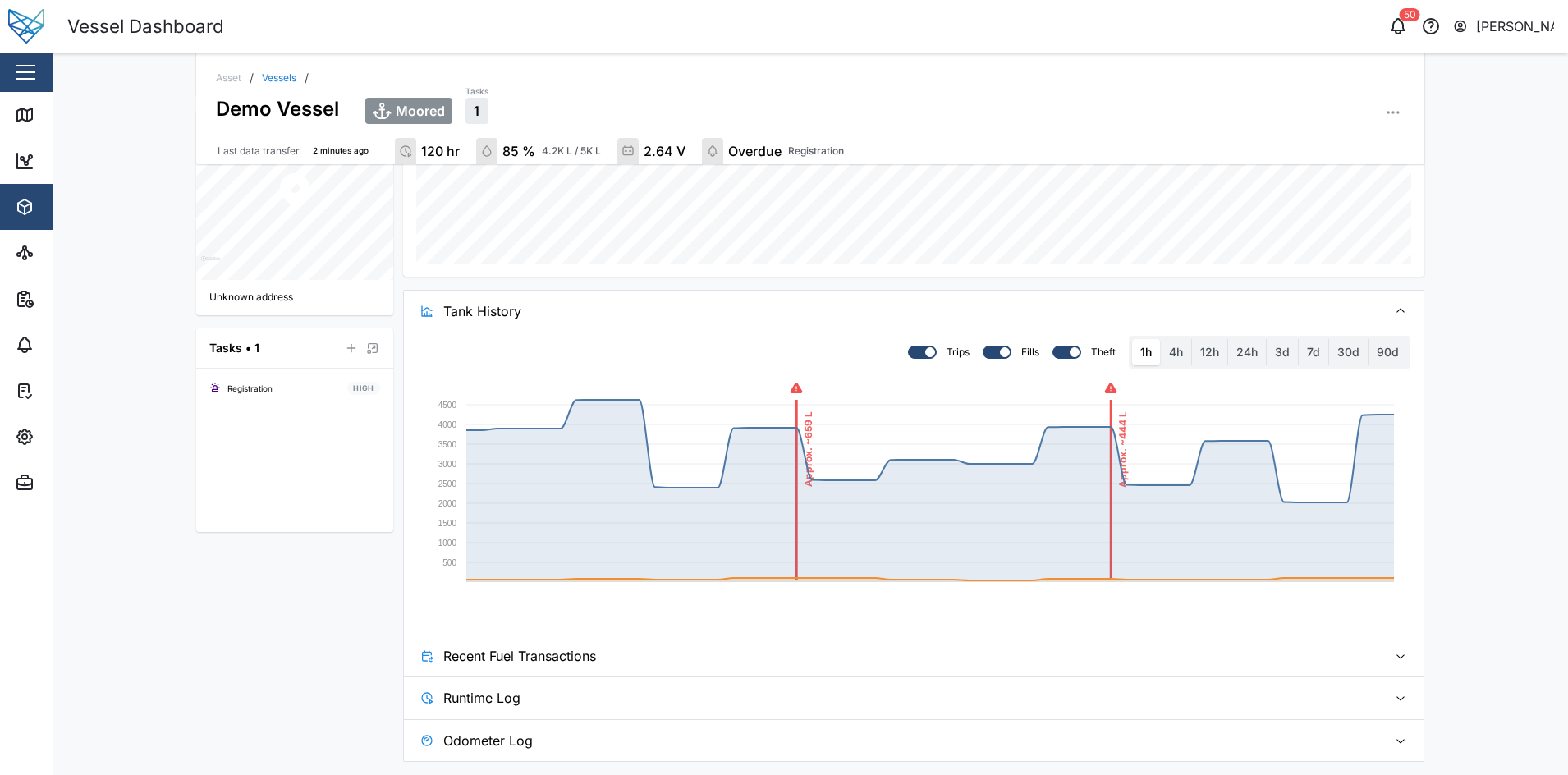
click at [1381, 321] on button "Tank History" at bounding box center [914, 311] width 1019 height 41
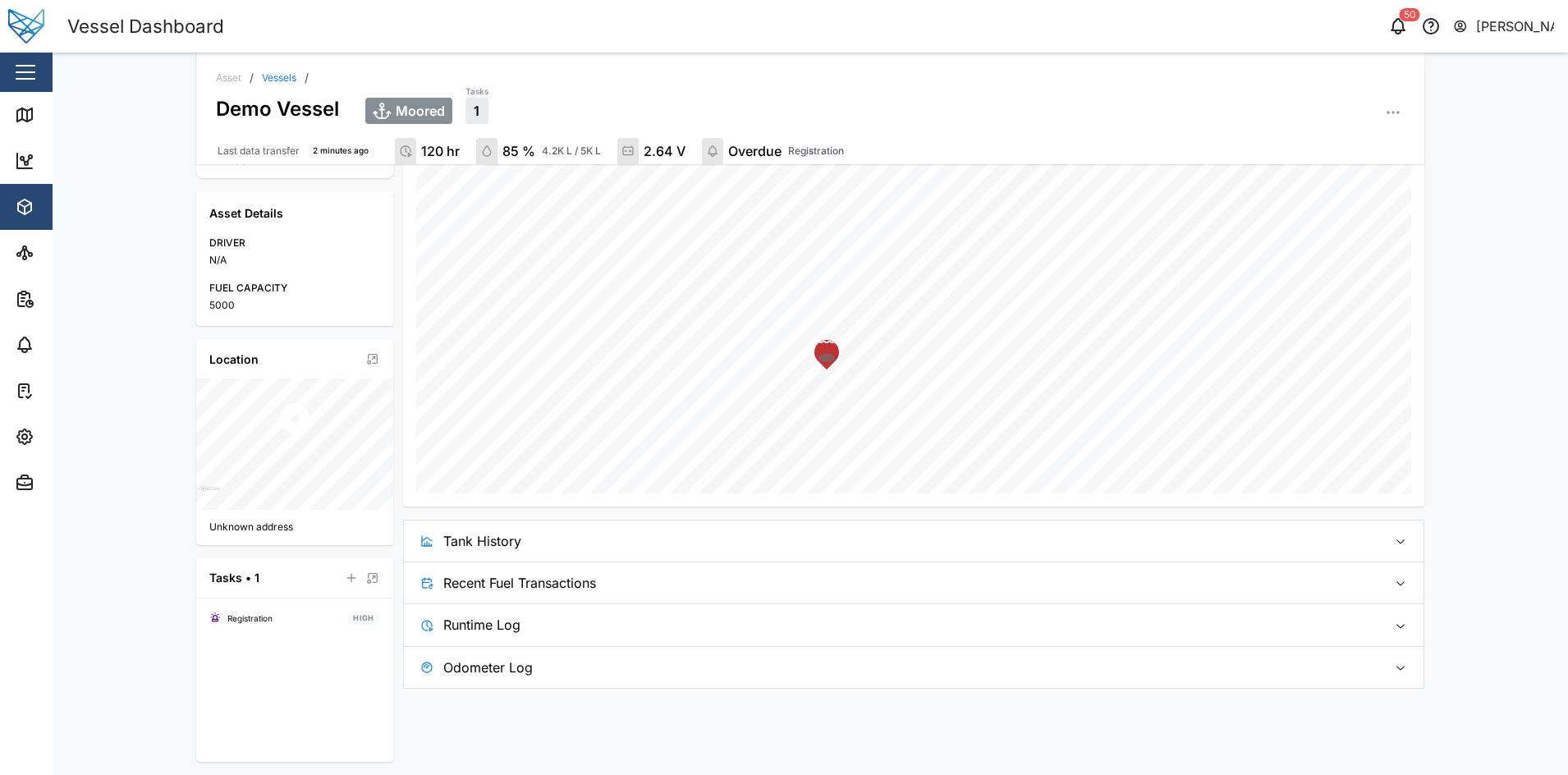
scroll to position [286, 0]
click at [1213, 622] on span "Runtime Log" at bounding box center [909, 624] width 931 height 41
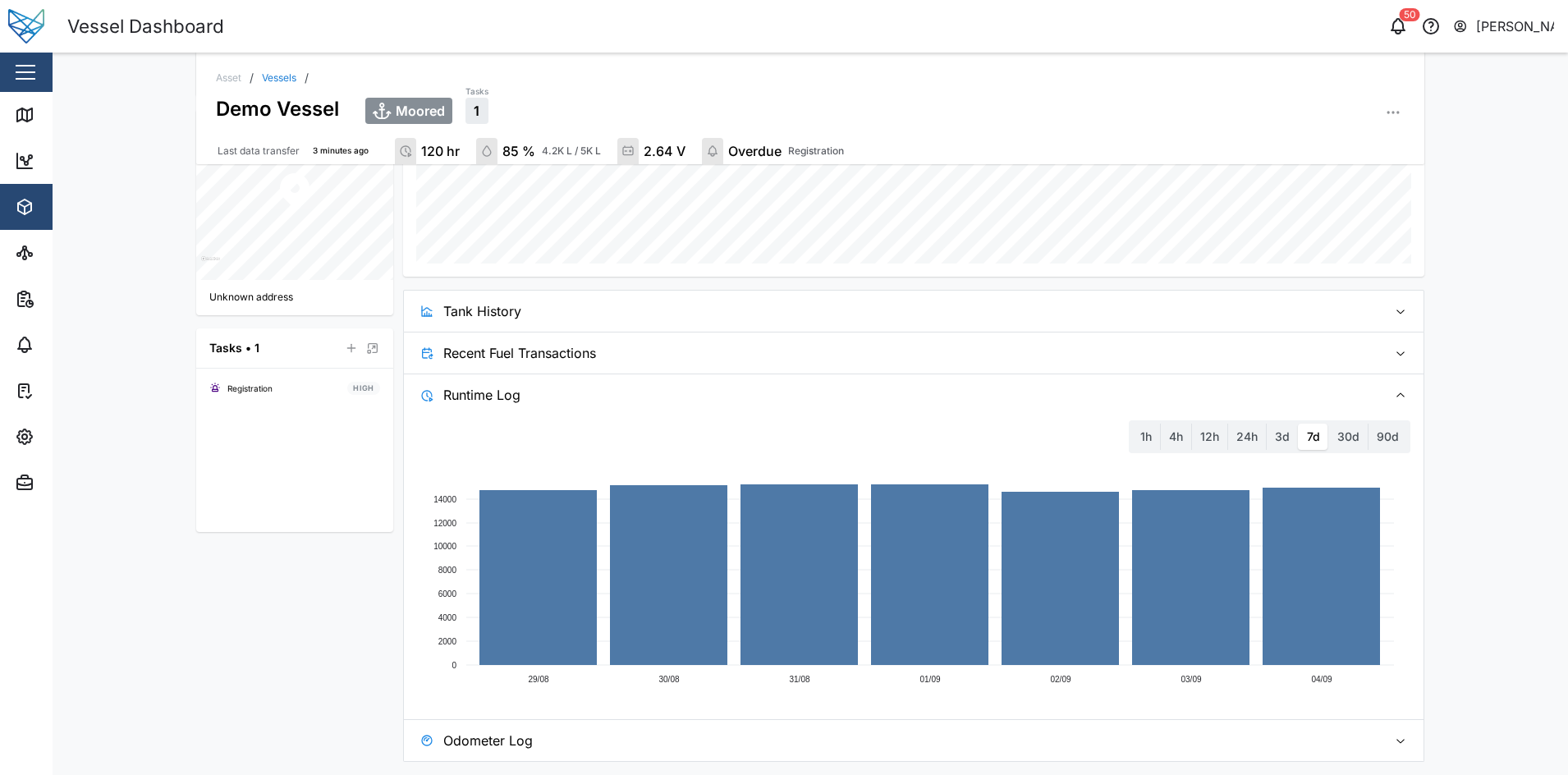
scroll to position [0, 0]
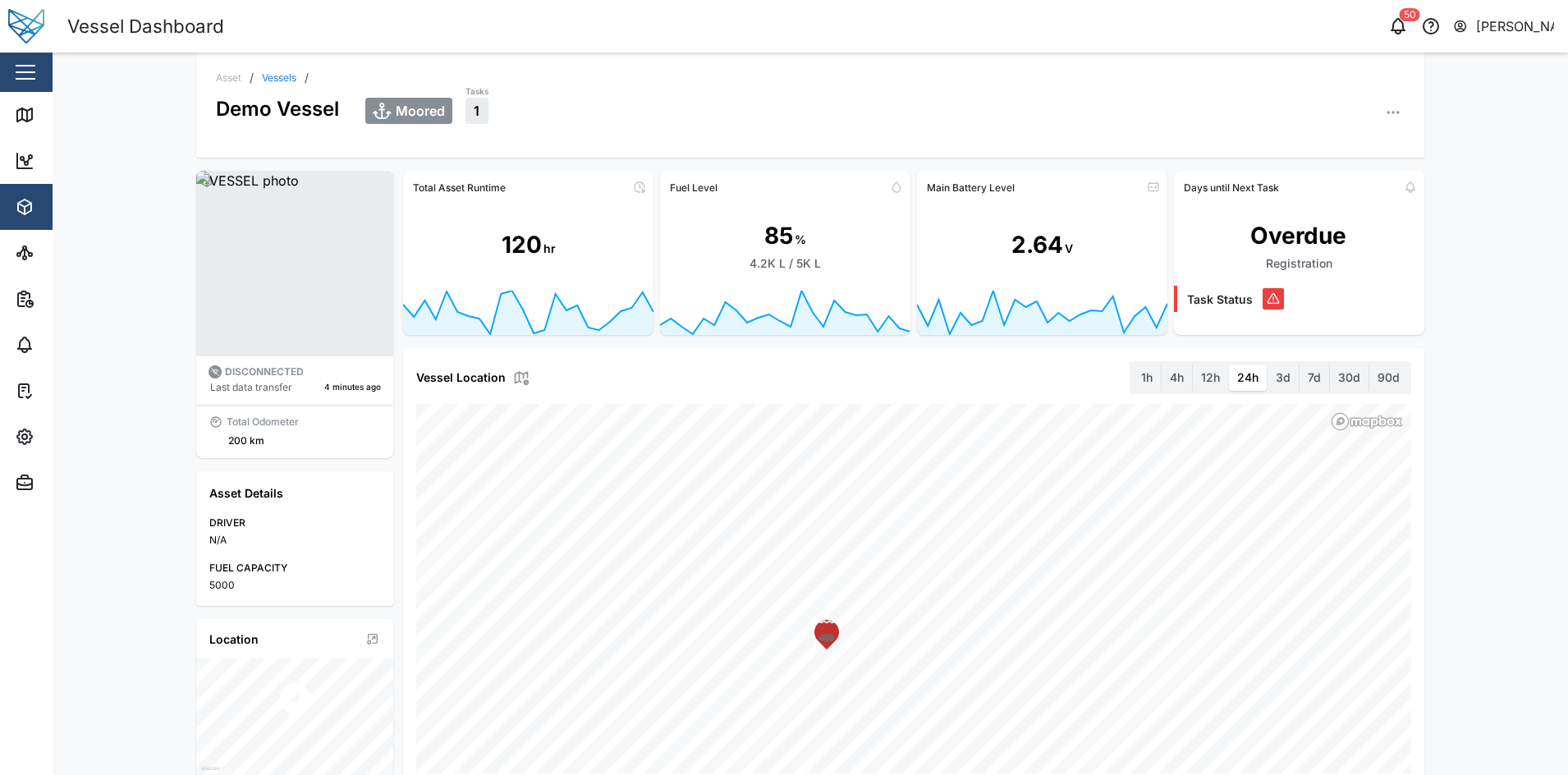
click at [599, 125] on div "Asset / Vessels / Demo [PERSON_NAME] Tasks 1" at bounding box center [810, 104] width 1228 height 105
click at [44, 78] on div "Close" at bounding box center [106, 71] width 213 height 39
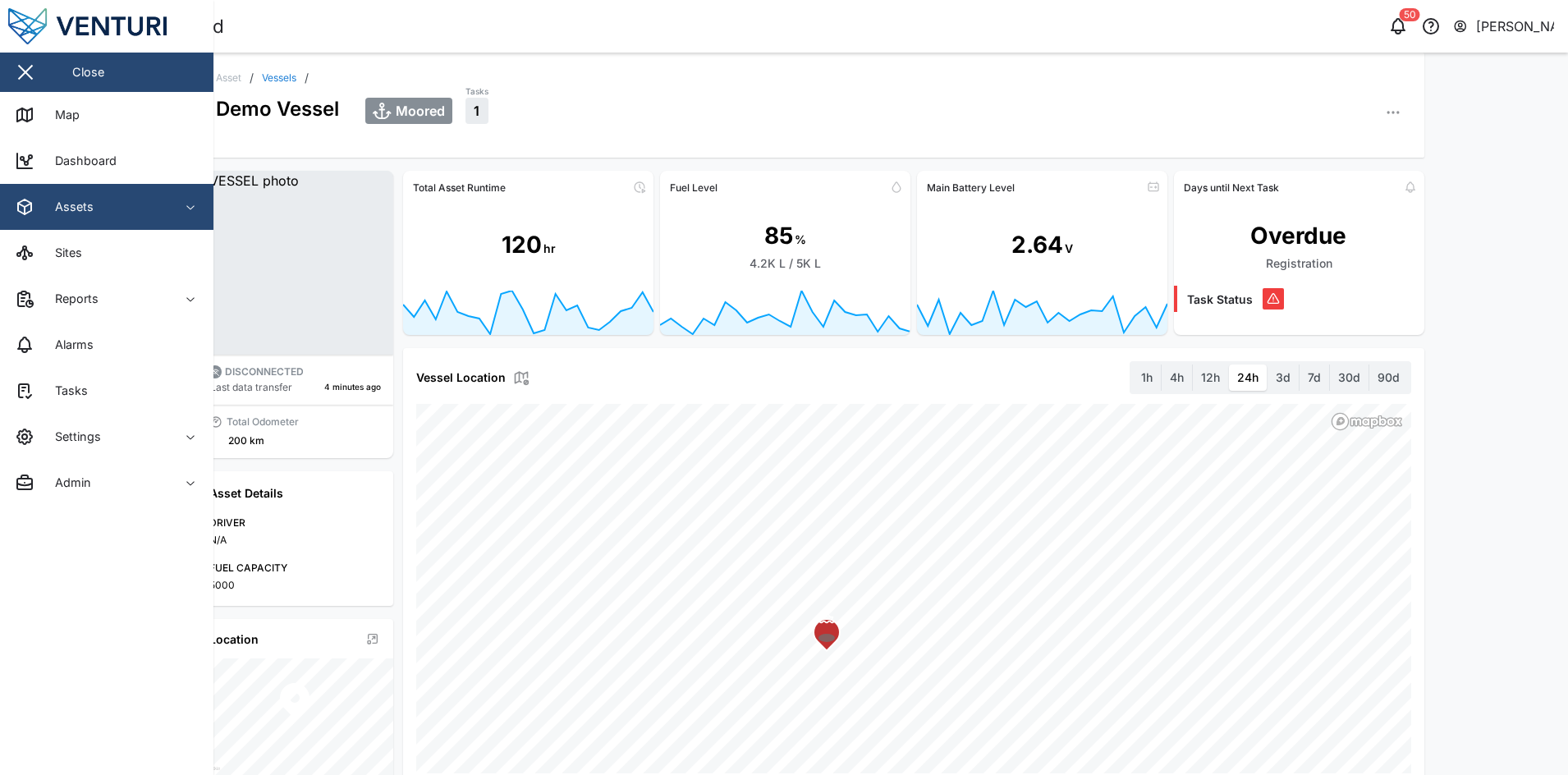
click at [124, 201] on div "Assets" at bounding box center [90, 206] width 150 height 20
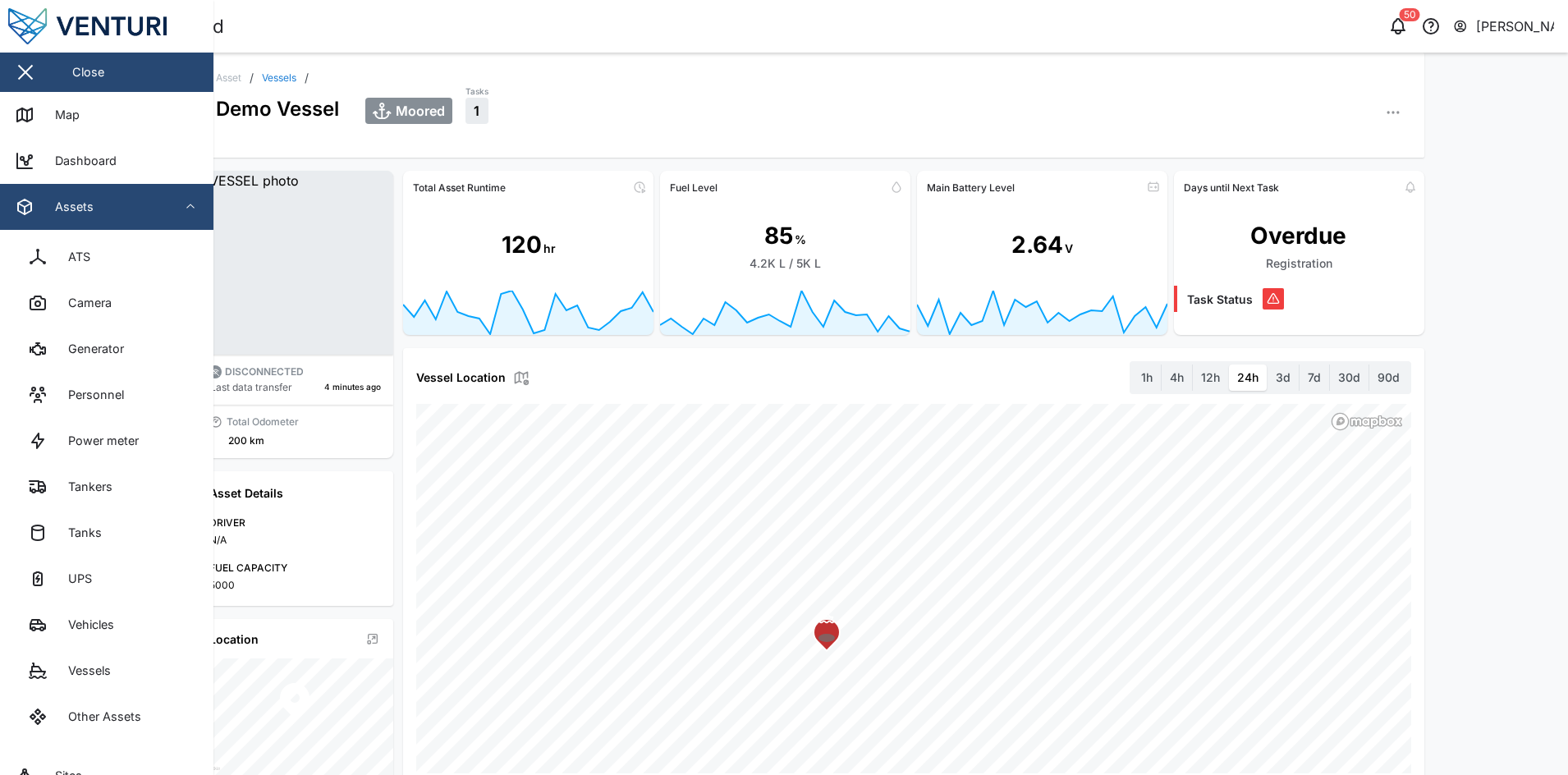
click at [124, 201] on div "Assets" at bounding box center [90, 206] width 150 height 20
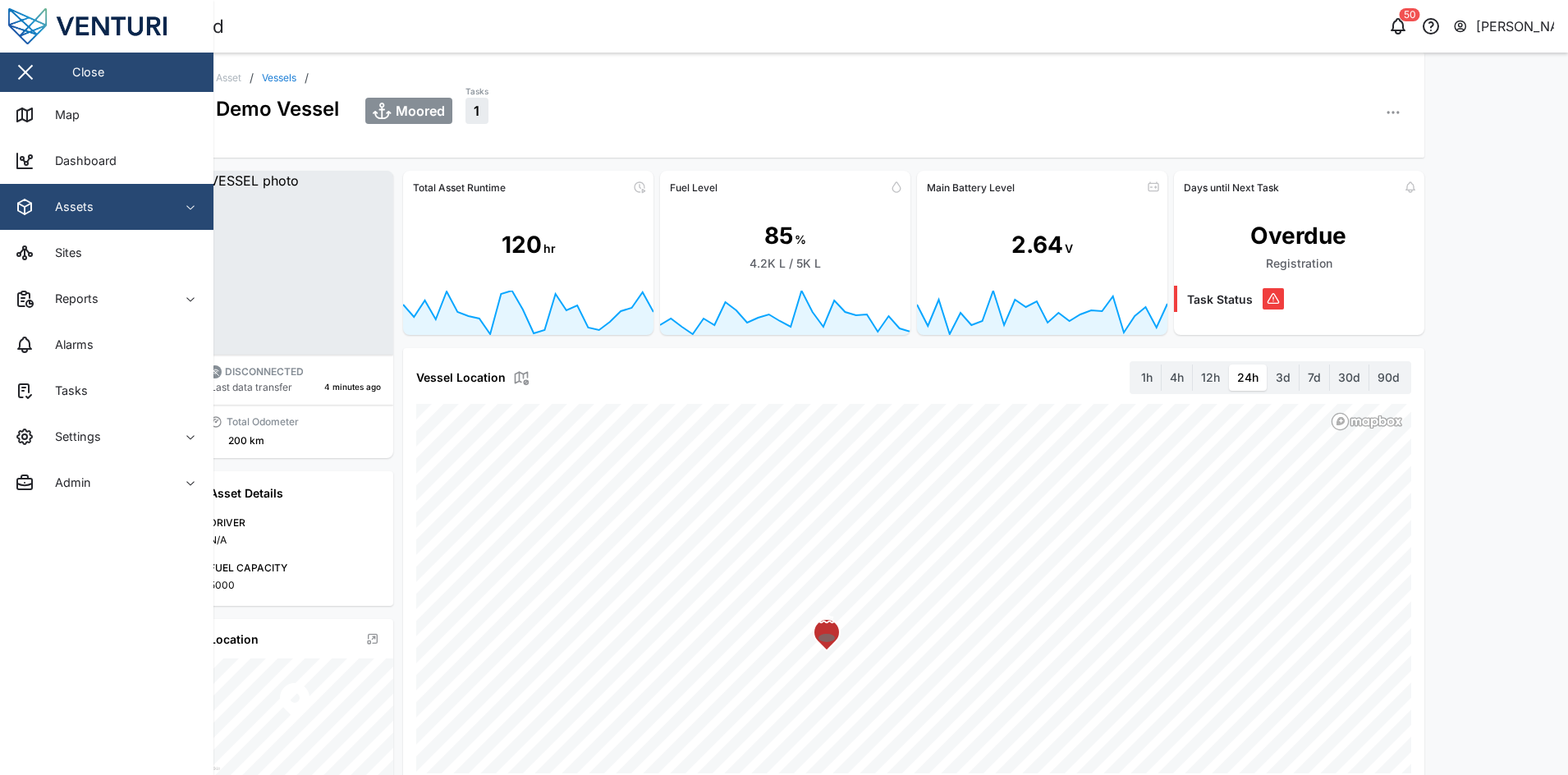
click at [529, 244] on div "120" at bounding box center [522, 245] width 40 height 36
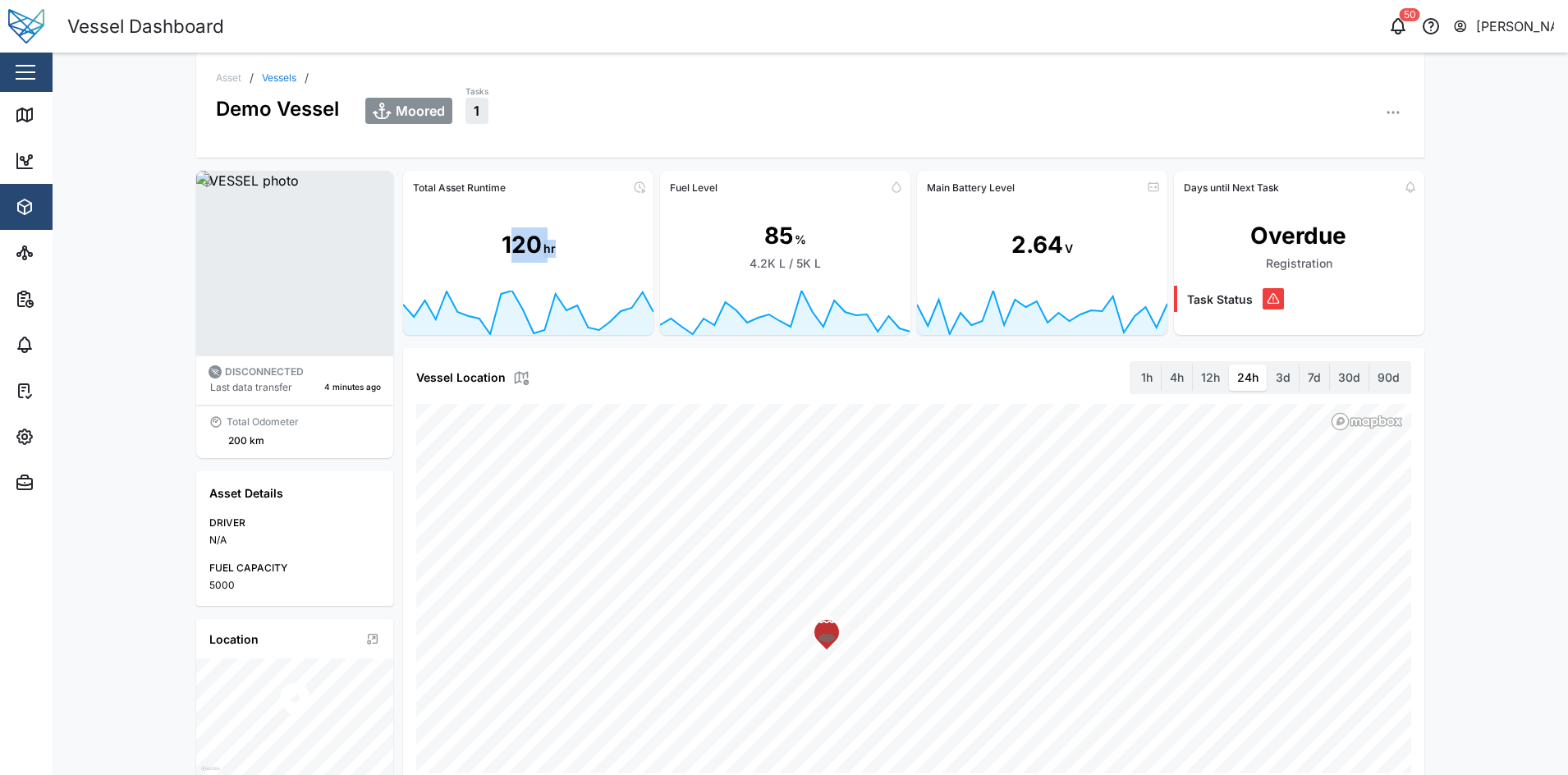
drag, startPoint x: 503, startPoint y: 245, endPoint x: 558, endPoint y: 249, distance: 55.1
click at [558, 249] on div "120 hr" at bounding box center [528, 246] width 250 height 91
click at [508, 240] on div "120" at bounding box center [522, 245] width 40 height 36
drag, startPoint x: 494, startPoint y: 248, endPoint x: 551, endPoint y: 249, distance: 57.0
click at [551, 249] on div "120 hr" at bounding box center [528, 246] width 250 height 91
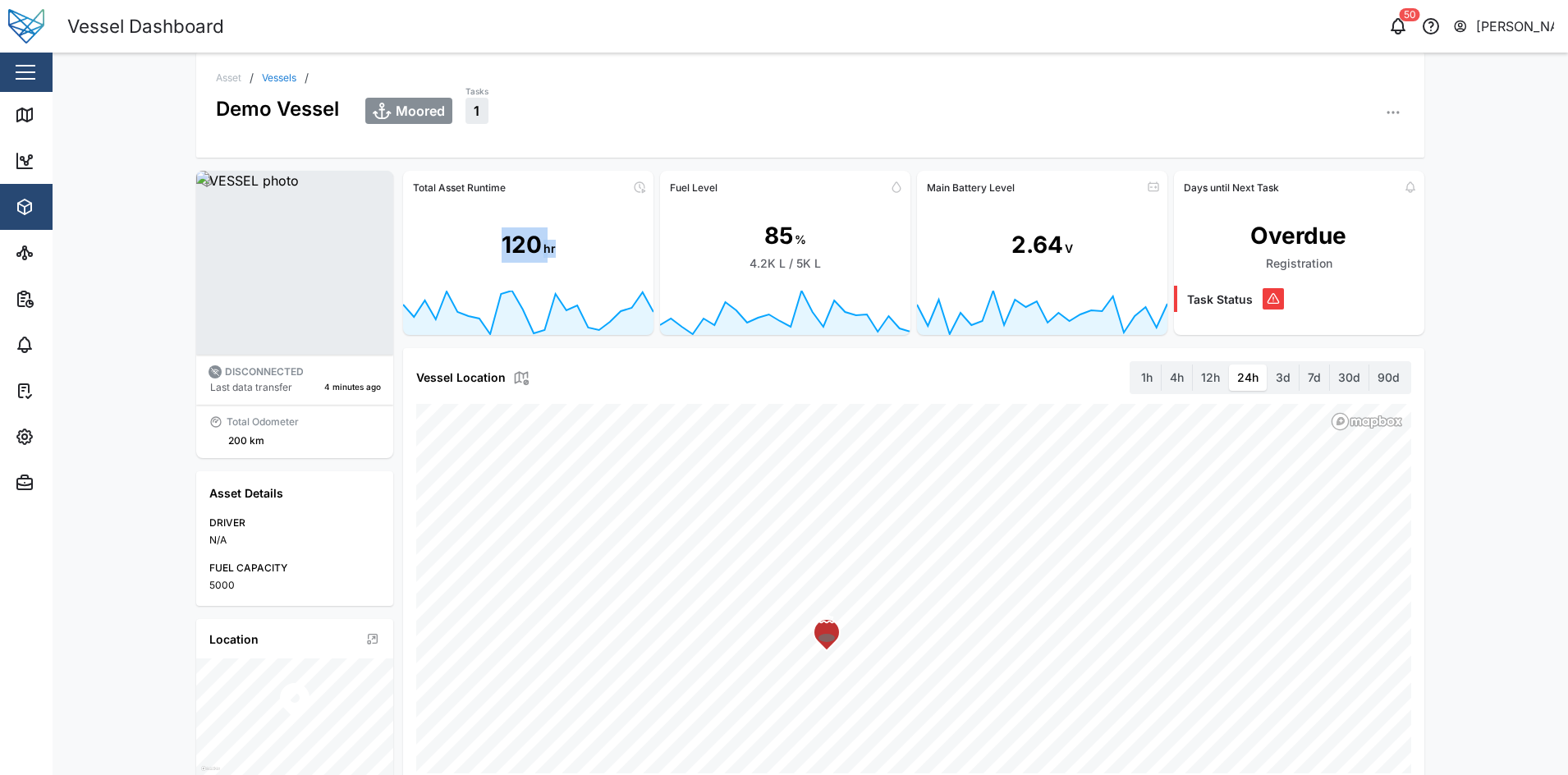
click at [493, 265] on div "120 hr" at bounding box center [528, 246] width 250 height 91
click at [11, 68] on button "button" at bounding box center [25, 72] width 28 height 28
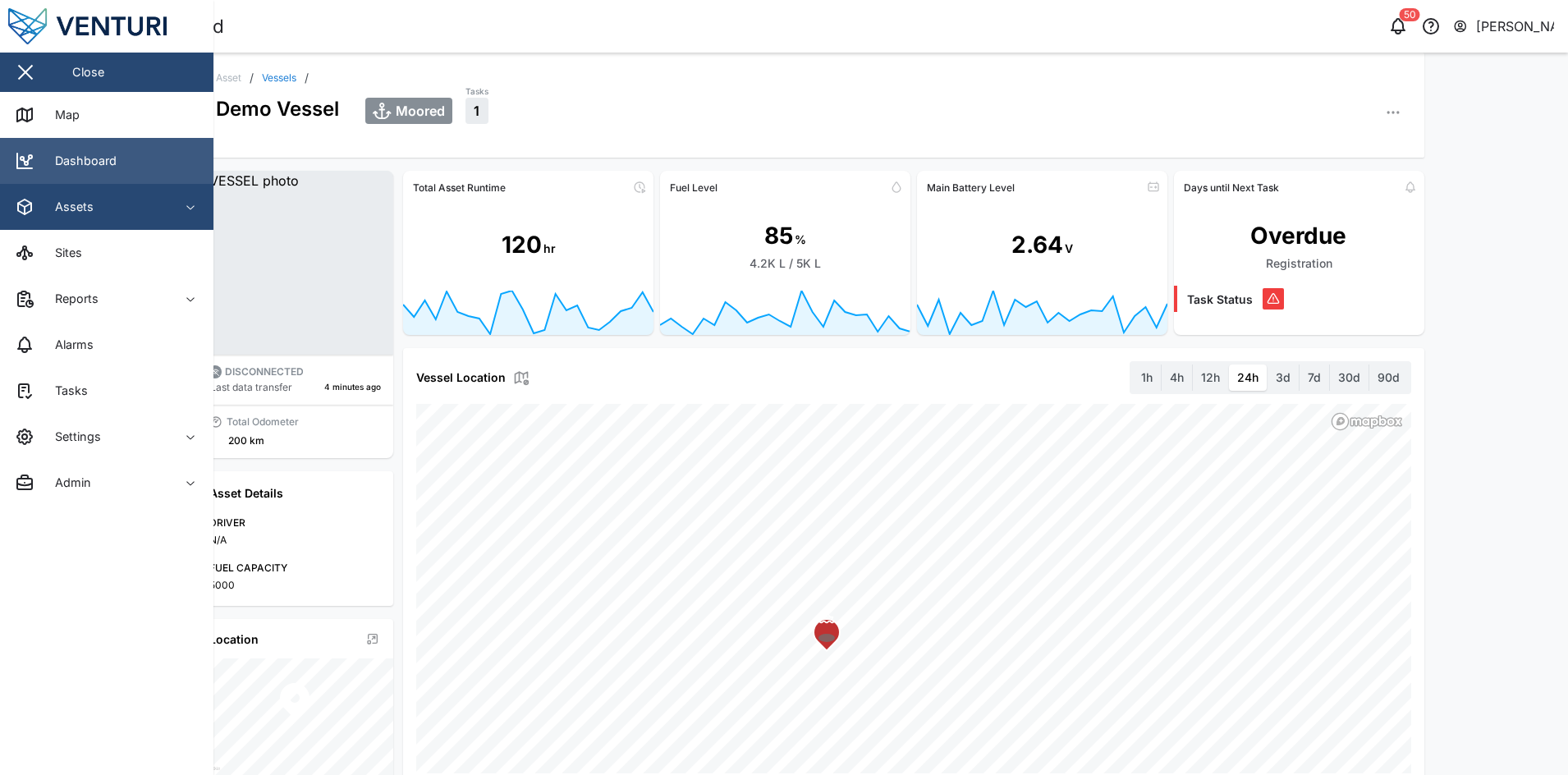
click at [151, 156] on link "Dashboard" at bounding box center [106, 160] width 213 height 46
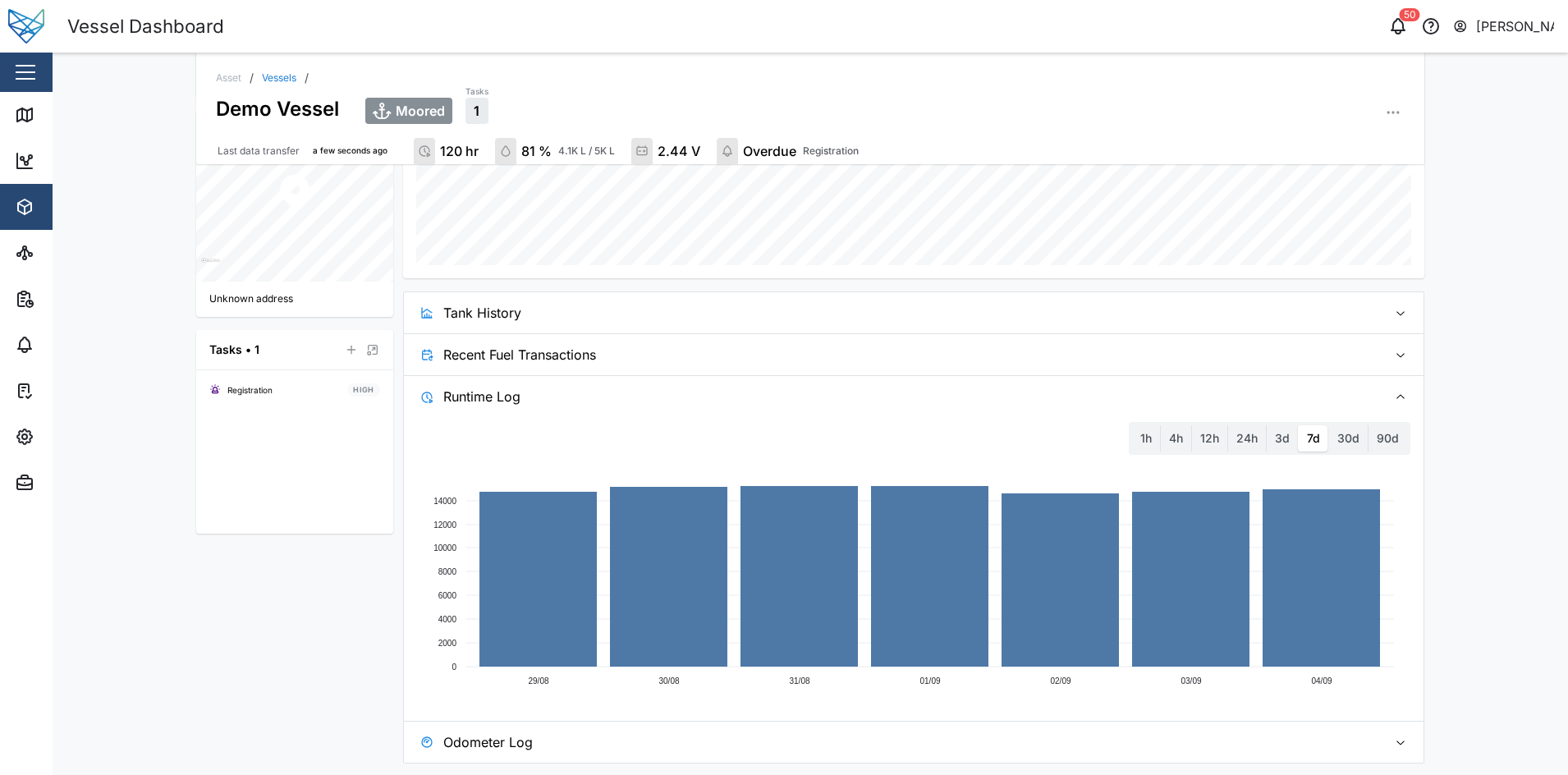
scroll to position [516, 0]
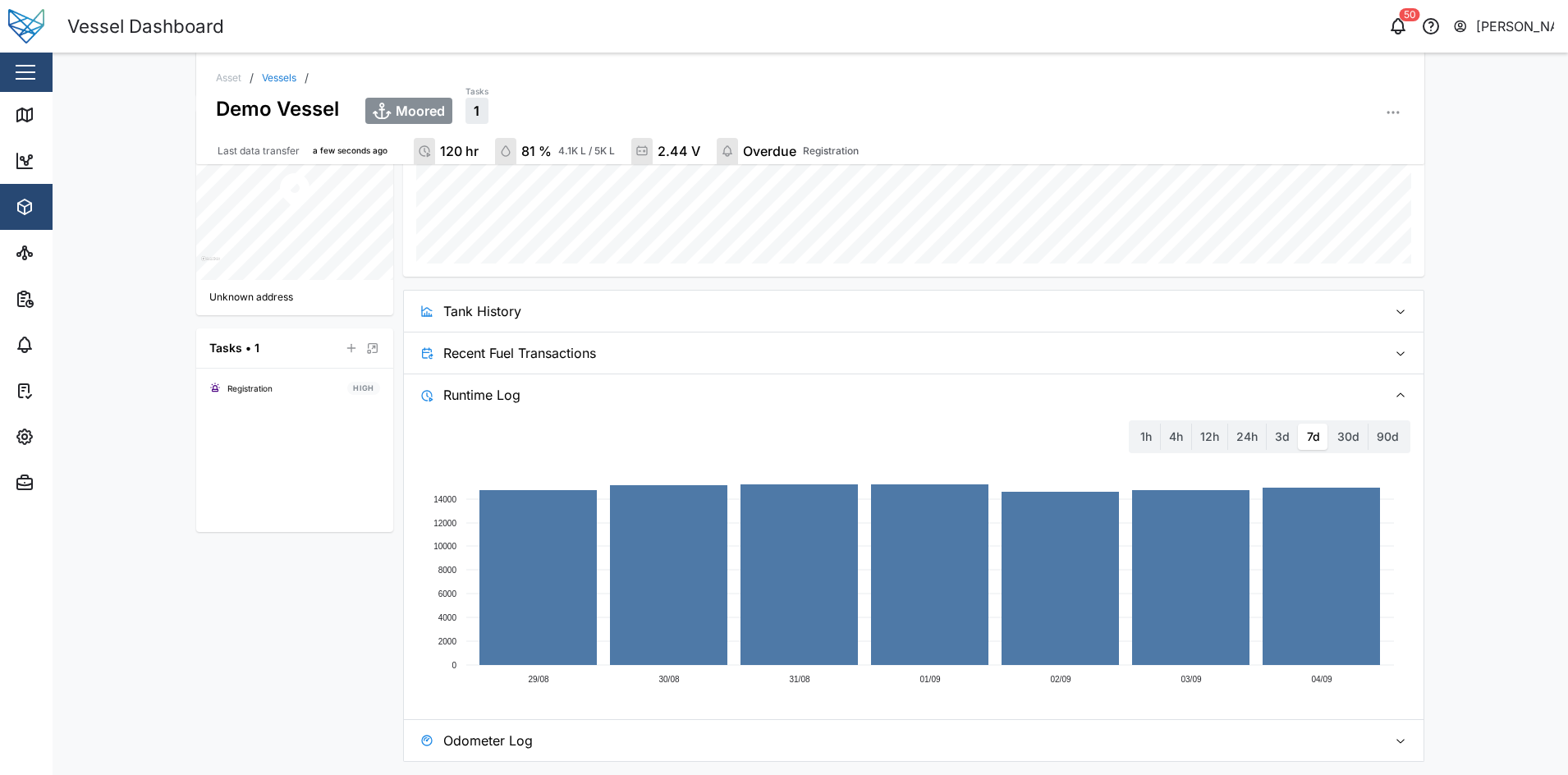
click at [562, 408] on span "Runtime Log" at bounding box center [909, 394] width 931 height 41
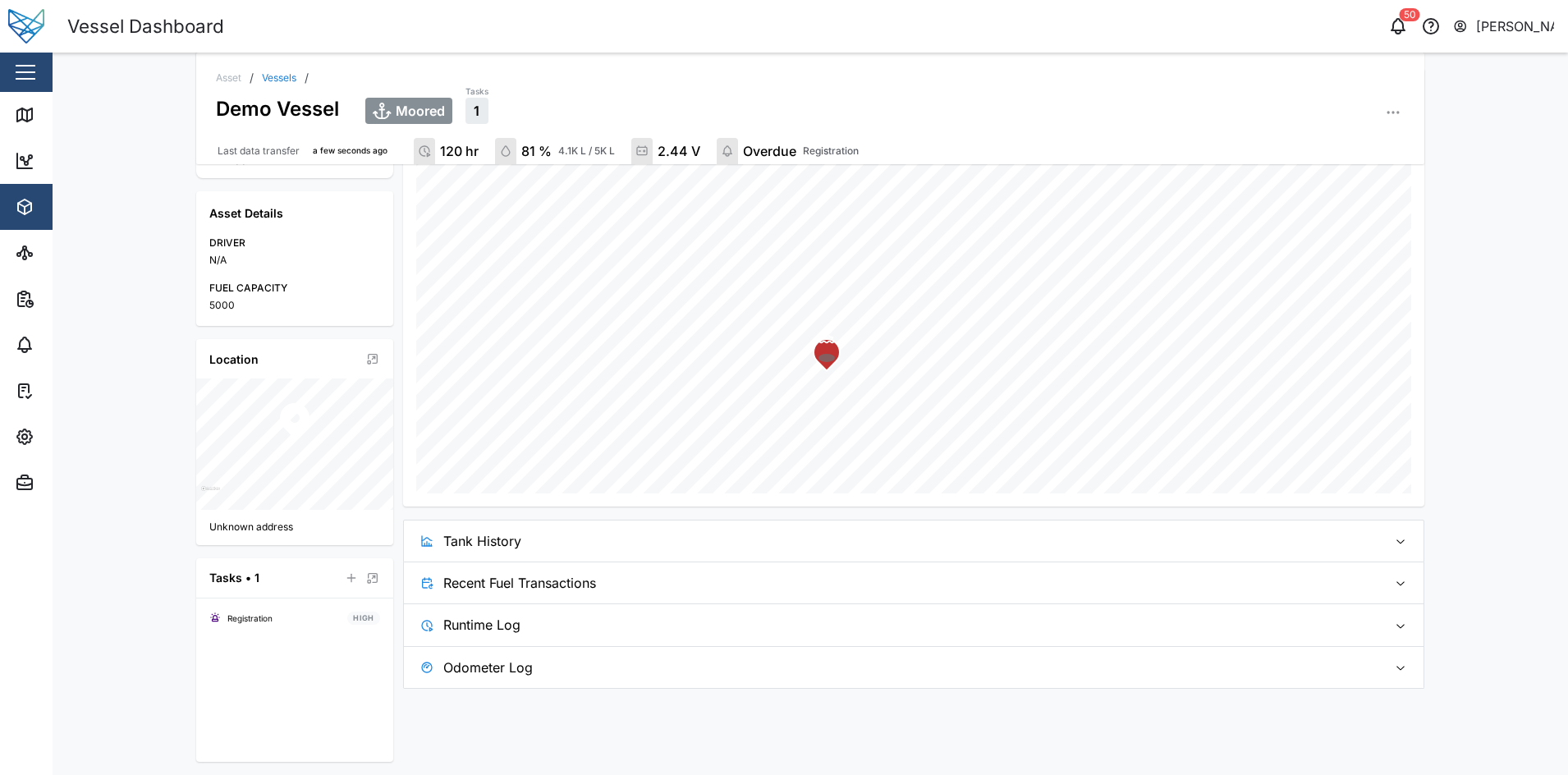
scroll to position [286, 0]
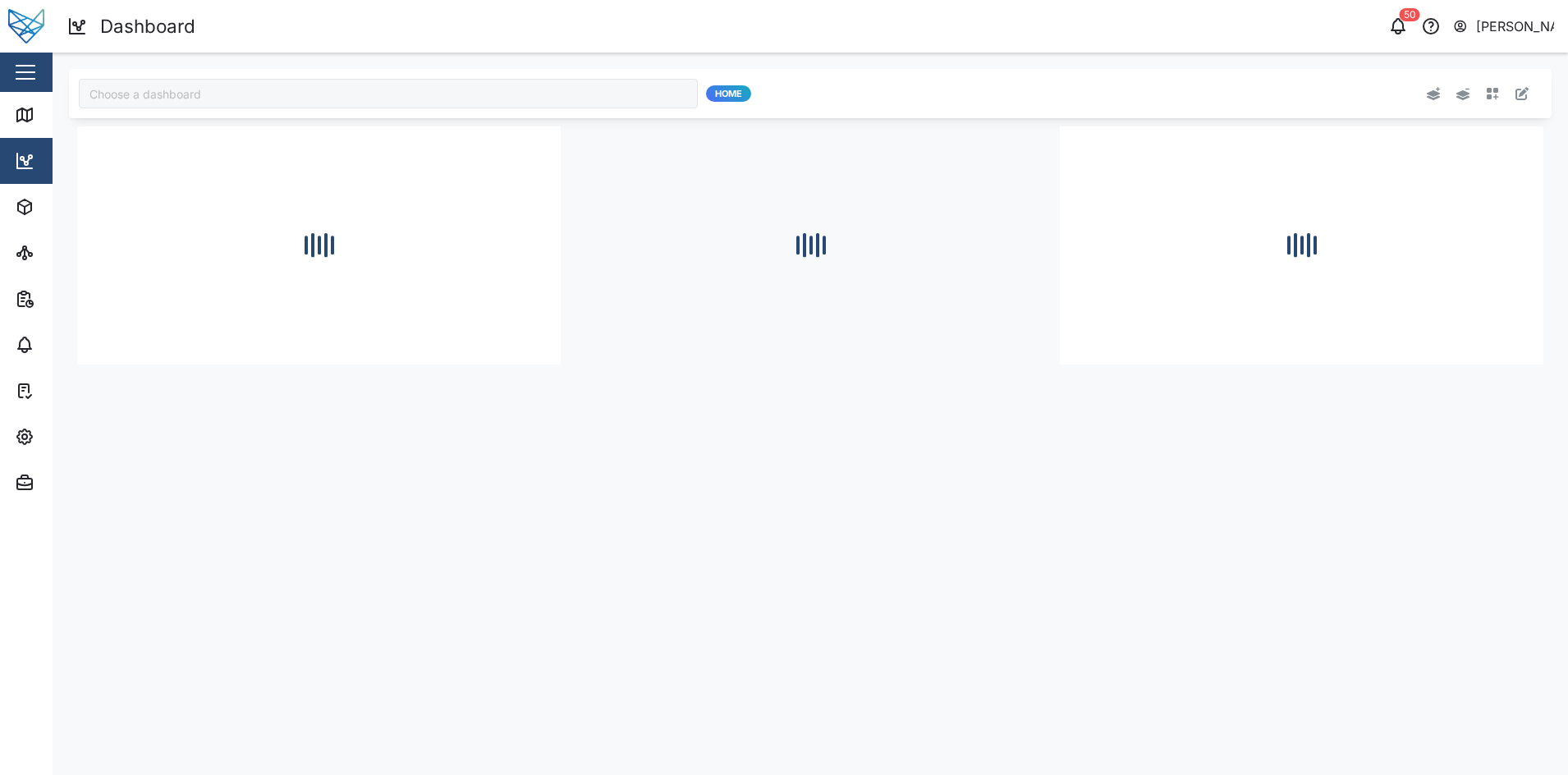
type input "Julz Dashboard"
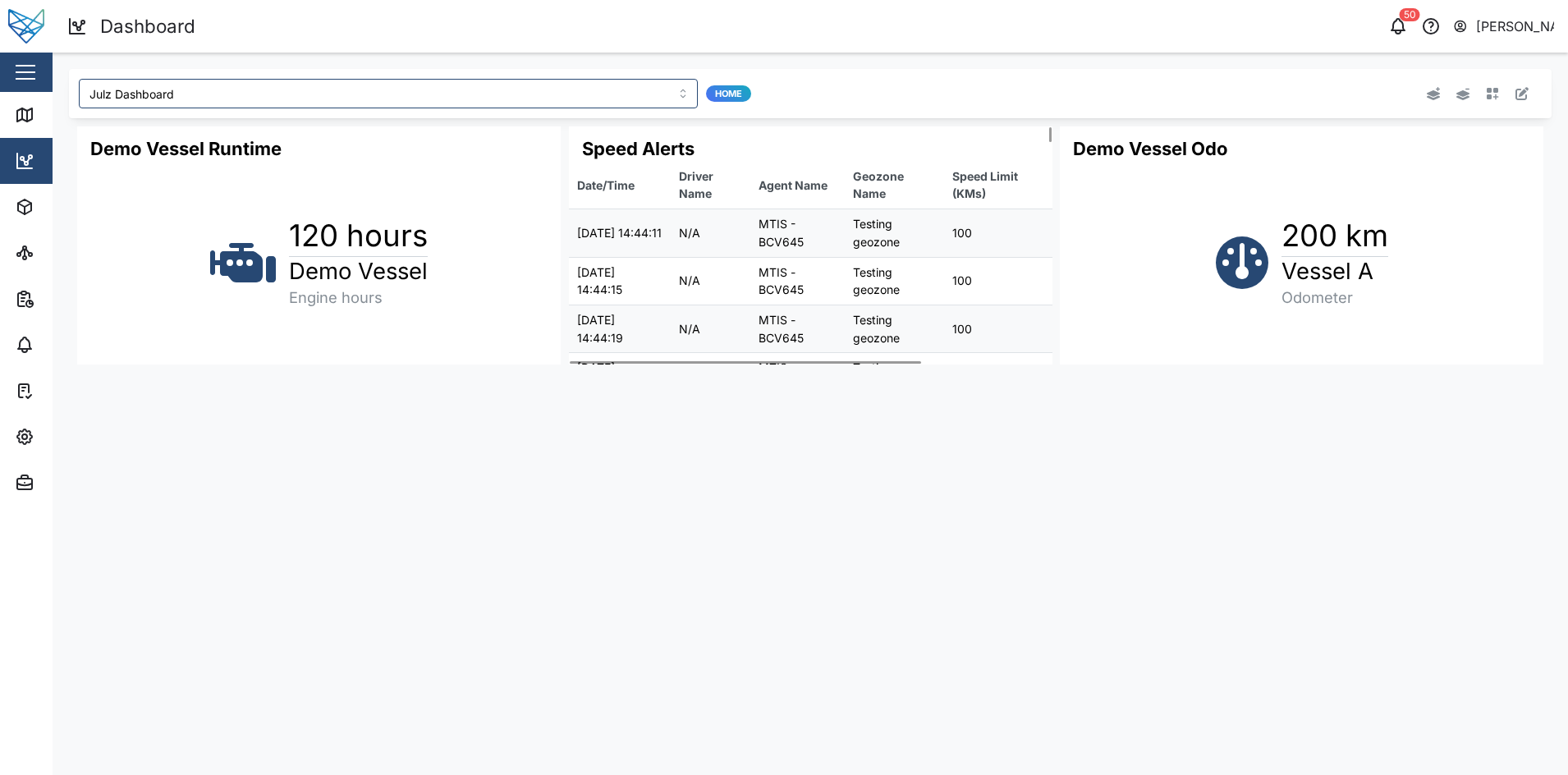
click at [926, 495] on main "Julz Dashboard Home Demo Vessel Runtime 120 hours Demo Vessel Engine hours Spee…" at bounding box center [810, 413] width 1516 height 722
click at [1495, 97] on icon "button" at bounding box center [1492, 93] width 13 height 13
click at [1212, 354] on div "200 km Vessel A Odometer" at bounding box center [1301, 263] width 483 height 203
click at [417, 236] on h1 "120 hours" at bounding box center [358, 236] width 139 height 39
click at [558, 534] on main "Julz Dashboard Home Demo Vessel Runtime 120 hours Demo Vessel Engine hours Spee…" at bounding box center [810, 413] width 1516 height 722
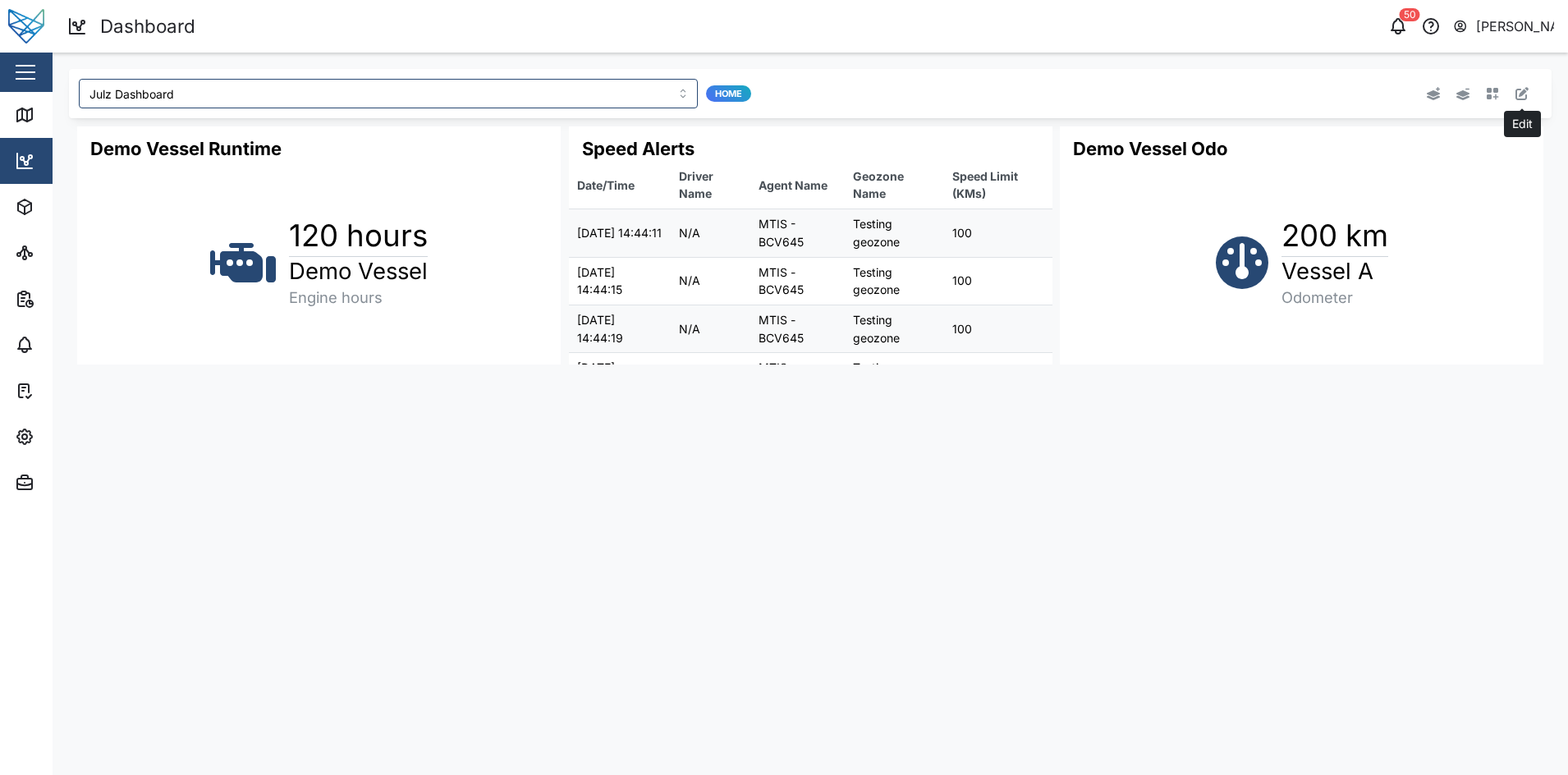
click at [1527, 100] on button "button" at bounding box center [1522, 93] width 23 height 23
click at [1513, 135] on button "button" at bounding box center [1509, 138] width 23 height 23
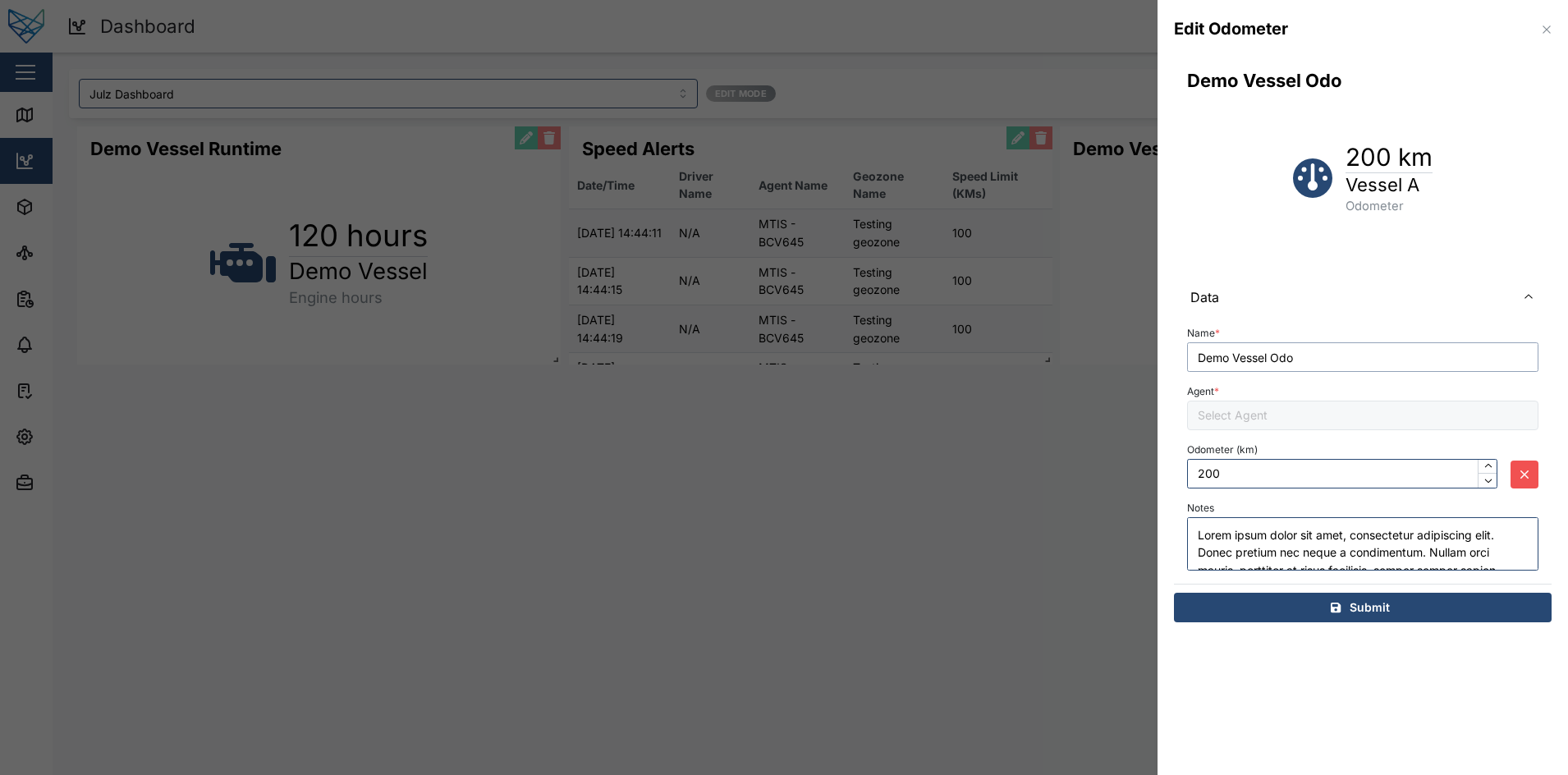
type input "Demo Vessel"
click at [1396, 616] on div "Submit" at bounding box center [1360, 607] width 351 height 28
